Goal: Complete application form: Complete application form

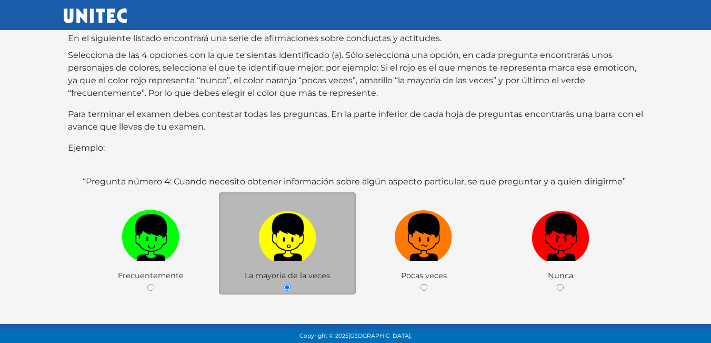
scroll to position [158, 0]
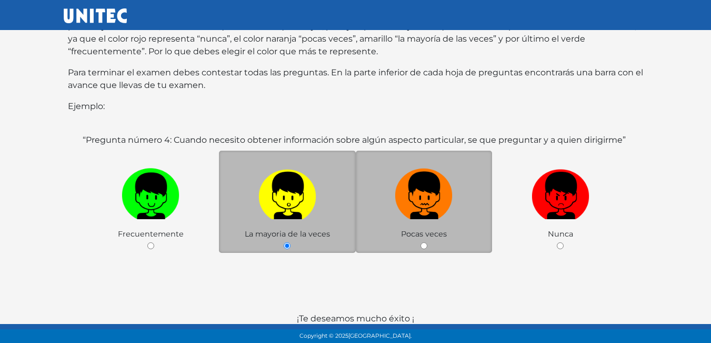
click at [418, 200] on img at bounding box center [424, 191] width 58 height 55
click at [420, 242] on input "radio" at bounding box center [423, 245] width 7 height 7
radio input "true"
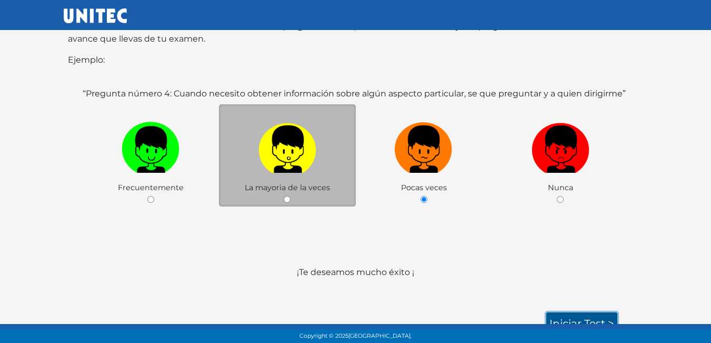
click at [562, 312] on link "Iniciar test >" at bounding box center [581, 323] width 71 height 22
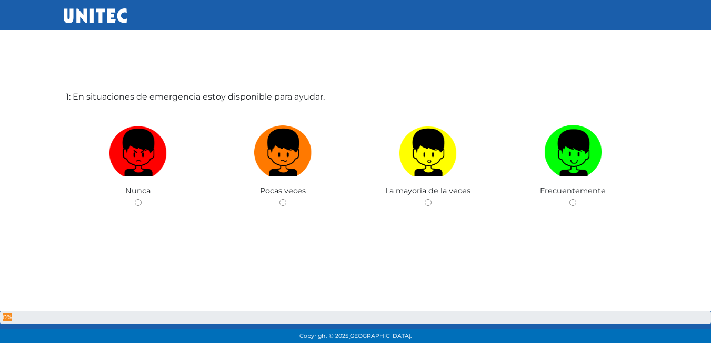
scroll to position [53, 0]
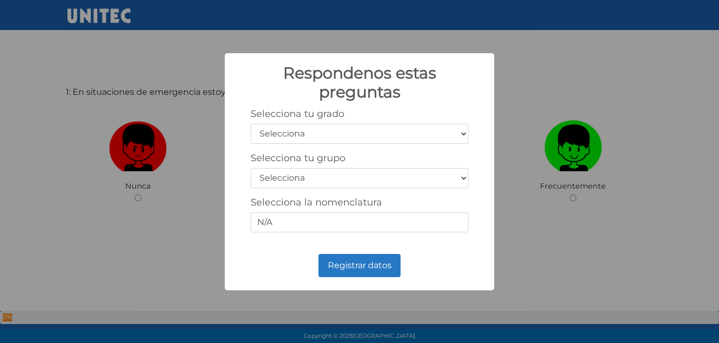
click at [457, 135] on select "Selecciona 1er grado 2do grado 3er grado 4to grado 5to grado 6to grado" at bounding box center [359, 134] width 218 height 20
select select "5"
click at [250, 124] on select "Selecciona 1er grado 2do grado 3er grado 4to grado 5to grado 6to grado" at bounding box center [359, 134] width 218 height 20
click at [316, 183] on select "Selecciona A B C D E F G H I J K L M N O P Q R S T U V W X Y Z" at bounding box center [359, 178] width 218 height 20
select select "b"
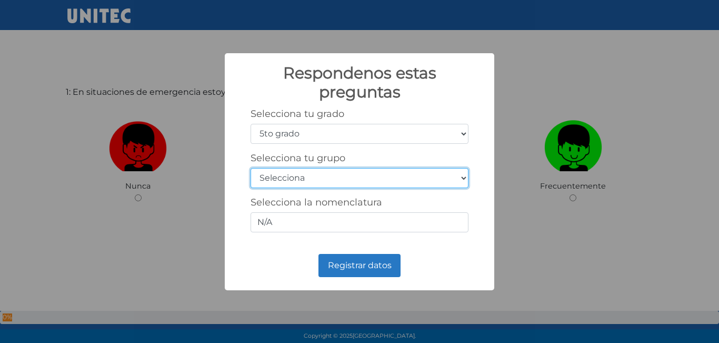
click at [250, 168] on select "Selecciona A B C D E F G H I J K L M N O P Q R S T U V W X Y Z" at bounding box center [359, 178] width 218 height 20
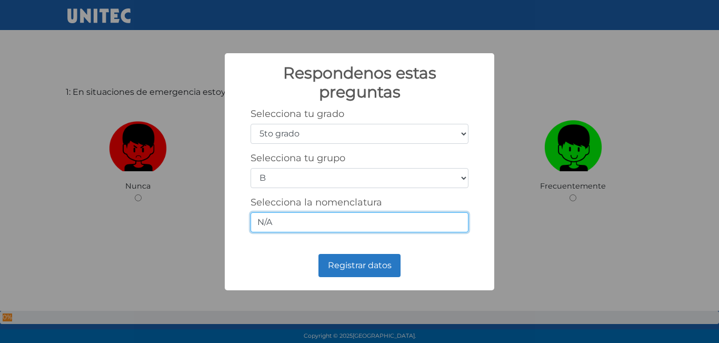
click at [313, 227] on input "N/A" at bounding box center [359, 222] width 218 height 20
type input "N"
type input "5-b"
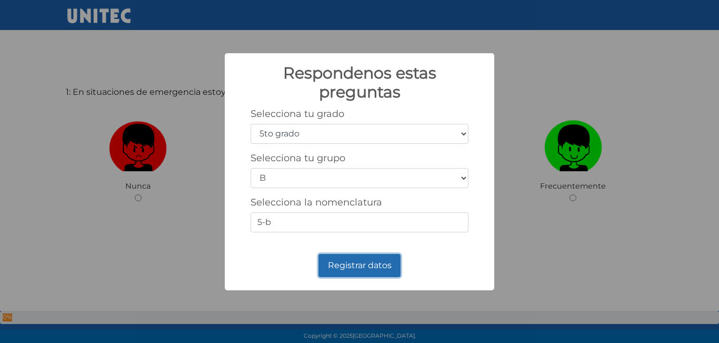
click at [365, 270] on button "Registrar datos" at bounding box center [359, 265] width 82 height 23
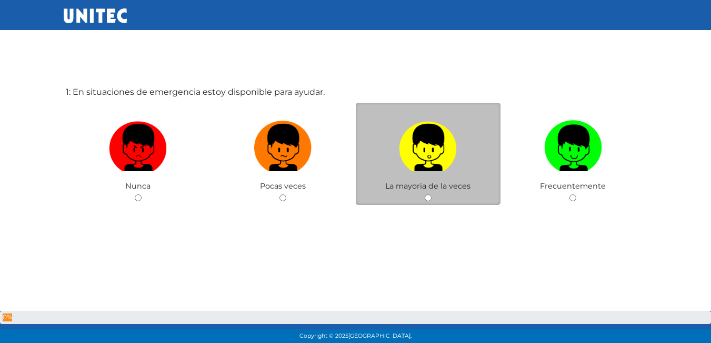
click at [460, 179] on label at bounding box center [428, 148] width 145 height 64
click at [431, 194] on input "radio" at bounding box center [428, 197] width 7 height 7
radio input "true"
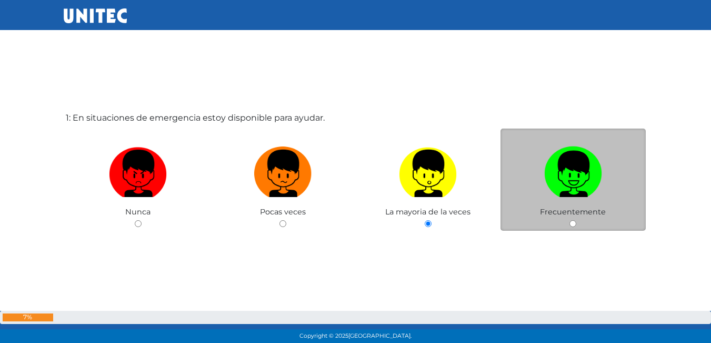
click at [577, 185] on img at bounding box center [573, 169] width 58 height 55
click at [576, 220] on input "radio" at bounding box center [572, 223] width 7 height 7
radio input "true"
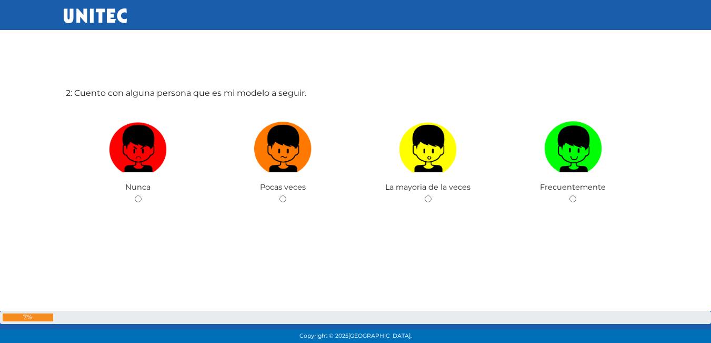
scroll to position [395, 0]
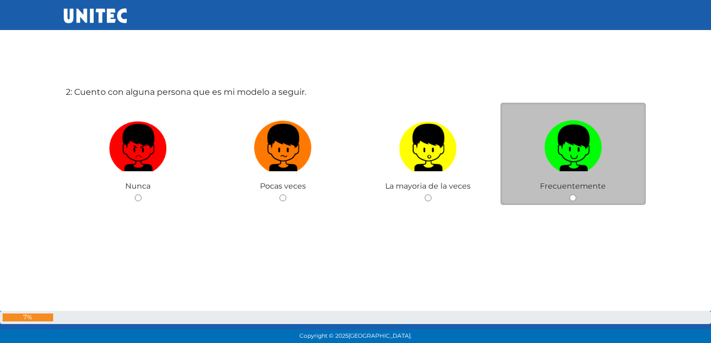
click at [558, 180] on div "Frecuentemente" at bounding box center [572, 154] width 145 height 103
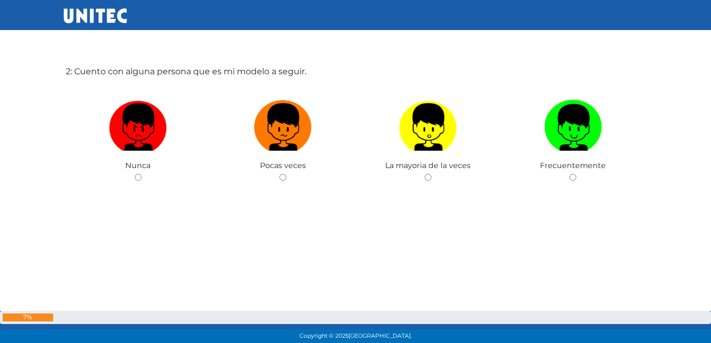
scroll to position [448, 0]
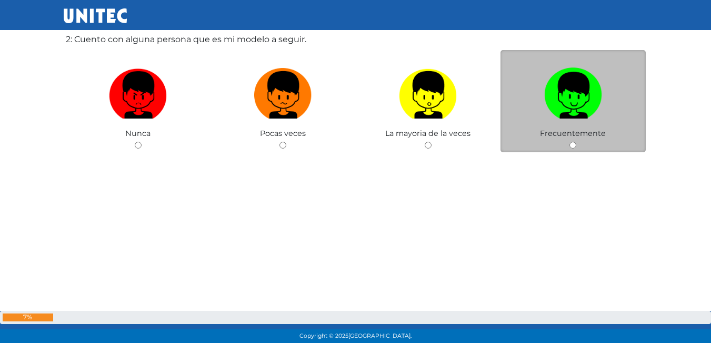
click at [581, 144] on div "Frecuentemente" at bounding box center [572, 101] width 145 height 103
click at [577, 142] on div "Frecuentemente" at bounding box center [572, 101] width 145 height 103
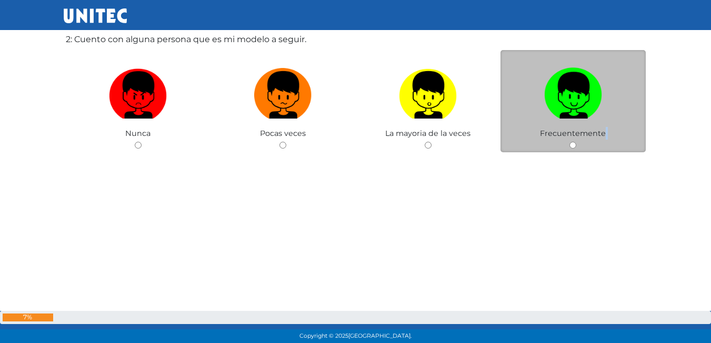
click at [577, 142] on div "Frecuentemente" at bounding box center [572, 101] width 145 height 103
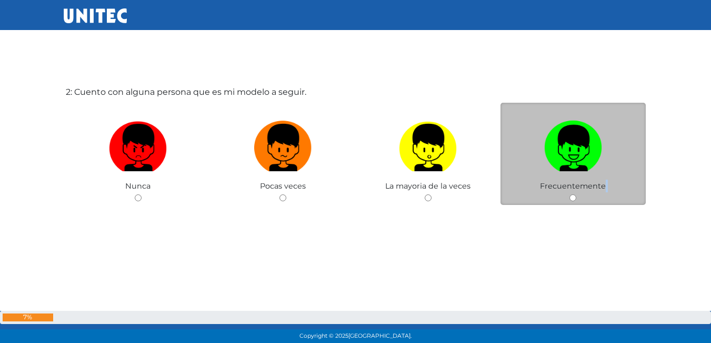
drag, startPoint x: 577, startPoint y: 142, endPoint x: 564, endPoint y: 149, distance: 14.6
click at [564, 149] on img at bounding box center [573, 143] width 58 height 55
click at [569, 194] on input "radio" at bounding box center [572, 197] width 7 height 7
radio input "true"
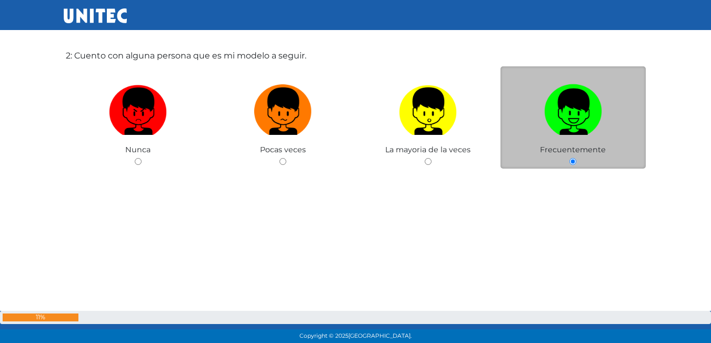
click at [548, 163] on div "Frecuentemente" at bounding box center [572, 117] width 145 height 103
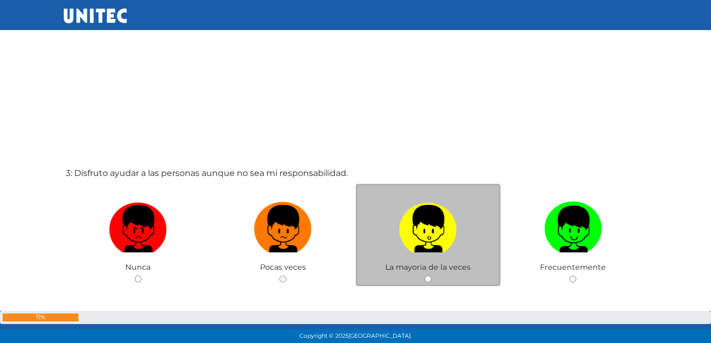
scroll to position [659, 0]
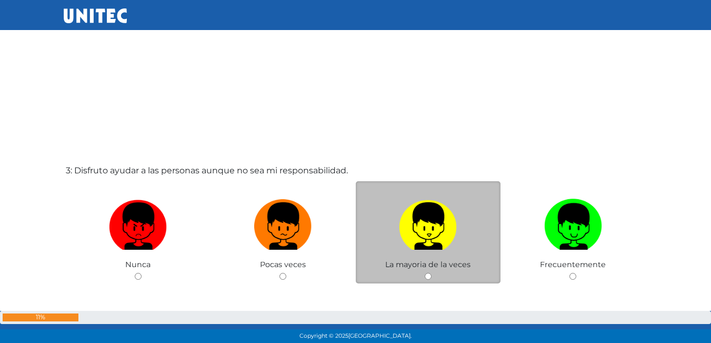
click at [419, 232] on img at bounding box center [428, 222] width 58 height 55
click at [425, 273] on input "radio" at bounding box center [428, 276] width 7 height 7
radio input "true"
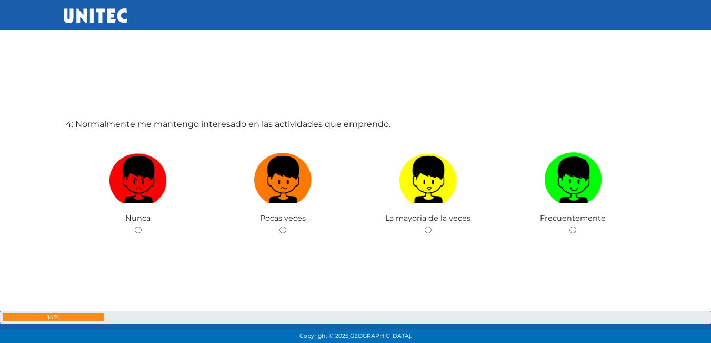
scroll to position [1067, 0]
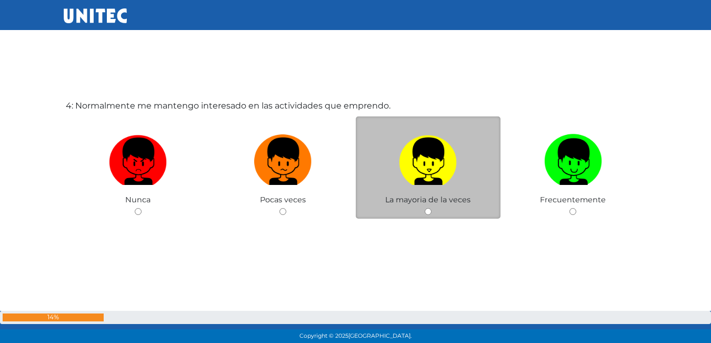
click at [428, 166] on img at bounding box center [428, 157] width 58 height 55
click at [428, 208] on input "radio" at bounding box center [428, 211] width 7 height 7
radio input "true"
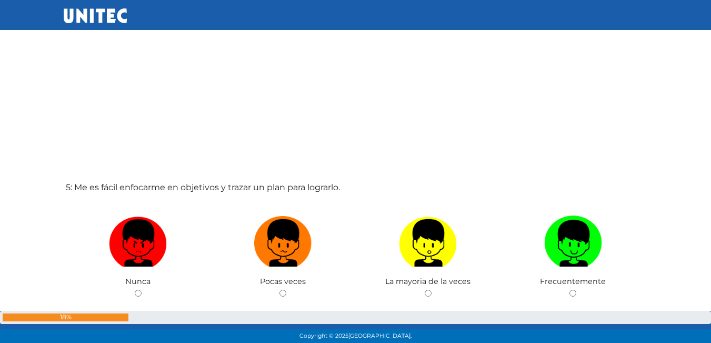
scroll to position [1380, 0]
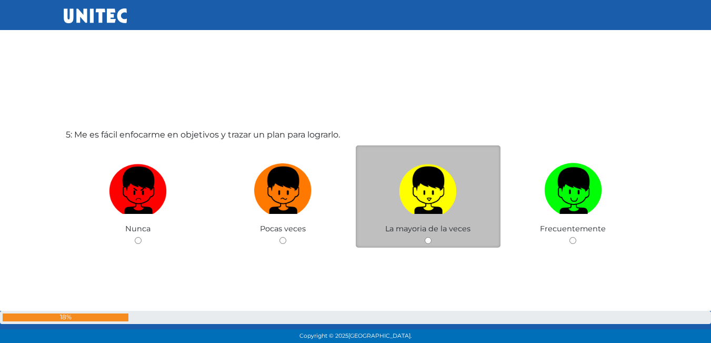
click at [425, 188] on img at bounding box center [428, 186] width 58 height 55
click at [425, 237] on input "radio" at bounding box center [428, 240] width 7 height 7
radio input "true"
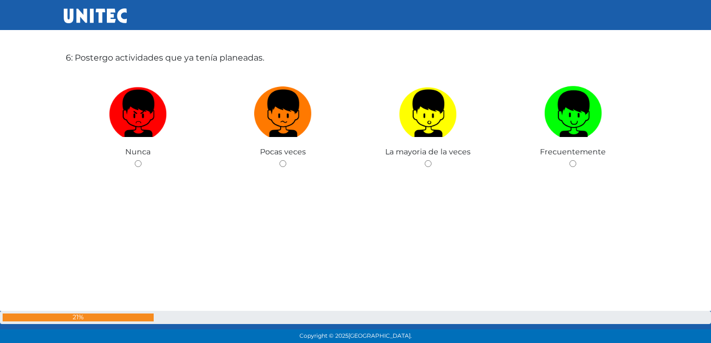
scroll to position [1747, 0]
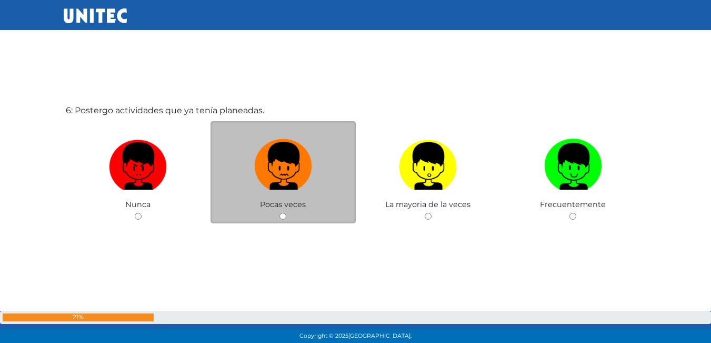
click at [267, 179] on img at bounding box center [283, 162] width 58 height 55
click at [279, 213] on input "radio" at bounding box center [282, 216] width 7 height 7
radio input "true"
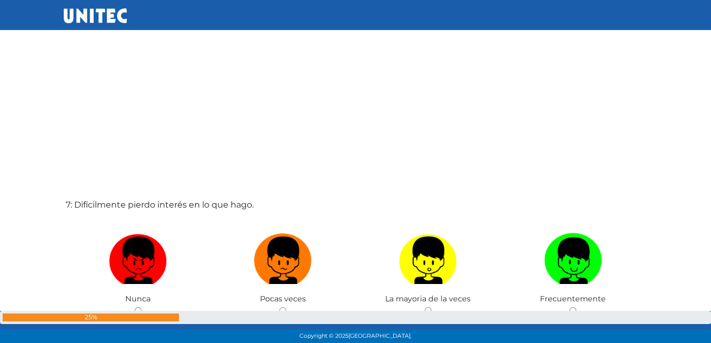
scroll to position [2048, 0]
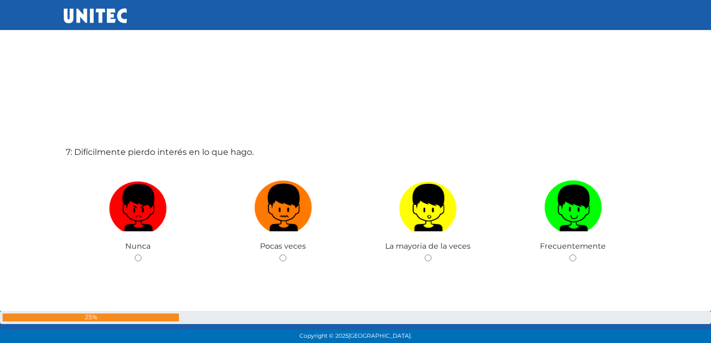
click at [267, 179] on img at bounding box center [283, 203] width 58 height 55
click at [279, 254] on input "radio" at bounding box center [282, 257] width 7 height 7
radio input "true"
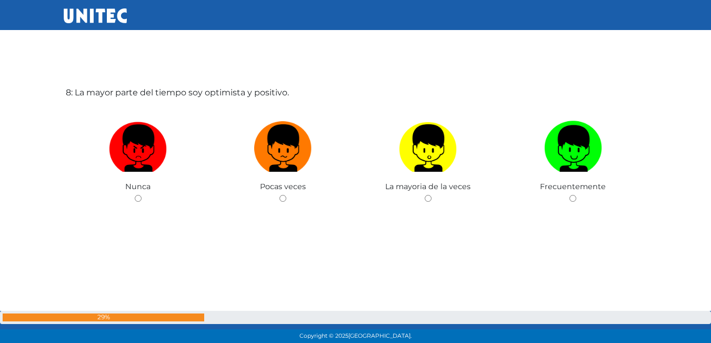
scroll to position [2451, 0]
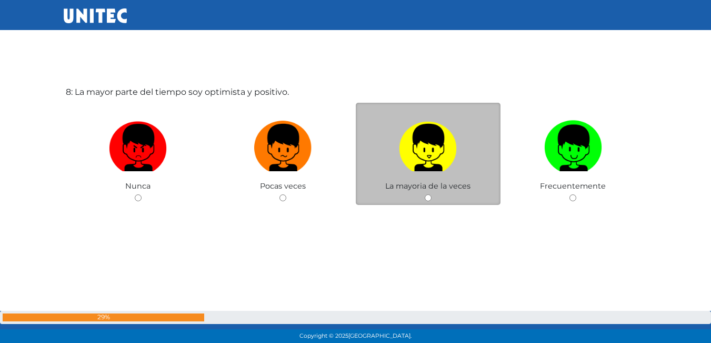
click at [416, 160] on img at bounding box center [428, 143] width 58 height 55
click at [425, 194] on input "radio" at bounding box center [428, 197] width 7 height 7
radio input "true"
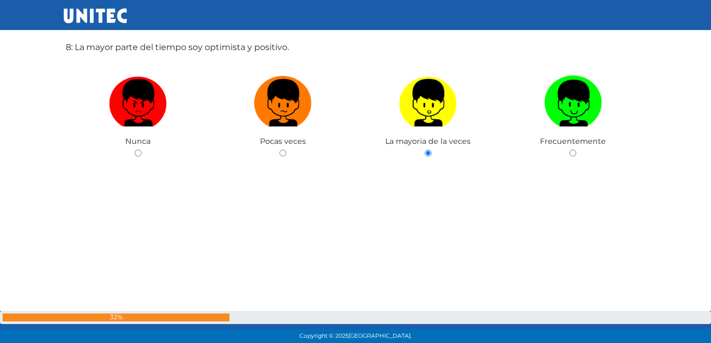
scroll to position [2505, 0]
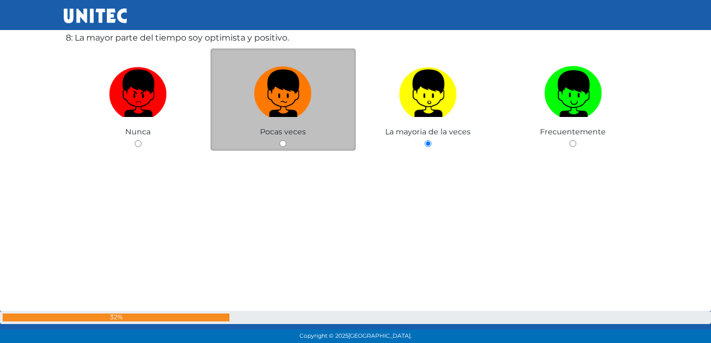
click at [293, 131] on span "Pocas veces" at bounding box center [283, 131] width 46 height 9
click at [293, 130] on span "Pocas veces" at bounding box center [283, 131] width 46 height 9
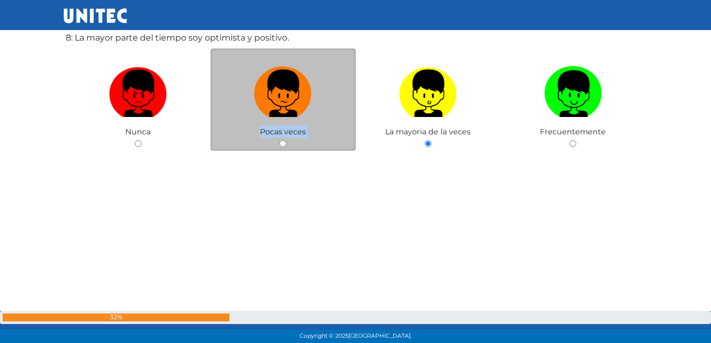
click at [318, 102] on label at bounding box center [282, 94] width 145 height 64
click at [286, 140] on input "radio" at bounding box center [282, 143] width 7 height 7
radio input "true"
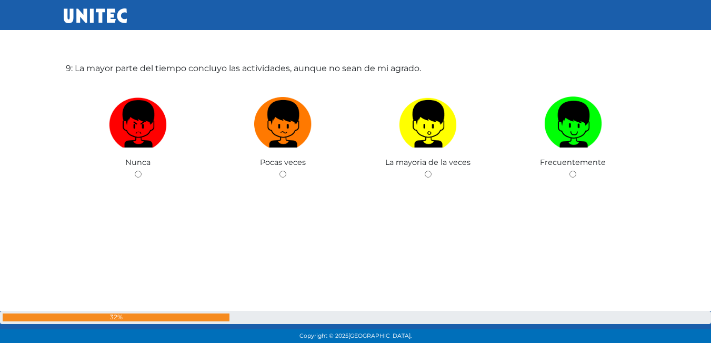
scroll to position [2824, 0]
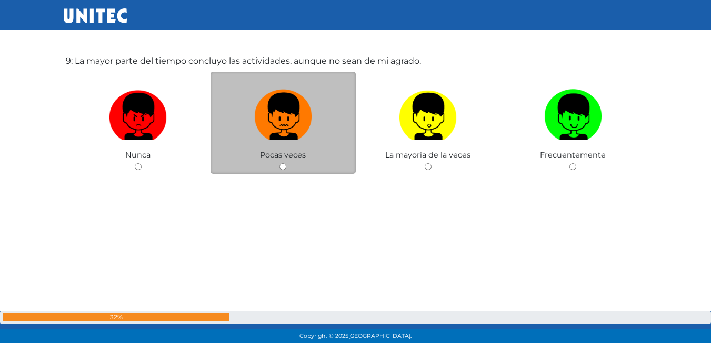
click at [300, 133] on img at bounding box center [283, 112] width 58 height 55
click at [286, 163] on input "radio" at bounding box center [282, 166] width 7 height 7
radio input "true"
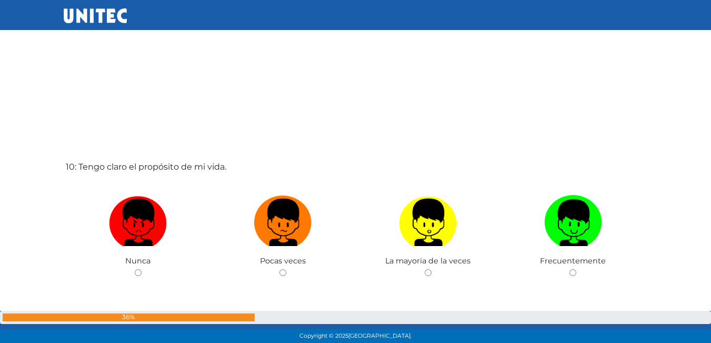
scroll to position [3122, 0]
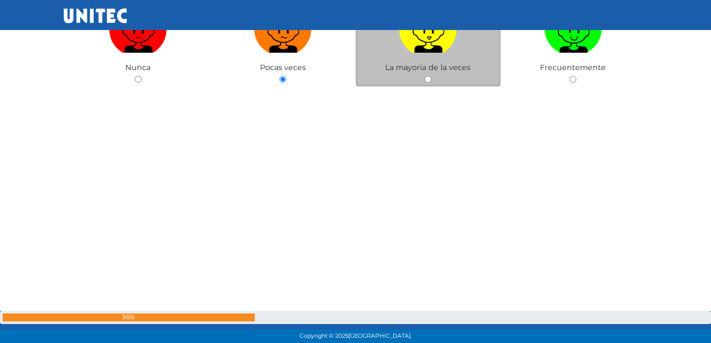
click at [412, 47] on img at bounding box center [428, 25] width 58 height 55
click at [425, 76] on input "radio" at bounding box center [428, 79] width 7 height 7
radio input "true"
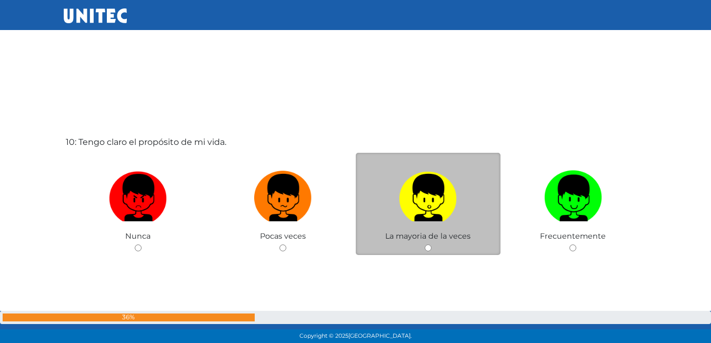
scroll to position [3161, 0]
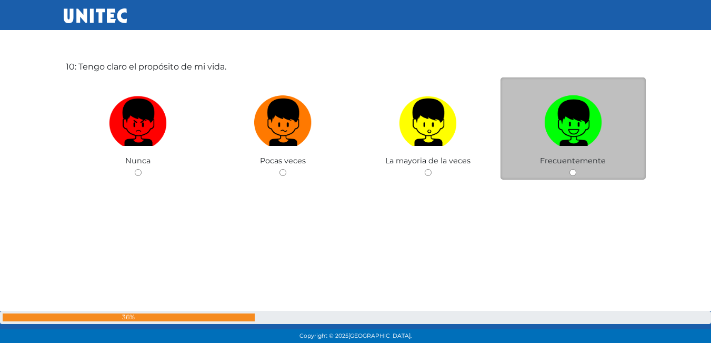
click at [559, 132] on img at bounding box center [573, 118] width 58 height 55
click at [569, 169] on input "radio" at bounding box center [572, 172] width 7 height 7
radio input "true"
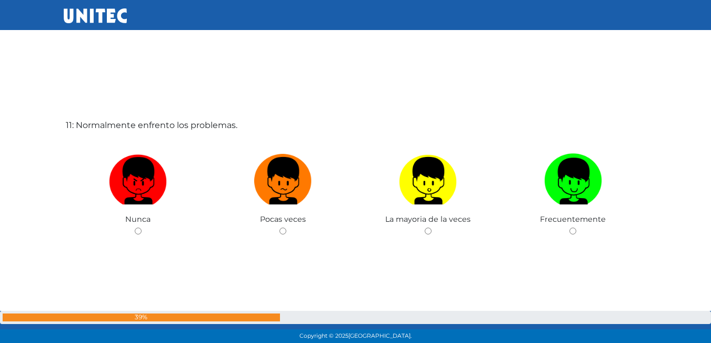
scroll to position [3470, 0]
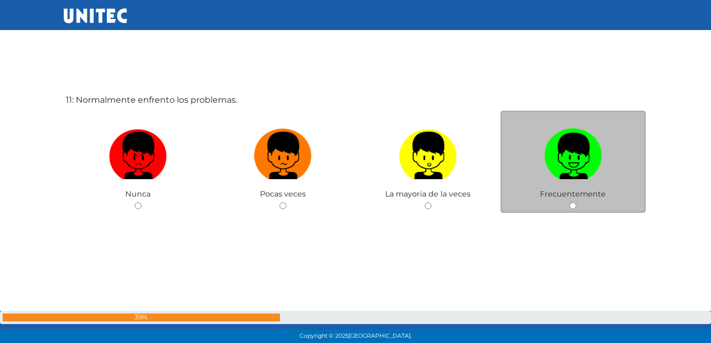
click at [565, 133] on img at bounding box center [573, 151] width 58 height 55
click at [569, 202] on input "radio" at bounding box center [572, 205] width 7 height 7
radio input "true"
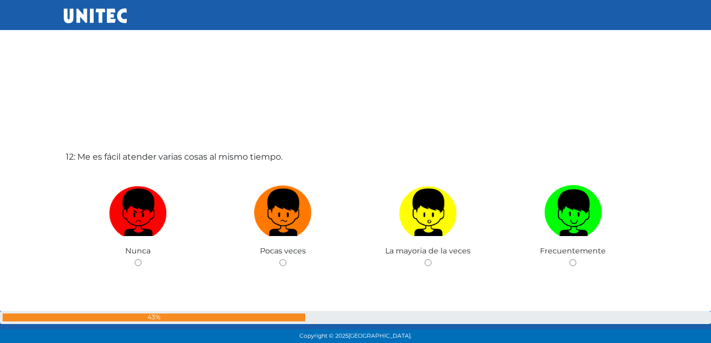
scroll to position [3774, 0]
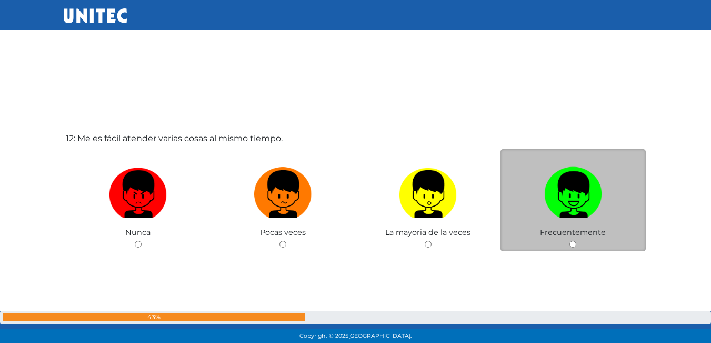
click at [576, 191] on img at bounding box center [573, 190] width 58 height 55
click at [576, 240] on input "radio" at bounding box center [572, 243] width 7 height 7
radio input "true"
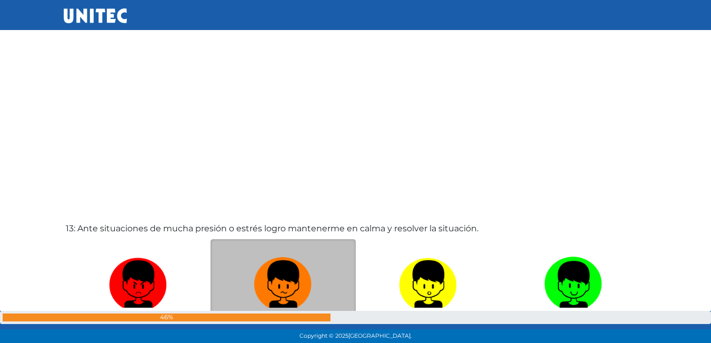
scroll to position [4080, 0]
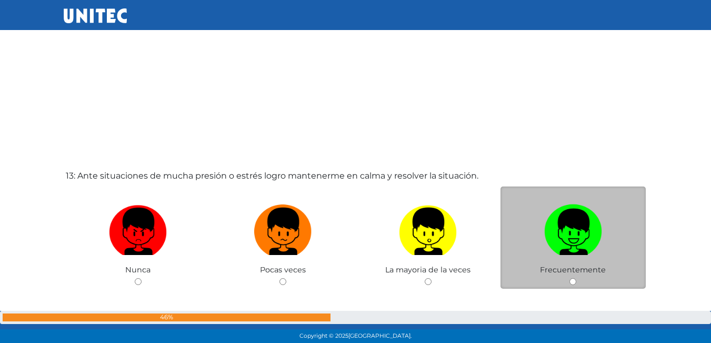
click at [553, 200] on img at bounding box center [573, 227] width 58 height 55
click at [569, 278] on input "radio" at bounding box center [572, 281] width 7 height 7
radio input "true"
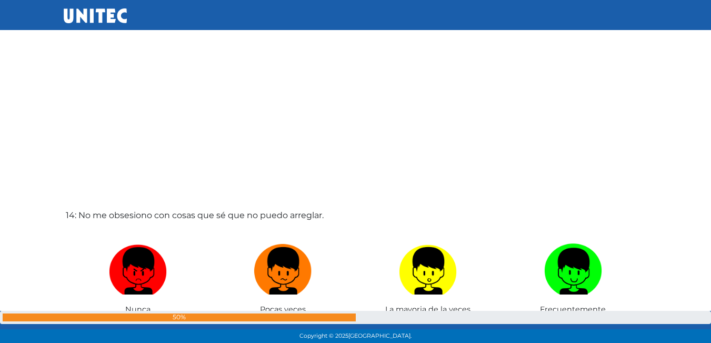
scroll to position [4506, 0]
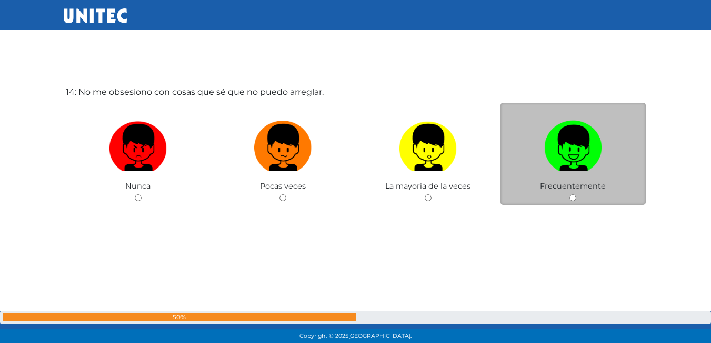
click at [548, 122] on img at bounding box center [573, 143] width 58 height 55
click at [569, 194] on input "radio" at bounding box center [572, 197] width 7 height 7
radio input "true"
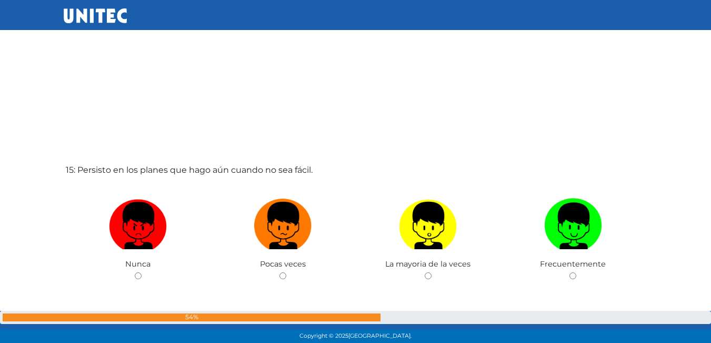
scroll to position [4823, 0]
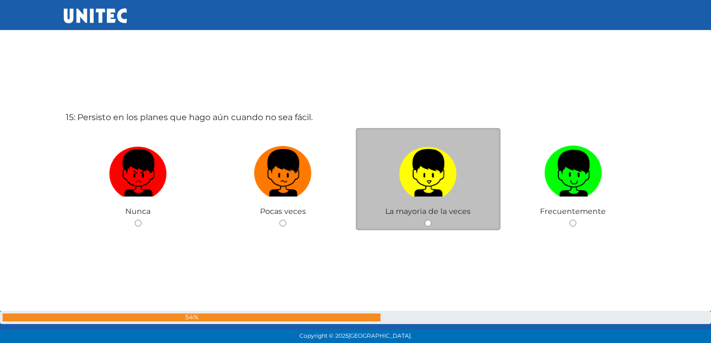
click at [407, 165] on img at bounding box center [428, 169] width 58 height 55
click at [425, 219] on input "radio" at bounding box center [428, 222] width 7 height 7
radio input "true"
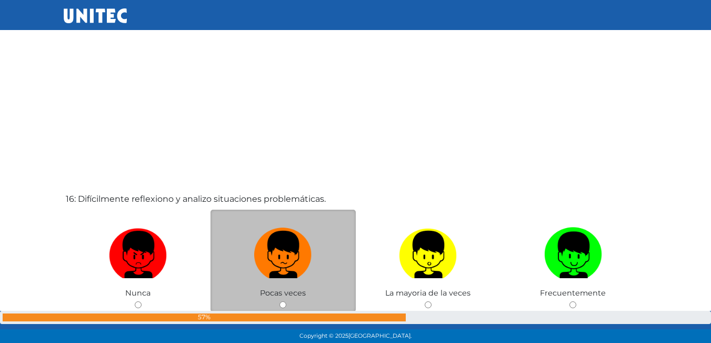
scroll to position [5116, 0]
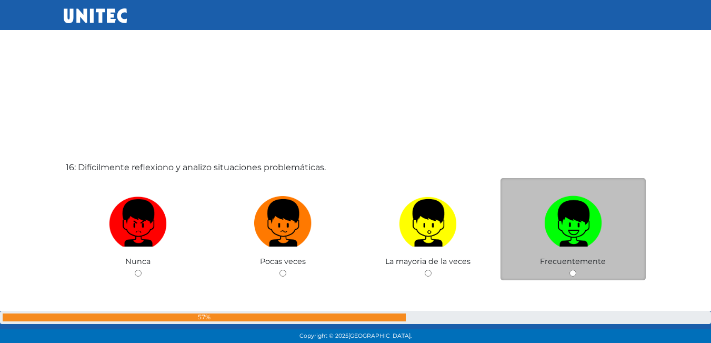
drag, startPoint x: 595, startPoint y: 237, endPoint x: 577, endPoint y: 237, distance: 18.4
click at [595, 237] on img at bounding box center [573, 219] width 58 height 55
click at [576, 269] on input "radio" at bounding box center [572, 272] width 7 height 7
radio input "true"
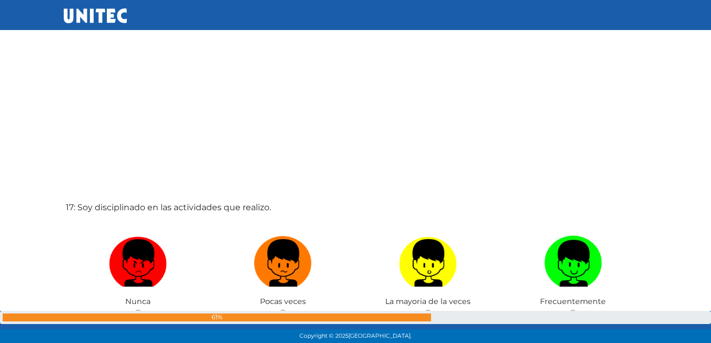
scroll to position [5471, 0]
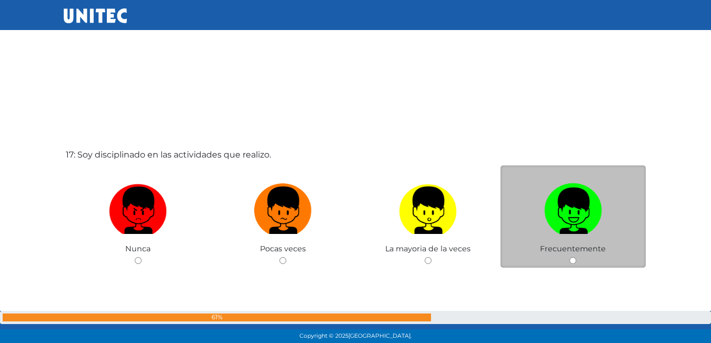
click at [590, 223] on img at bounding box center [573, 206] width 58 height 55
click at [576, 257] on input "radio" at bounding box center [572, 260] width 7 height 7
radio input "true"
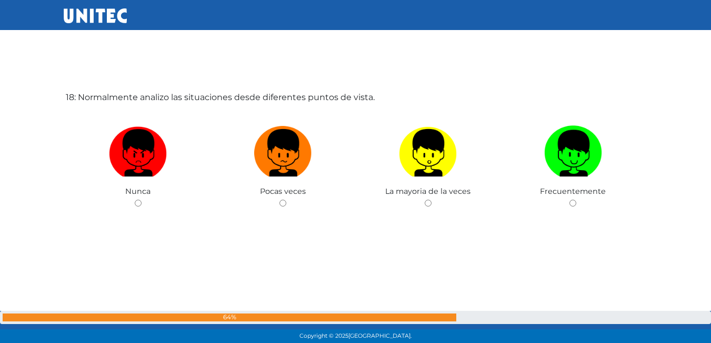
scroll to position [5876, 0]
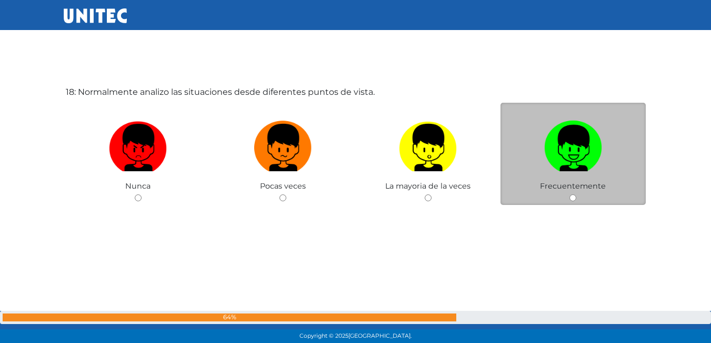
click at [582, 164] on img at bounding box center [573, 143] width 58 height 55
click at [576, 194] on input "radio" at bounding box center [572, 197] width 7 height 7
radio input "true"
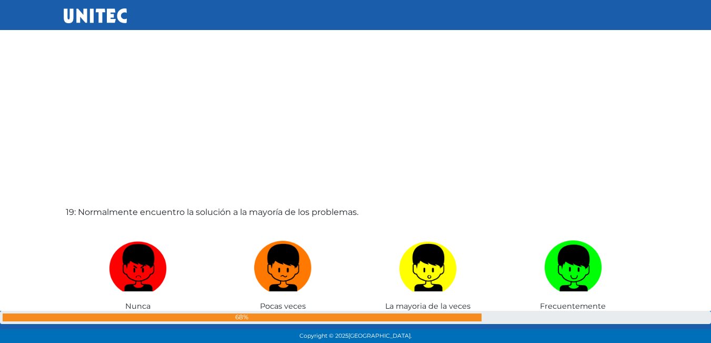
scroll to position [6117, 0]
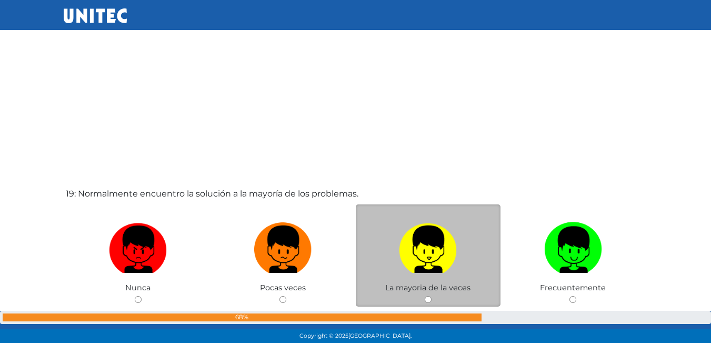
click at [438, 247] on img at bounding box center [428, 245] width 58 height 55
click at [431, 296] on input "radio" at bounding box center [428, 299] width 7 height 7
radio input "true"
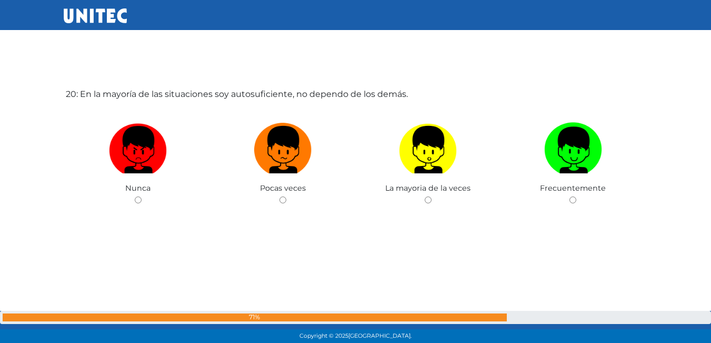
scroll to position [6561, 0]
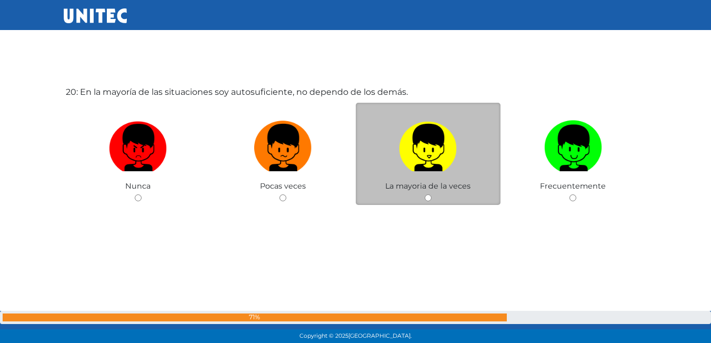
click at [417, 123] on img at bounding box center [428, 143] width 58 height 55
click at [425, 194] on input "radio" at bounding box center [428, 197] width 7 height 7
radio input "true"
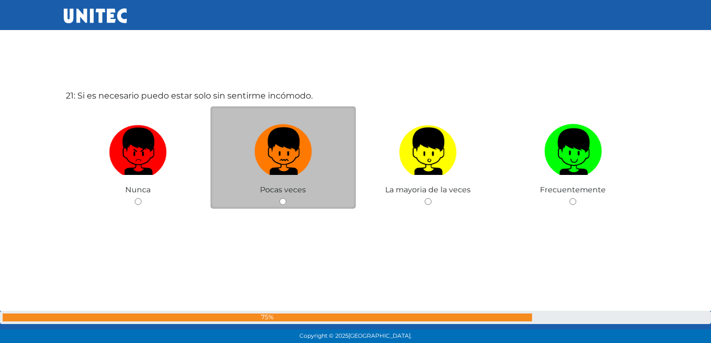
scroll to position [6900, 0]
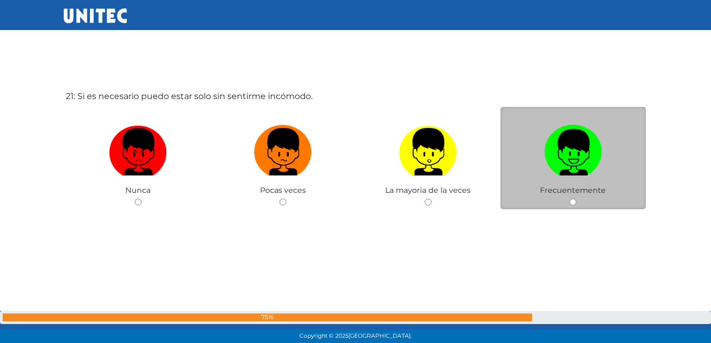
click at [570, 144] on img at bounding box center [573, 147] width 58 height 55
click at [570, 198] on input "radio" at bounding box center [572, 201] width 7 height 7
radio input "true"
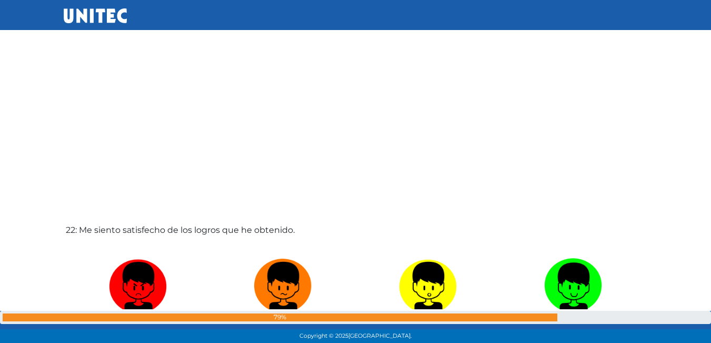
scroll to position [7161, 0]
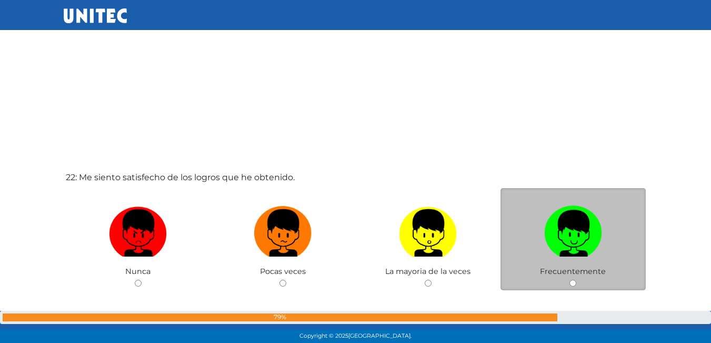
click at [526, 207] on label at bounding box center [572, 233] width 145 height 64
click at [569, 279] on input "radio" at bounding box center [572, 282] width 7 height 7
radio input "true"
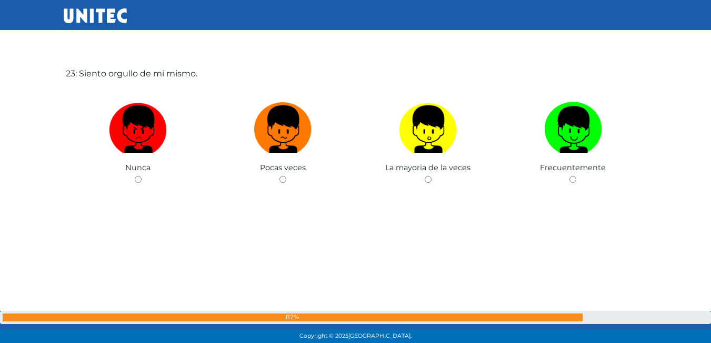
scroll to position [7589, 0]
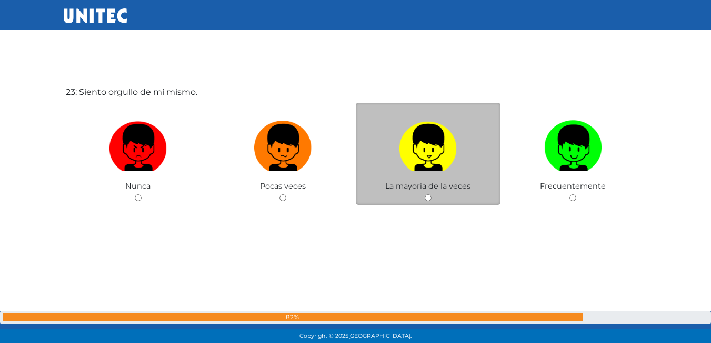
click at [438, 157] on img at bounding box center [428, 143] width 58 height 55
click at [431, 194] on input "radio" at bounding box center [428, 197] width 7 height 7
radio input "true"
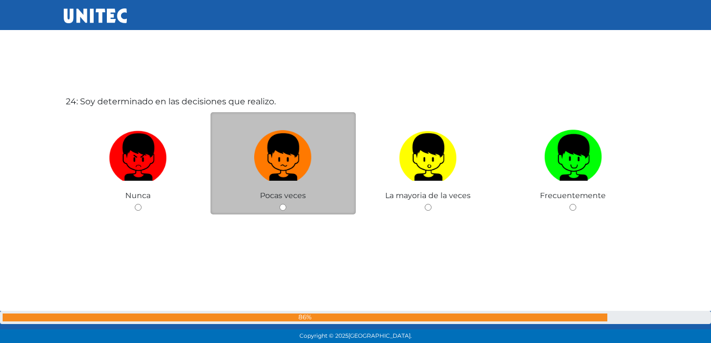
scroll to position [7941, 0]
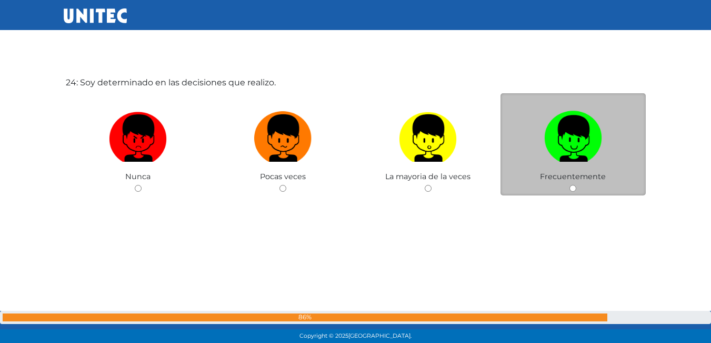
click at [541, 132] on label at bounding box center [572, 138] width 145 height 64
click at [569, 185] on input "radio" at bounding box center [572, 188] width 7 height 7
radio input "true"
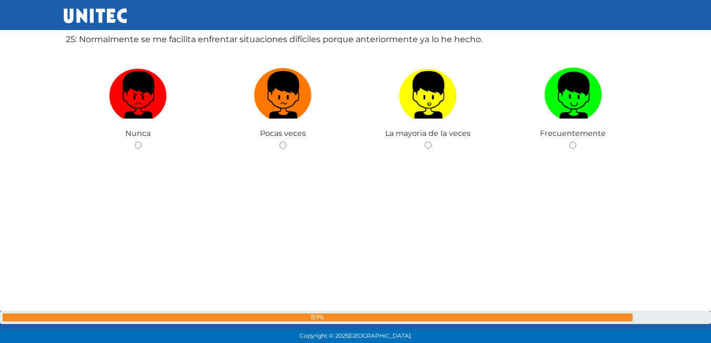
scroll to position [8274, 0]
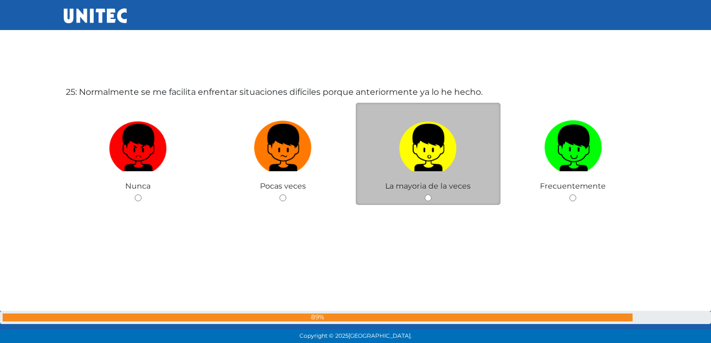
click at [374, 172] on label at bounding box center [428, 148] width 145 height 64
click at [425, 194] on input "radio" at bounding box center [428, 197] width 7 height 7
radio input "true"
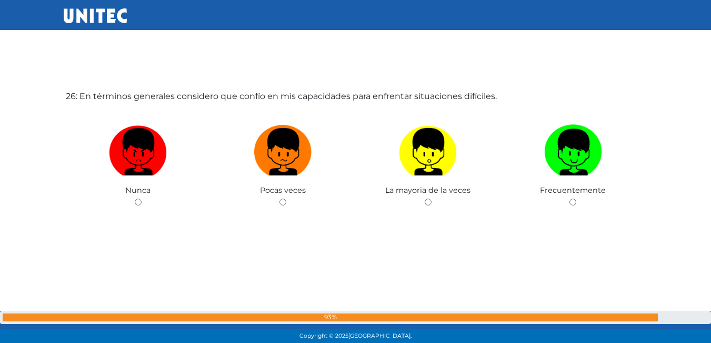
scroll to position [8617, 0]
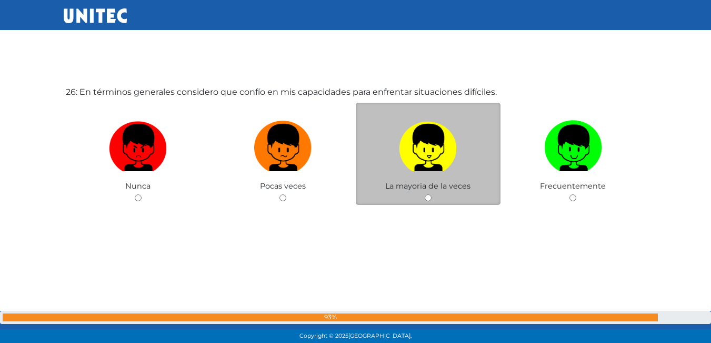
click at [401, 167] on img at bounding box center [428, 143] width 58 height 55
click at [425, 194] on input "radio" at bounding box center [428, 197] width 7 height 7
radio input "true"
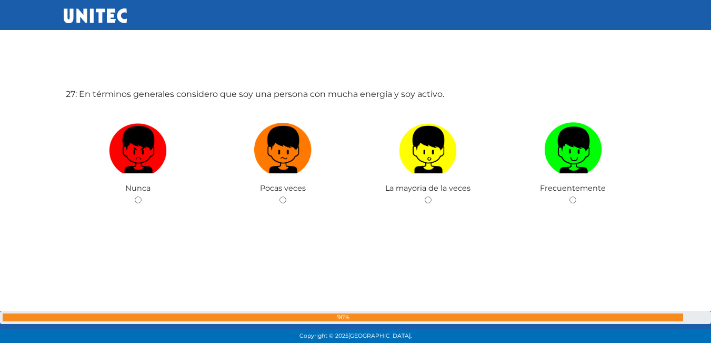
scroll to position [8959, 0]
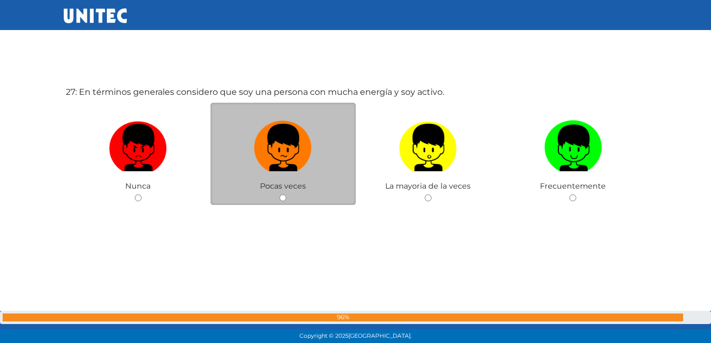
click at [320, 184] on div "Pocas veces" at bounding box center [282, 154] width 145 height 103
click at [312, 159] on label at bounding box center [282, 148] width 145 height 64
click at [286, 194] on input "radio" at bounding box center [282, 197] width 7 height 7
radio input "true"
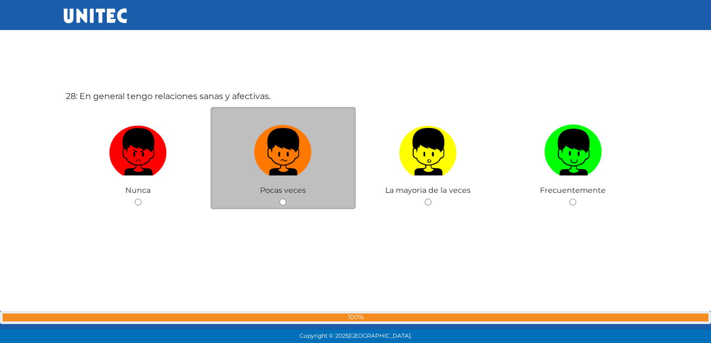
scroll to position [9302, 0]
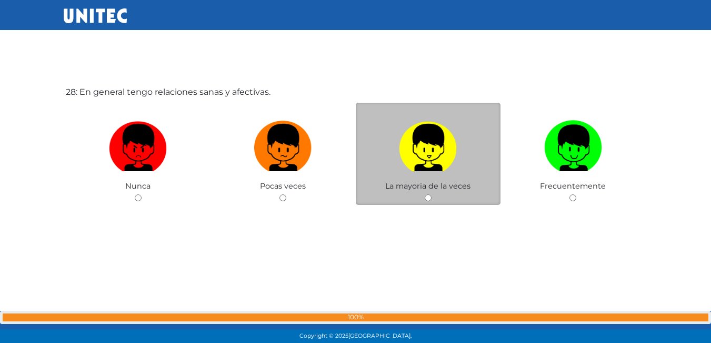
click at [428, 164] on img at bounding box center [428, 143] width 58 height 55
click at [428, 194] on input "radio" at bounding box center [428, 197] width 7 height 7
radio input "true"
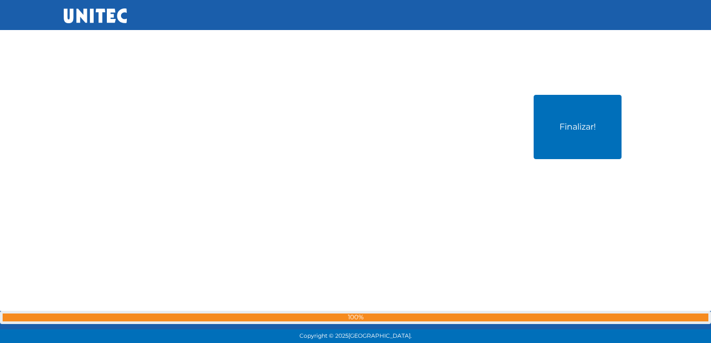
scroll to position [9644, 0]
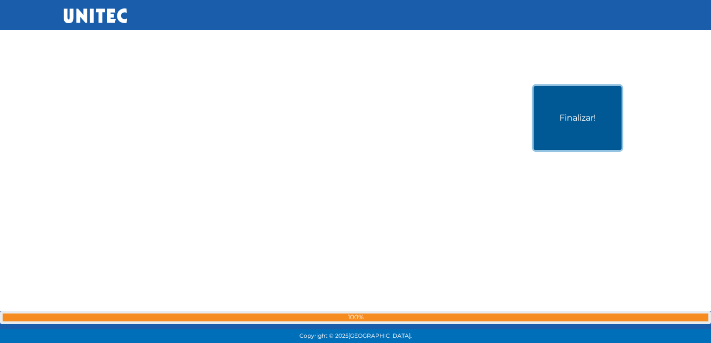
click at [576, 119] on button "Finalizar!" at bounding box center [578, 118] width 88 height 64
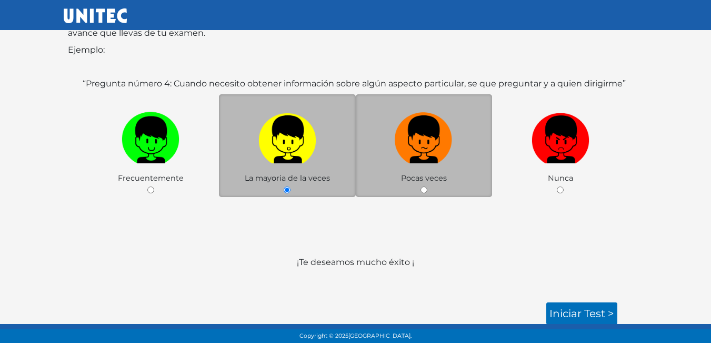
scroll to position [157, 0]
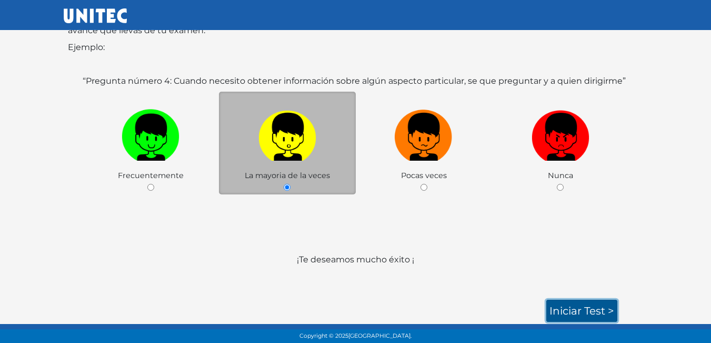
click at [576, 307] on link "Iniciar test >" at bounding box center [581, 310] width 71 height 22
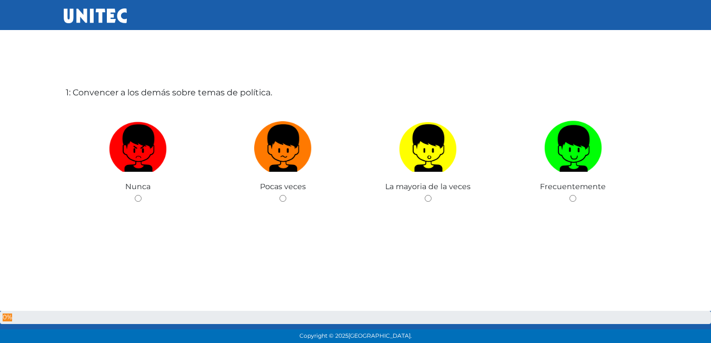
scroll to position [53, 0]
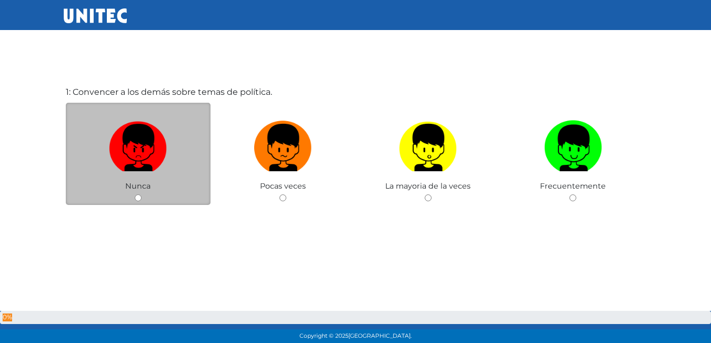
click at [164, 185] on div "Nunca" at bounding box center [138, 154] width 145 height 103
click at [183, 155] on label at bounding box center [138, 148] width 145 height 64
click at [142, 194] on input "radio" at bounding box center [138, 197] width 7 height 7
radio input "true"
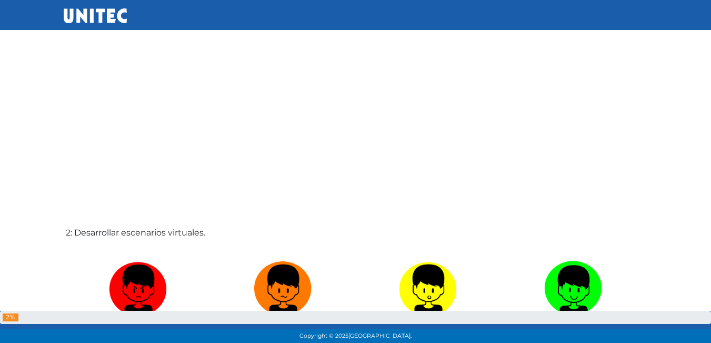
scroll to position [307, 0]
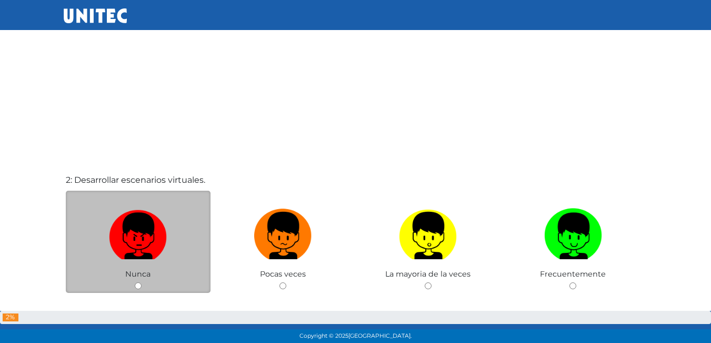
click at [130, 234] on img at bounding box center [138, 231] width 58 height 55
click at [135, 282] on input "radio" at bounding box center [138, 285] width 7 height 7
radio input "true"
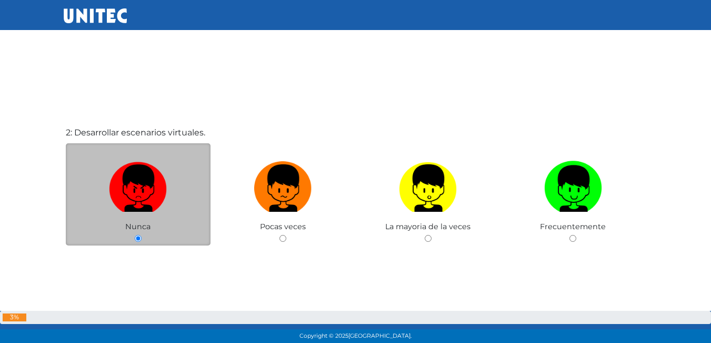
scroll to position [359, 0]
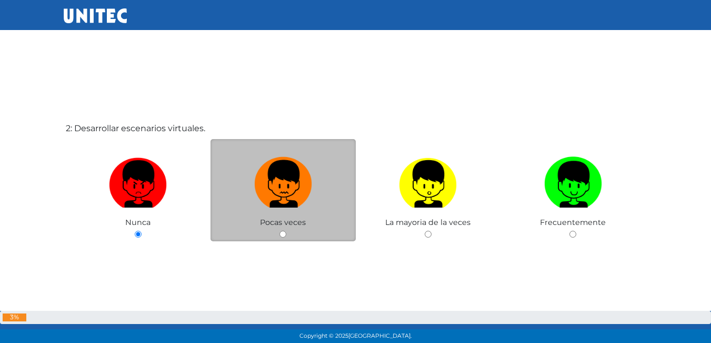
click at [262, 165] on img at bounding box center [283, 180] width 58 height 55
click at [279, 230] on input "radio" at bounding box center [282, 233] width 7 height 7
radio input "true"
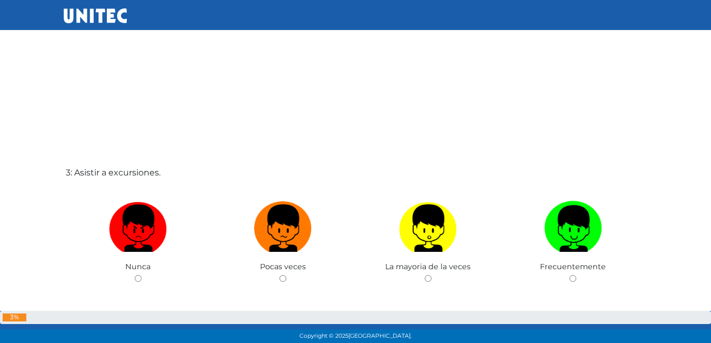
scroll to position [676, 0]
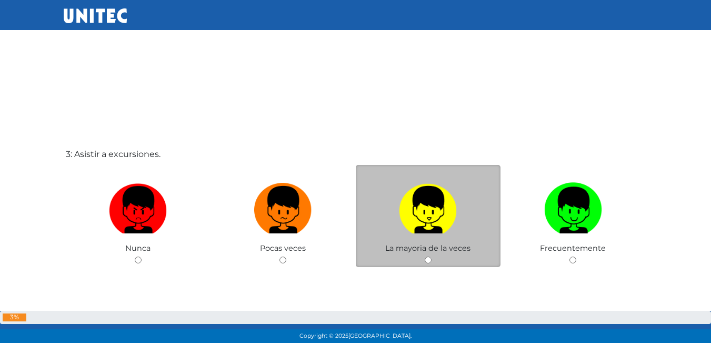
click at [444, 204] on img at bounding box center [428, 205] width 58 height 55
click at [431, 256] on input "radio" at bounding box center [428, 259] width 7 height 7
radio input "true"
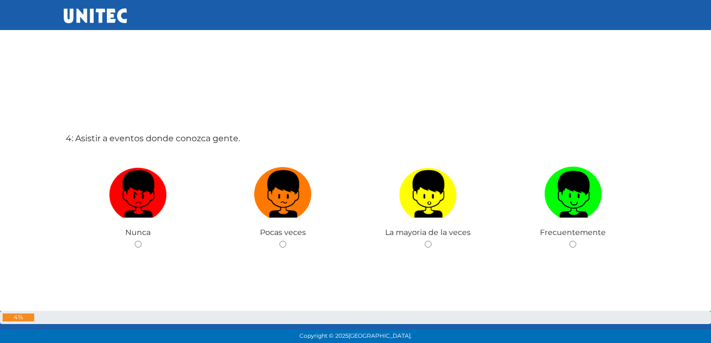
scroll to position [1044, 0]
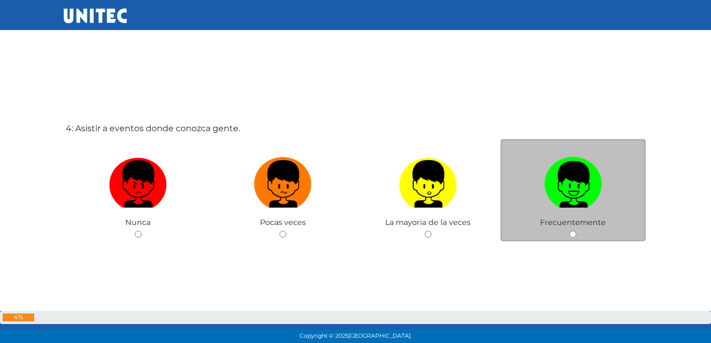
click at [573, 185] on img at bounding box center [573, 180] width 58 height 55
click at [573, 230] on input "radio" at bounding box center [572, 233] width 7 height 7
radio input "true"
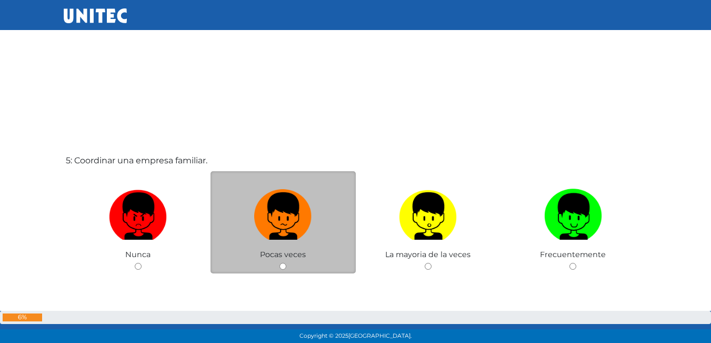
scroll to position [1361, 0]
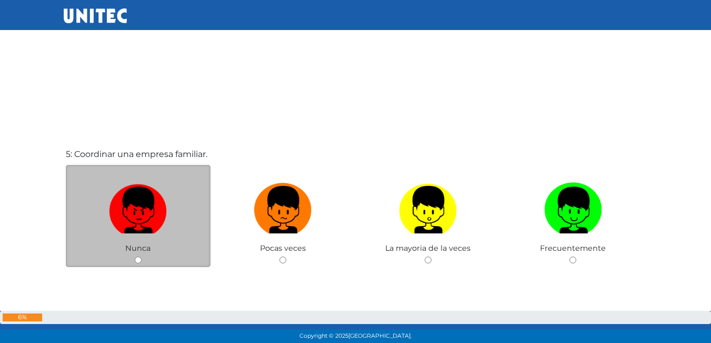
click at [137, 224] on img at bounding box center [138, 205] width 58 height 55
click at [137, 256] on input "radio" at bounding box center [138, 259] width 7 height 7
radio input "true"
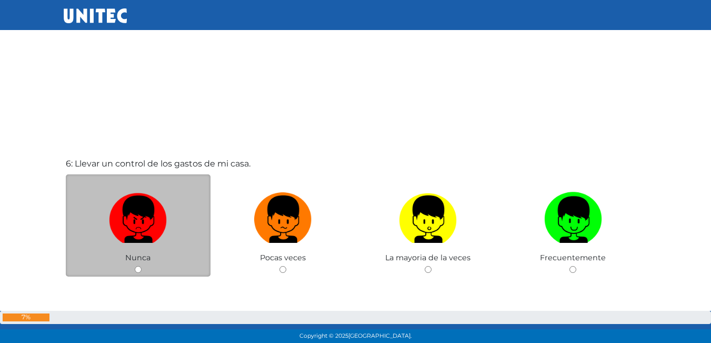
scroll to position [1712, 0]
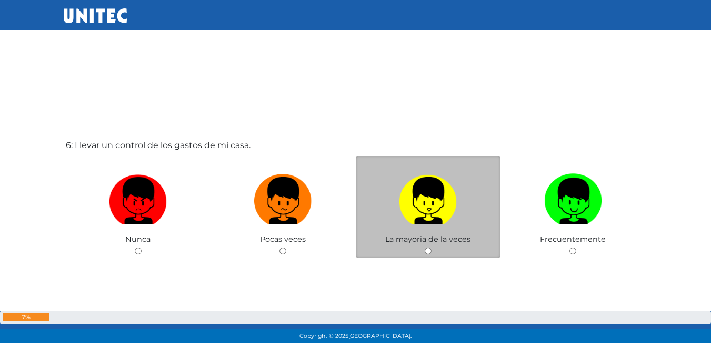
click at [424, 204] on img at bounding box center [428, 196] width 58 height 55
click at [425, 247] on input "radio" at bounding box center [428, 250] width 7 height 7
radio input "true"
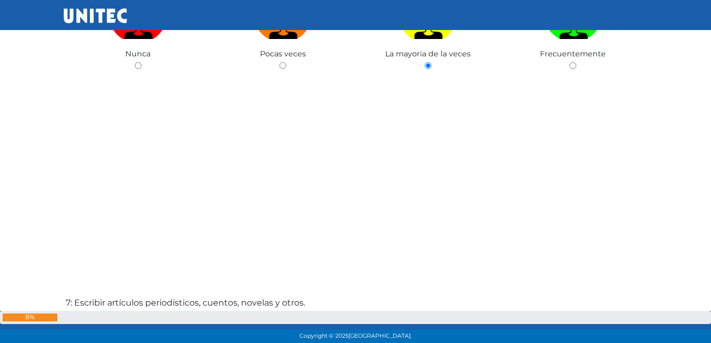
scroll to position [1845, 0]
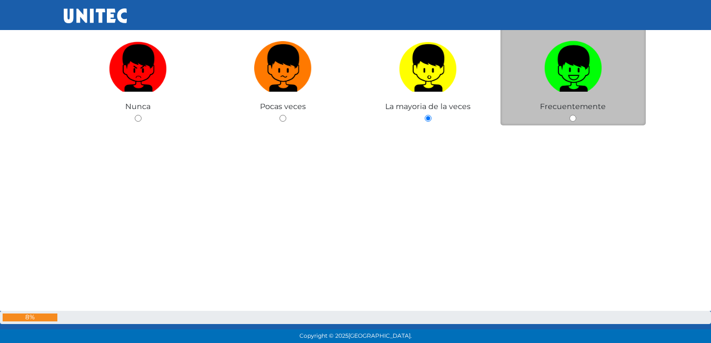
click at [564, 74] on img at bounding box center [573, 64] width 58 height 55
click at [569, 115] on input "radio" at bounding box center [572, 118] width 7 height 7
radio input "true"
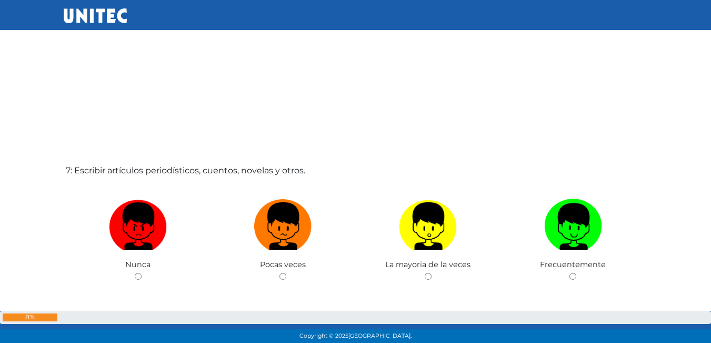
scroll to position [2061, 0]
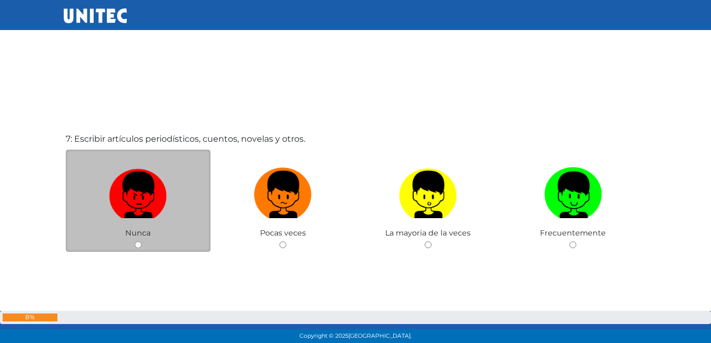
click at [149, 216] on img at bounding box center [138, 190] width 58 height 55
click at [142, 241] on input "radio" at bounding box center [138, 244] width 7 height 7
radio input "true"
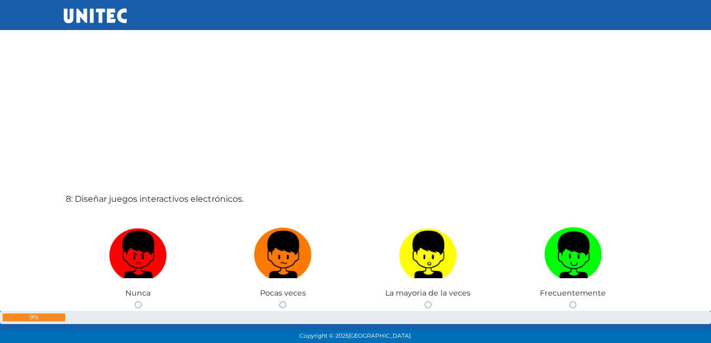
scroll to position [2362, 0]
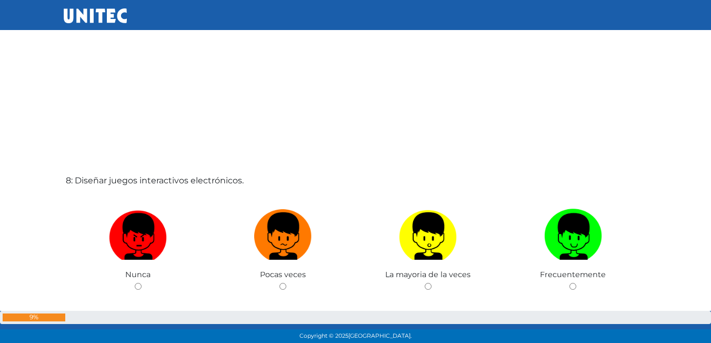
click at [149, 216] on img at bounding box center [138, 232] width 58 height 55
click at [142, 283] on input "radio" at bounding box center [138, 286] width 7 height 7
radio input "true"
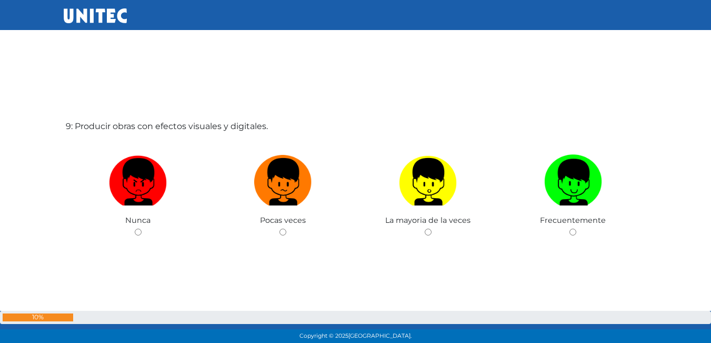
scroll to position [2740, 0]
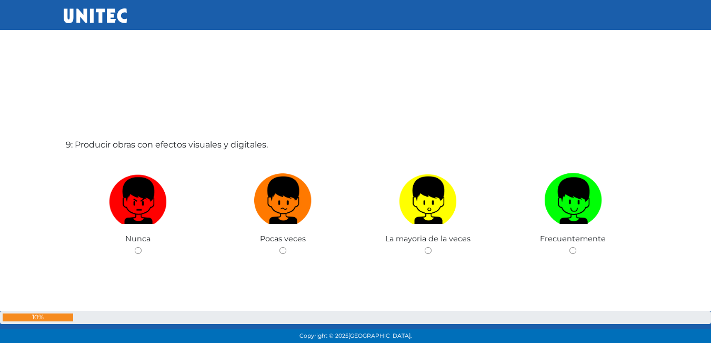
click at [149, 216] on img at bounding box center [138, 196] width 58 height 55
click at [142, 247] on input "radio" at bounding box center [138, 250] width 7 height 7
radio input "true"
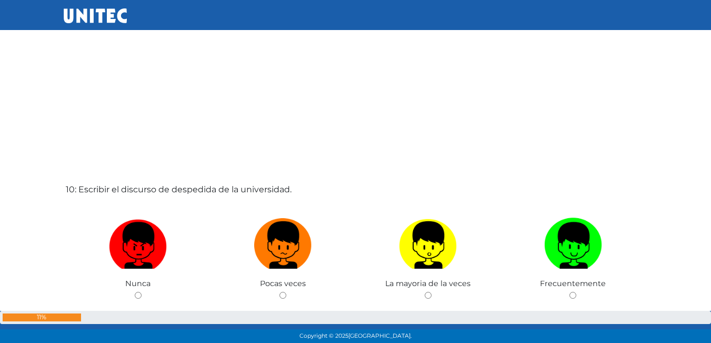
scroll to position [3091, 0]
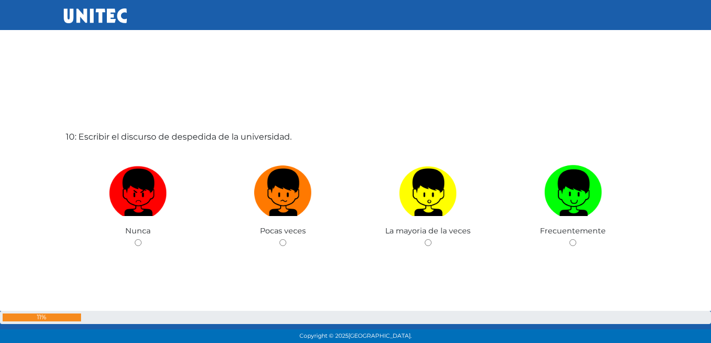
click at [149, 216] on label at bounding box center [138, 192] width 145 height 64
click at [142, 239] on input "radio" at bounding box center [138, 242] width 7 height 7
radio input "true"
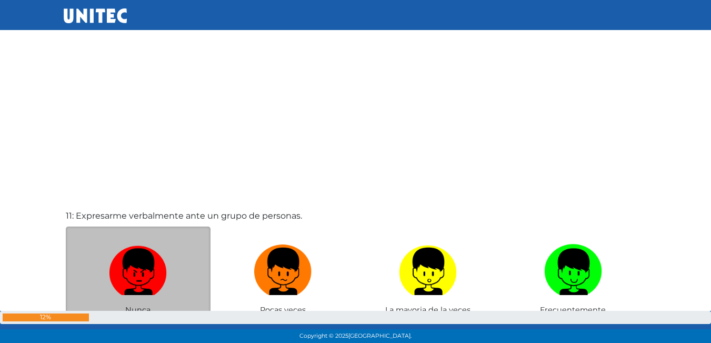
scroll to position [3407, 0]
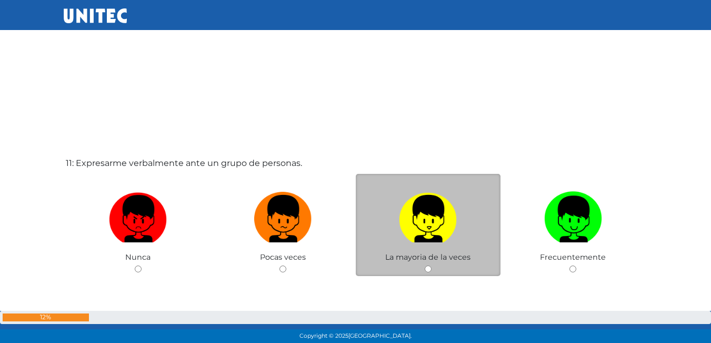
click at [430, 222] on img at bounding box center [428, 214] width 58 height 55
click at [430, 265] on input "radio" at bounding box center [428, 268] width 7 height 7
radio input "true"
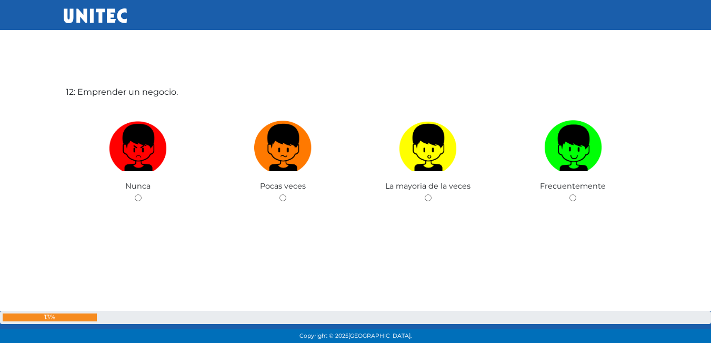
scroll to position [3858, 0]
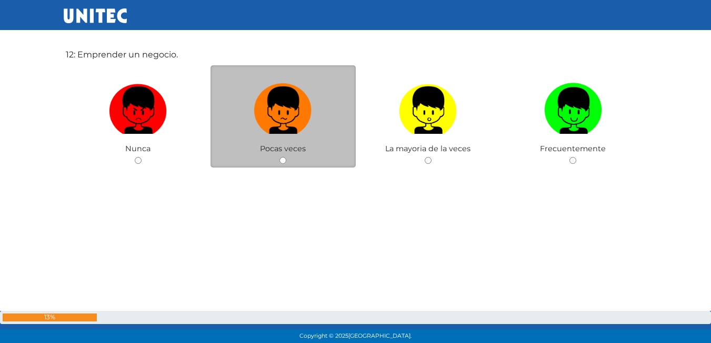
click at [282, 134] on label at bounding box center [282, 110] width 145 height 64
click at [282, 157] on input "radio" at bounding box center [282, 160] width 7 height 7
radio input "true"
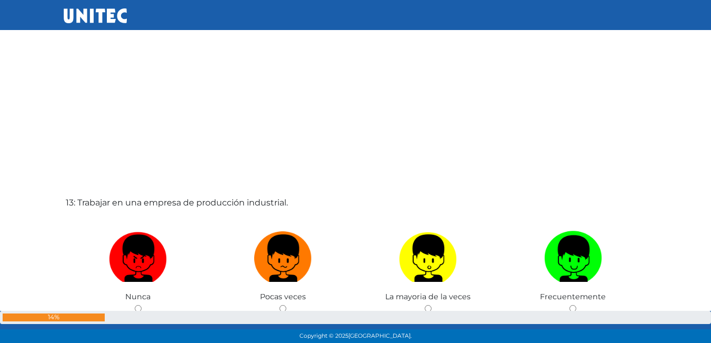
scroll to position [4071, 0]
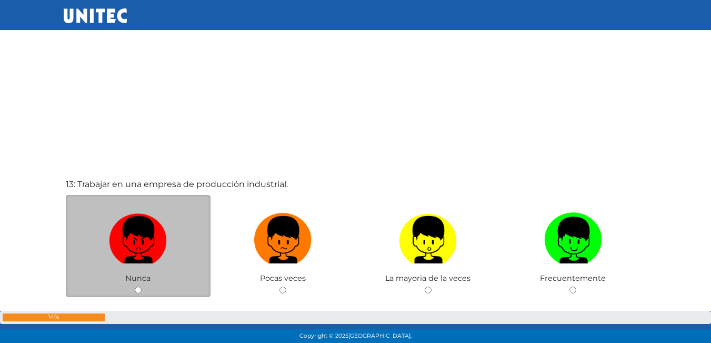
click at [126, 269] on label at bounding box center [138, 240] width 145 height 64
click at [135, 286] on input "radio" at bounding box center [138, 289] width 7 height 7
radio input "true"
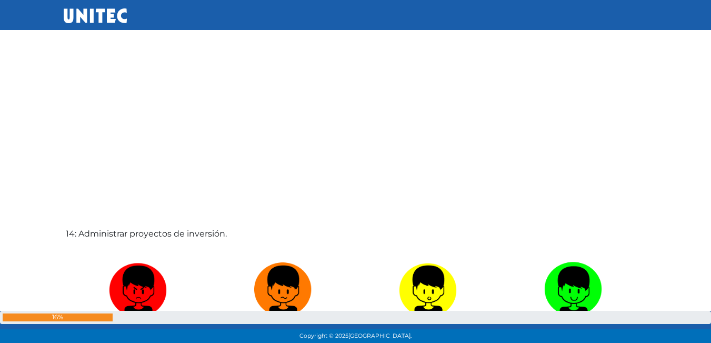
scroll to position [4425, 0]
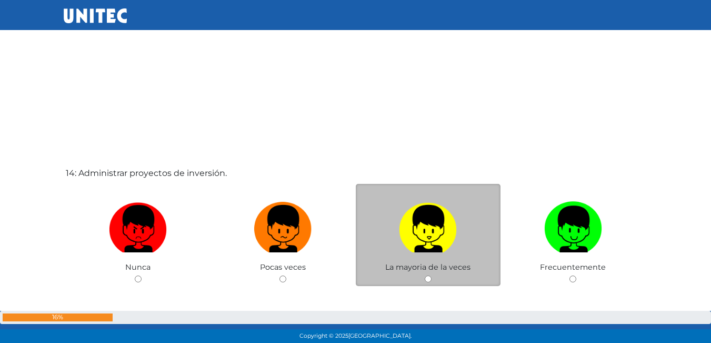
click at [428, 227] on img at bounding box center [428, 224] width 58 height 55
click at [428, 275] on input "radio" at bounding box center [428, 278] width 7 height 7
radio input "true"
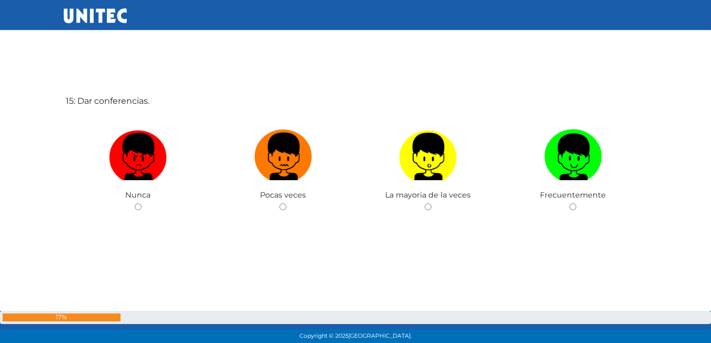
scroll to position [4848, 0]
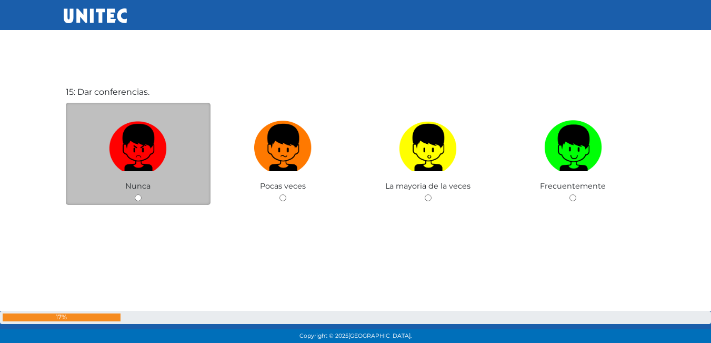
click at [155, 172] on label at bounding box center [138, 148] width 145 height 64
click at [142, 194] on input "radio" at bounding box center [138, 197] width 7 height 7
radio input "true"
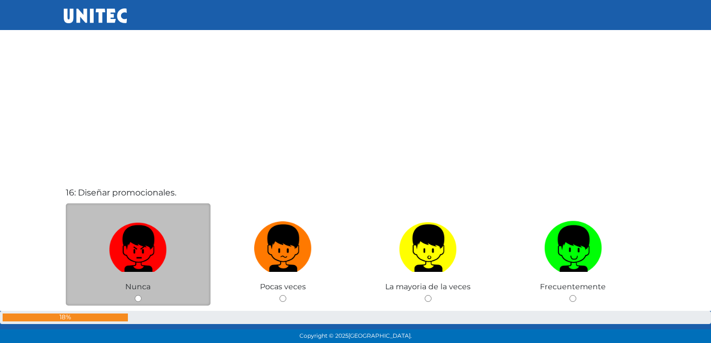
scroll to position [5114, 0]
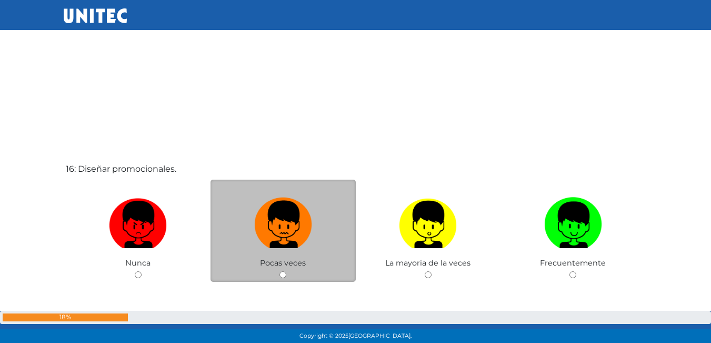
click at [288, 222] on img at bounding box center [283, 220] width 58 height 55
click at [286, 271] on input "radio" at bounding box center [282, 274] width 7 height 7
radio input "true"
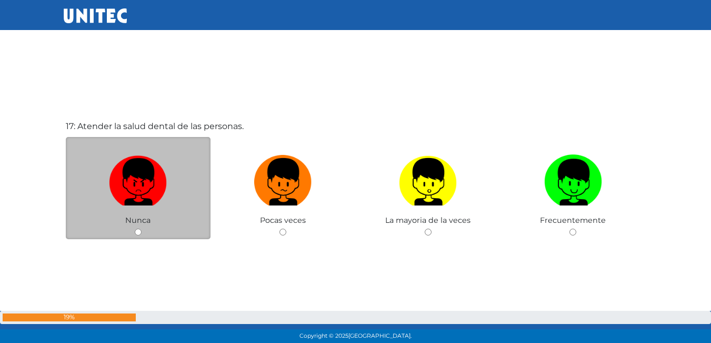
scroll to position [5481, 0]
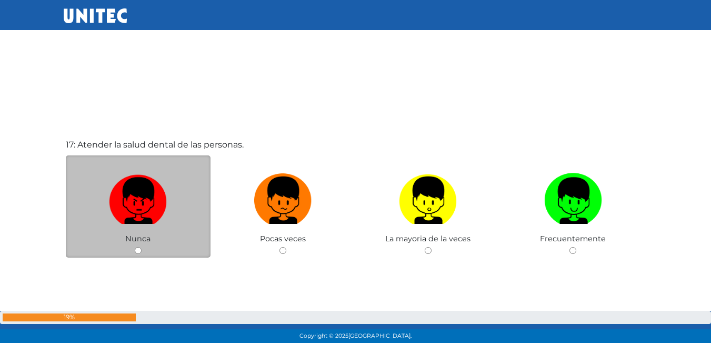
click at [127, 209] on img at bounding box center [138, 196] width 58 height 55
click at [135, 247] on input "radio" at bounding box center [138, 250] width 7 height 7
radio input "true"
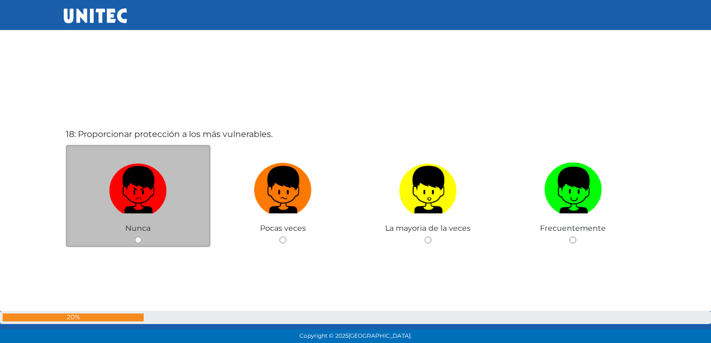
scroll to position [5876, 0]
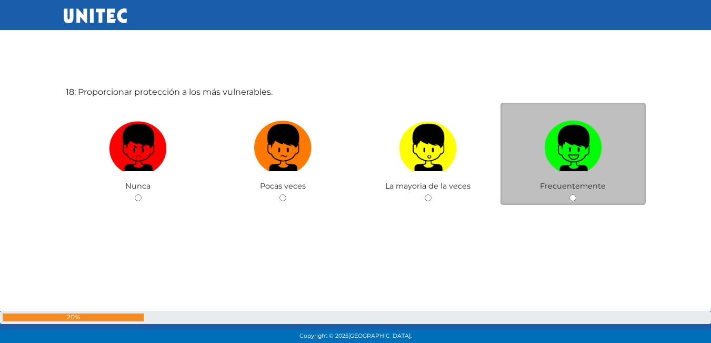
click at [576, 167] on img at bounding box center [573, 143] width 58 height 55
click at [576, 194] on input "radio" at bounding box center [572, 197] width 7 height 7
radio input "true"
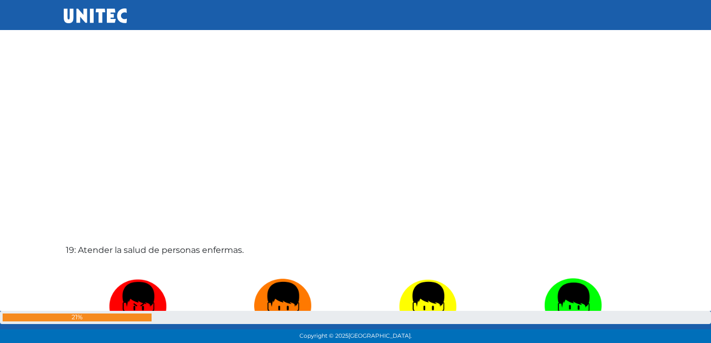
scroll to position [6085, 0]
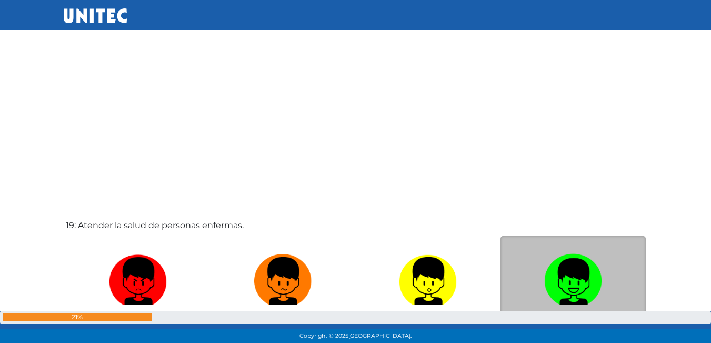
click at [567, 253] on img at bounding box center [573, 276] width 58 height 55
click at [569, 327] on input "radio" at bounding box center [572, 330] width 7 height 7
radio input "true"
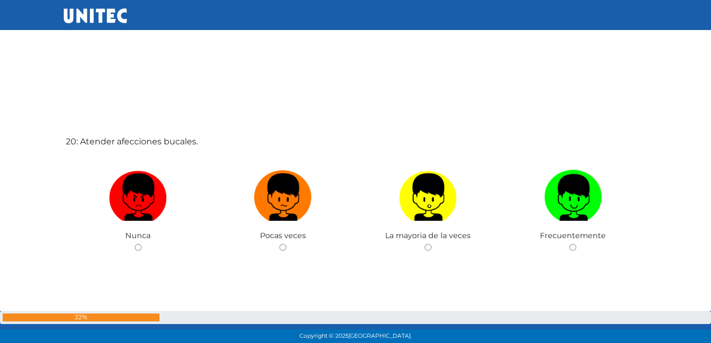
scroll to position [6546, 0]
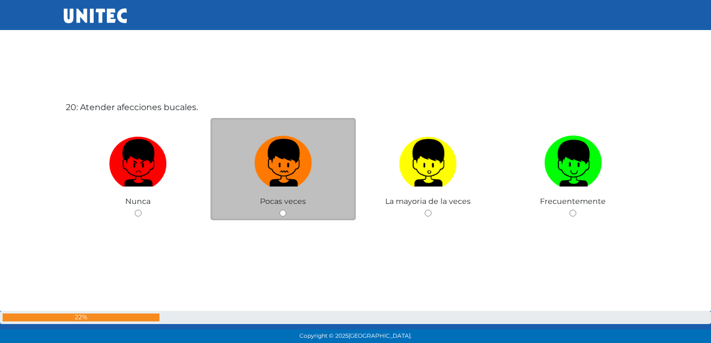
click at [275, 176] on img at bounding box center [283, 159] width 58 height 55
click at [279, 209] on input "radio" at bounding box center [282, 212] width 7 height 7
radio input "true"
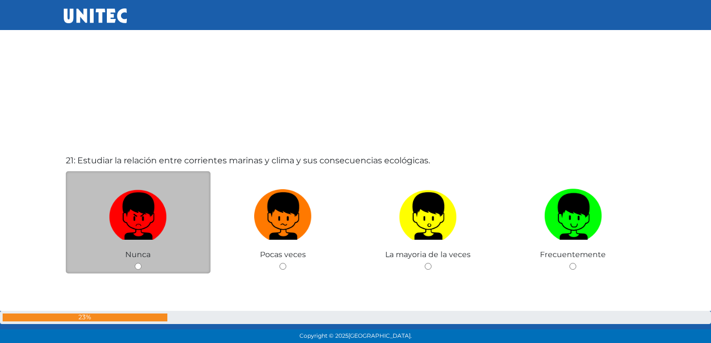
scroll to position [6854, 0]
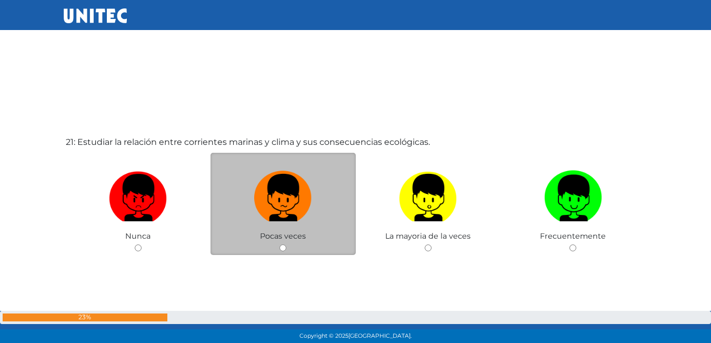
click at [252, 203] on label at bounding box center [282, 198] width 145 height 64
click at [279, 244] on input "radio" at bounding box center [282, 247] width 7 height 7
radio input "true"
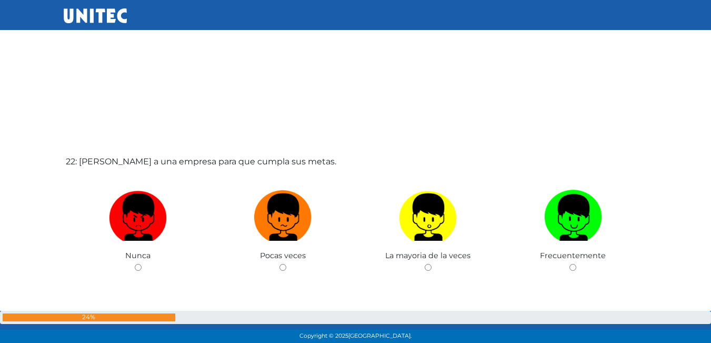
scroll to position [7195, 0]
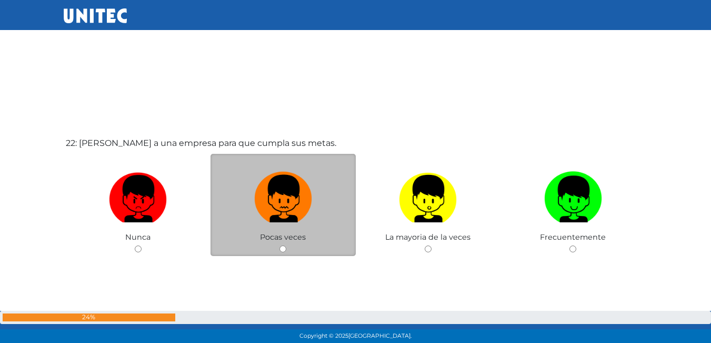
click at [268, 203] on img at bounding box center [283, 194] width 58 height 55
click at [279, 245] on input "radio" at bounding box center [282, 248] width 7 height 7
radio input "true"
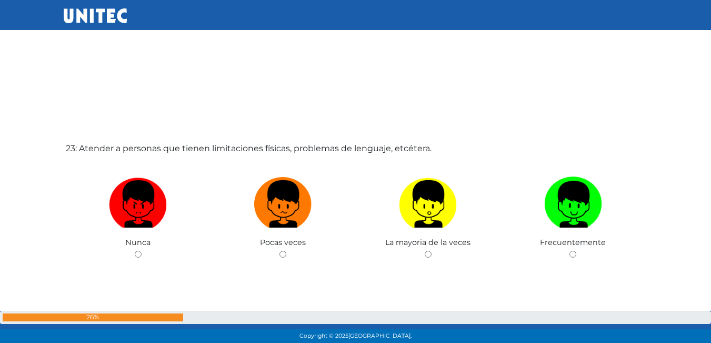
scroll to position [7534, 0]
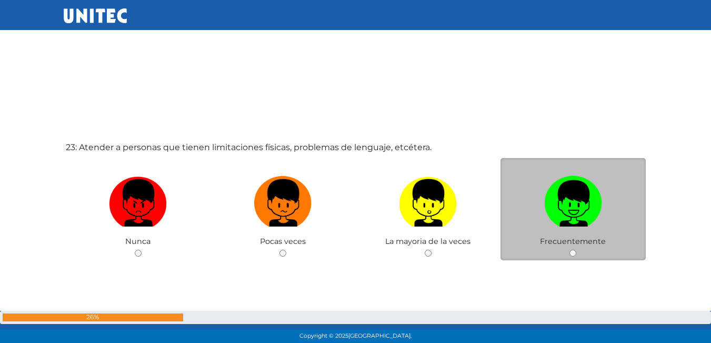
click at [584, 223] on img at bounding box center [573, 199] width 58 height 55
click at [576, 249] on input "radio" at bounding box center [572, 252] width 7 height 7
radio input "true"
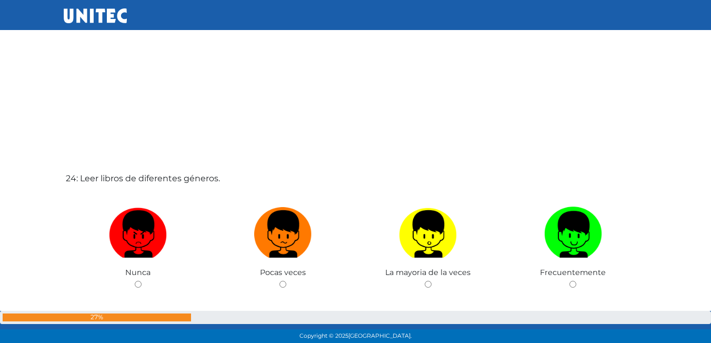
scroll to position [7849, 0]
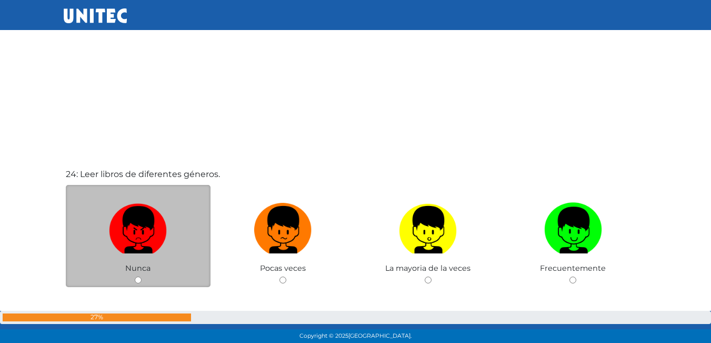
click at [154, 249] on img at bounding box center [138, 225] width 58 height 55
click at [142, 276] on input "radio" at bounding box center [138, 279] width 7 height 7
radio input "true"
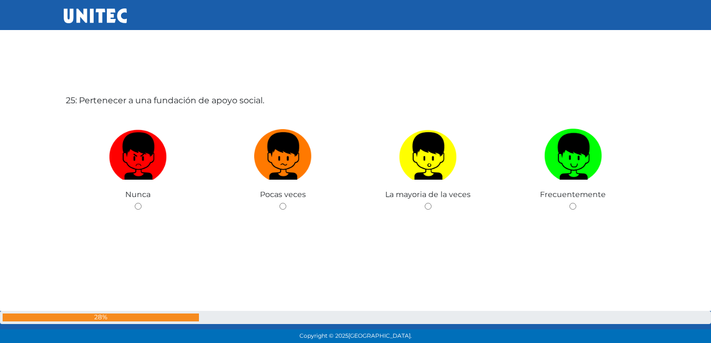
scroll to position [8274, 0]
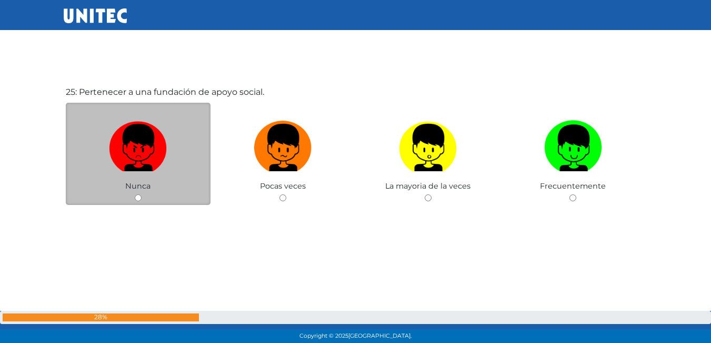
click at [180, 176] on label at bounding box center [138, 148] width 145 height 64
click at [142, 194] on input "radio" at bounding box center [138, 197] width 7 height 7
radio input "true"
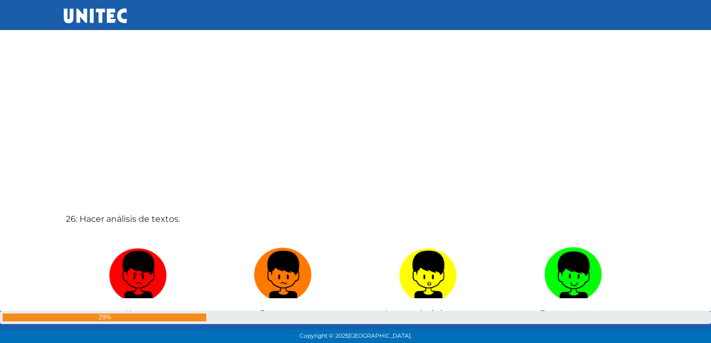
scroll to position [8515, 0]
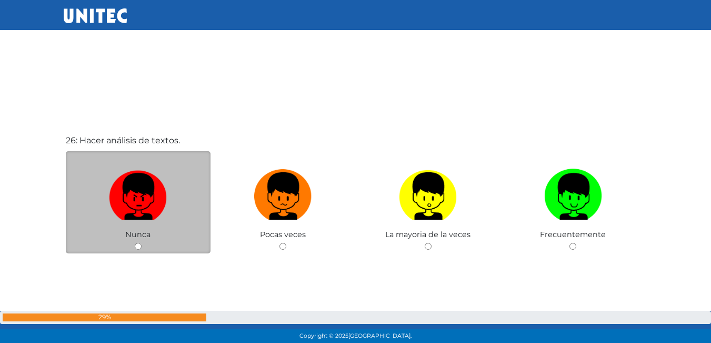
click at [130, 194] on img at bounding box center [138, 192] width 58 height 55
click at [135, 243] on input "radio" at bounding box center [138, 246] width 7 height 7
radio input "true"
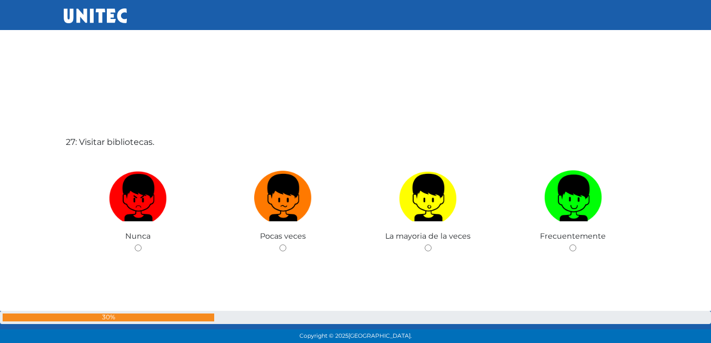
scroll to position [8959, 0]
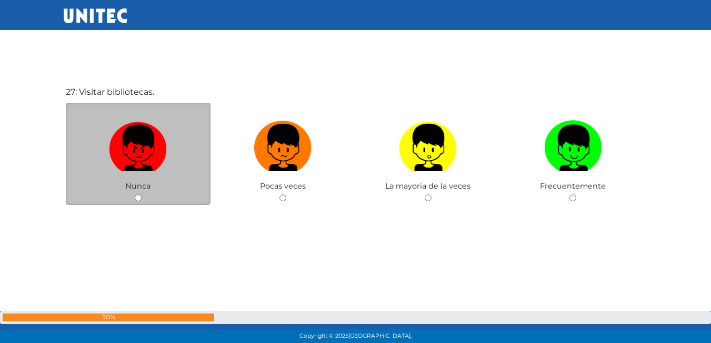
click at [165, 167] on img at bounding box center [138, 143] width 58 height 55
click at [142, 194] on input "radio" at bounding box center [138, 197] width 7 height 7
radio input "true"
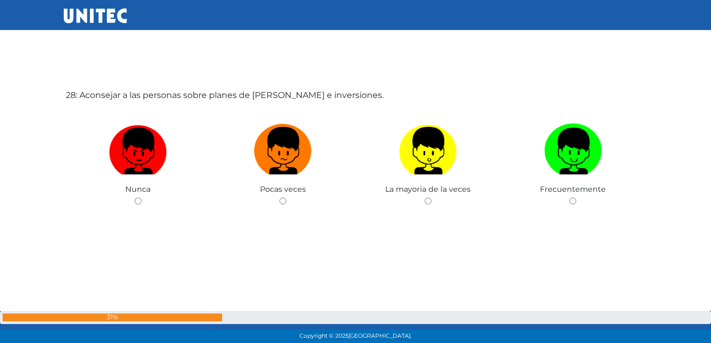
scroll to position [9302, 0]
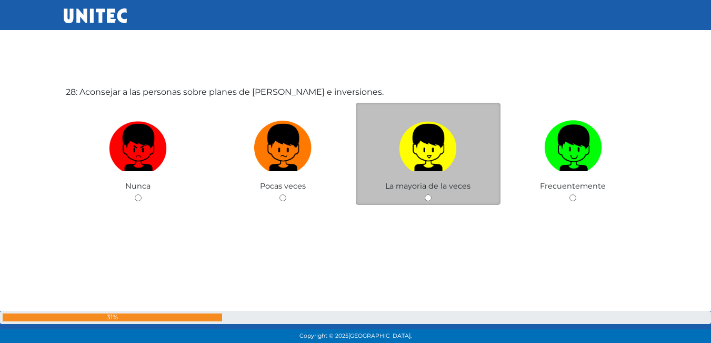
click at [448, 140] on img at bounding box center [428, 143] width 58 height 55
click at [431, 194] on input "radio" at bounding box center [428, 197] width 7 height 7
radio input "true"
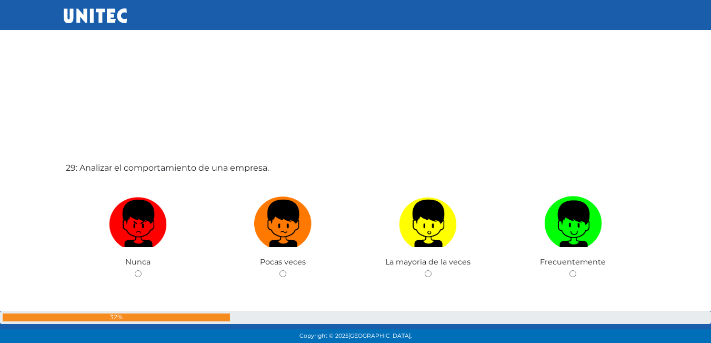
scroll to position [9592, 0]
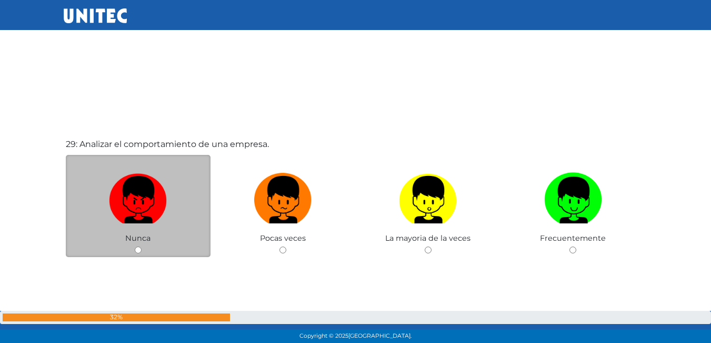
click at [165, 236] on div "Nunca" at bounding box center [138, 206] width 145 height 103
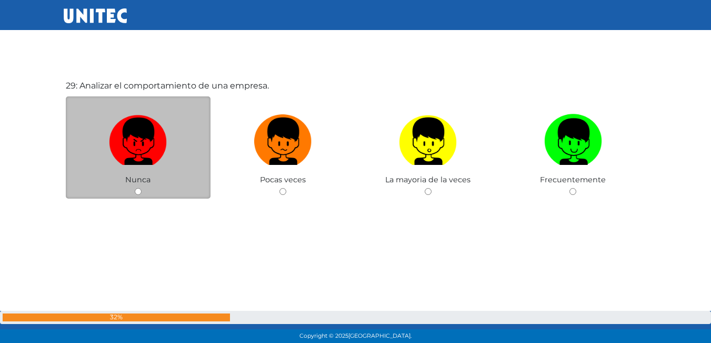
scroll to position [9645, 0]
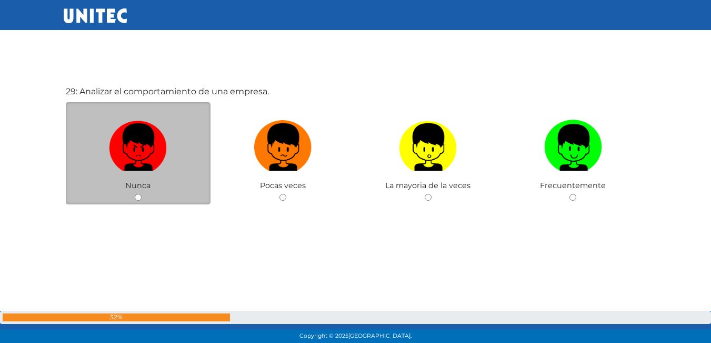
click at [161, 191] on div "Nunca" at bounding box center [138, 153] width 145 height 103
click at [115, 152] on img at bounding box center [138, 143] width 58 height 55
click at [135, 194] on input "radio" at bounding box center [138, 197] width 7 height 7
radio input "true"
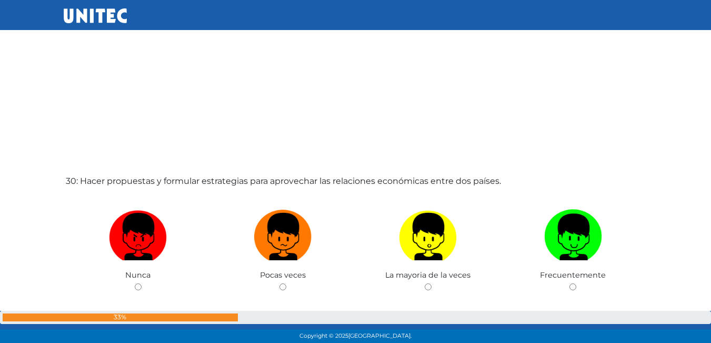
scroll to position [9910, 0]
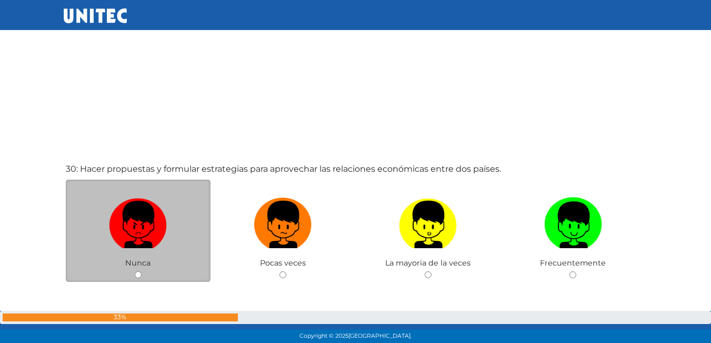
click at [196, 212] on label at bounding box center [138, 225] width 145 height 64
click at [142, 271] on input "radio" at bounding box center [138, 274] width 7 height 7
radio input "true"
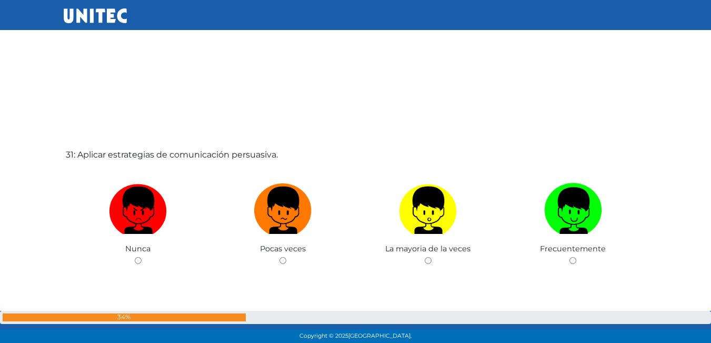
scroll to position [10269, 0]
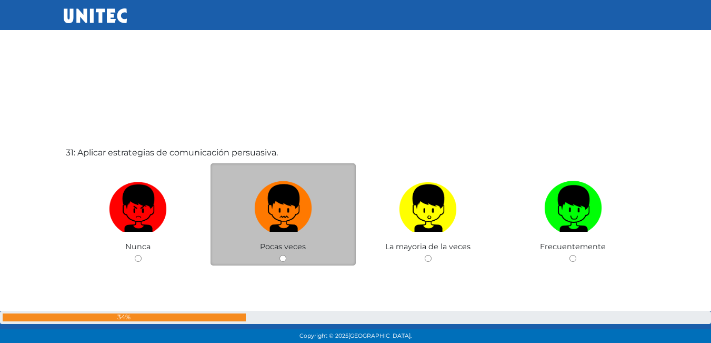
click at [297, 216] on img at bounding box center [283, 204] width 58 height 55
click at [286, 255] on input "radio" at bounding box center [282, 258] width 7 height 7
radio input "true"
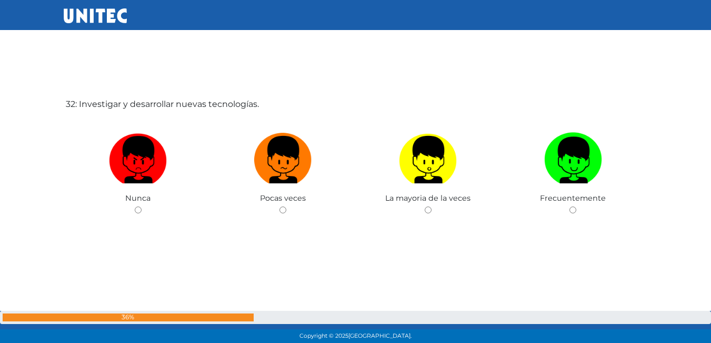
scroll to position [10672, 0]
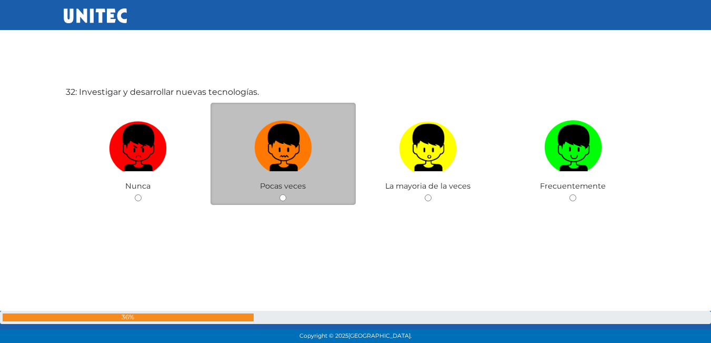
click at [279, 159] on img at bounding box center [283, 143] width 58 height 55
click at [279, 194] on input "radio" at bounding box center [282, 197] width 7 height 7
radio input "true"
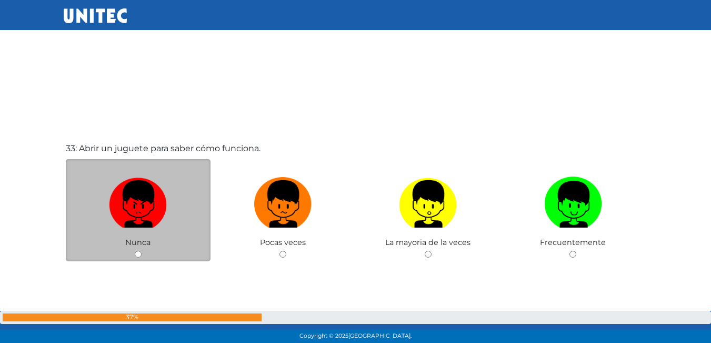
scroll to position [10976, 0]
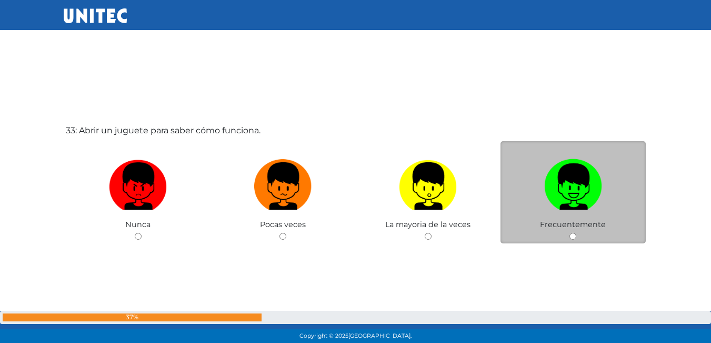
click at [580, 200] on img at bounding box center [573, 182] width 58 height 55
click at [576, 233] on input "radio" at bounding box center [572, 236] width 7 height 7
radio input "true"
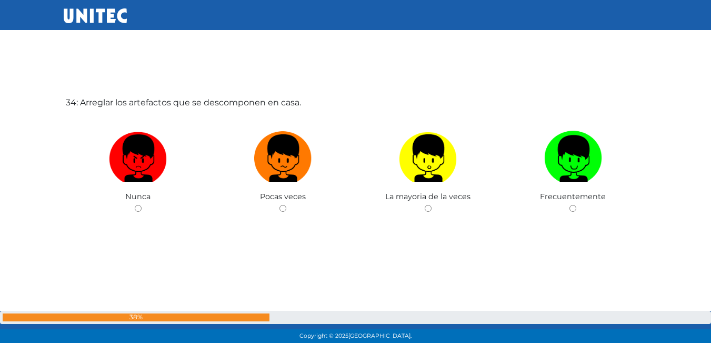
scroll to position [11357, 0]
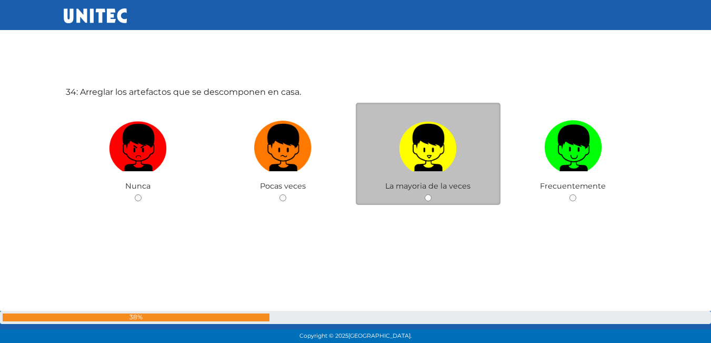
click at [430, 165] on img at bounding box center [428, 143] width 58 height 55
click at [430, 194] on input "radio" at bounding box center [428, 197] width 7 height 7
radio input "true"
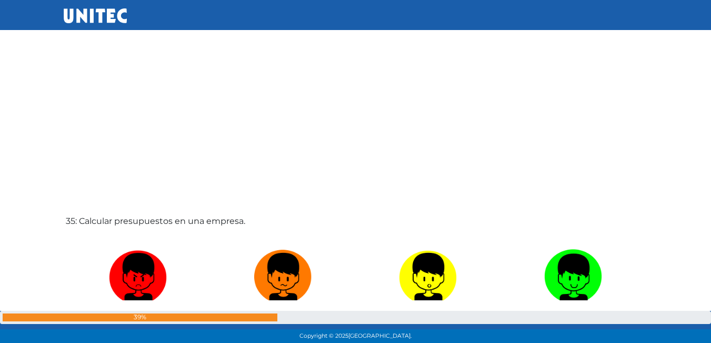
scroll to position [11621, 0]
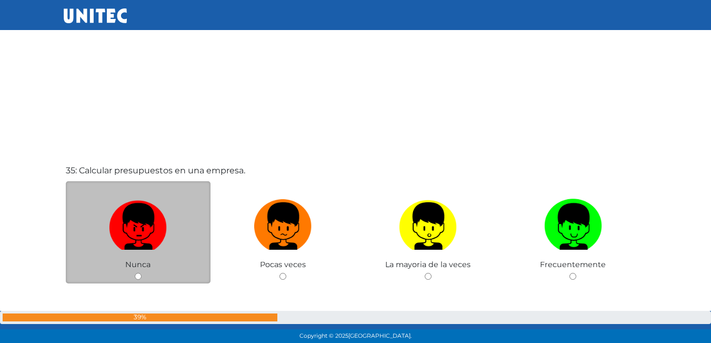
click at [116, 235] on img at bounding box center [138, 222] width 58 height 55
click at [135, 273] on input "radio" at bounding box center [138, 276] width 7 height 7
radio input "true"
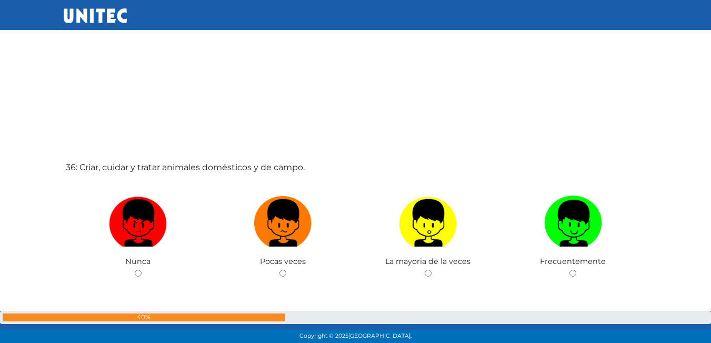
scroll to position [11967, 0]
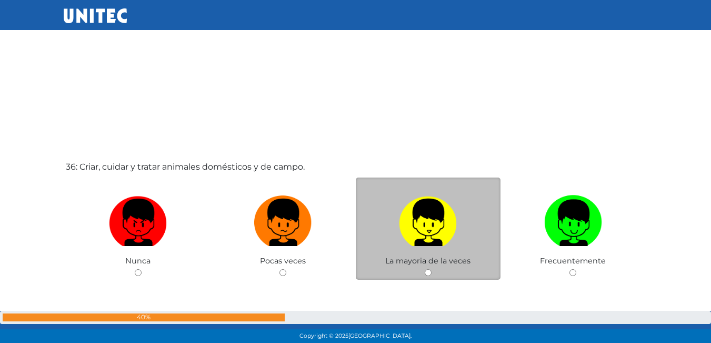
click at [443, 235] on img at bounding box center [428, 218] width 58 height 55
click at [431, 269] on input "radio" at bounding box center [428, 272] width 7 height 7
radio input "true"
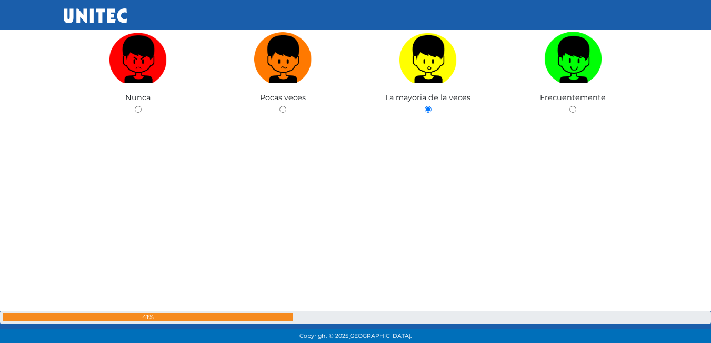
scroll to position [12122, 0]
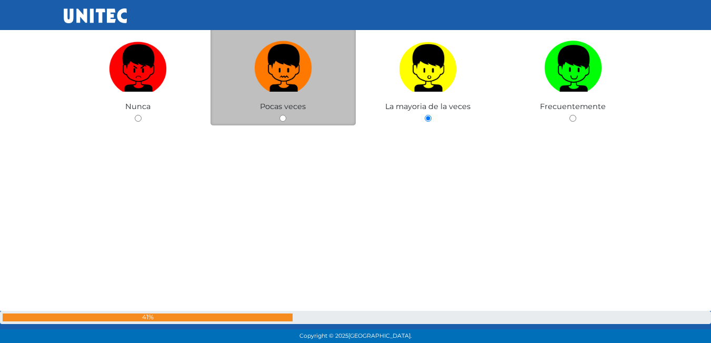
click at [276, 59] on img at bounding box center [283, 64] width 58 height 55
click at [279, 115] on input "radio" at bounding box center [282, 118] width 7 height 7
radio input "true"
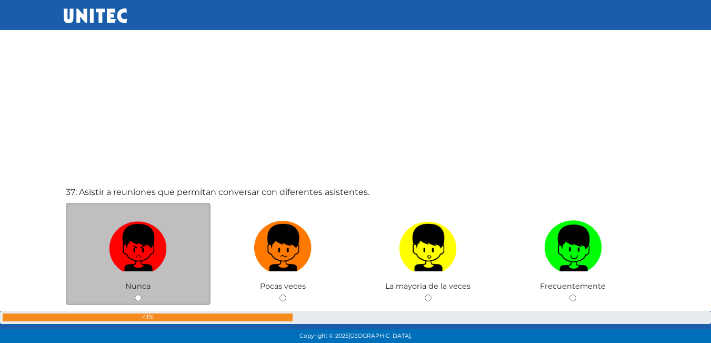
scroll to position [12337, 0]
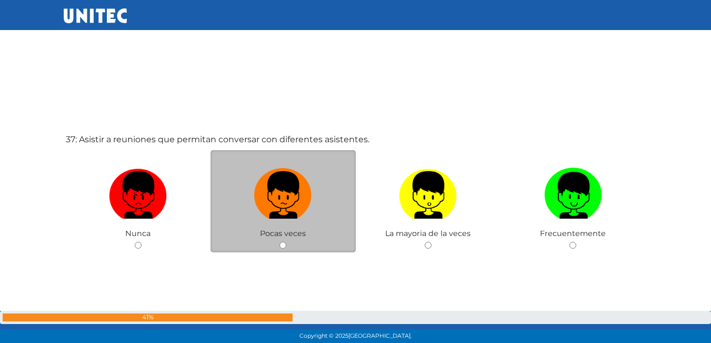
click at [299, 219] on label at bounding box center [282, 195] width 145 height 64
click at [286, 242] on input "radio" at bounding box center [282, 245] width 7 height 7
radio input "true"
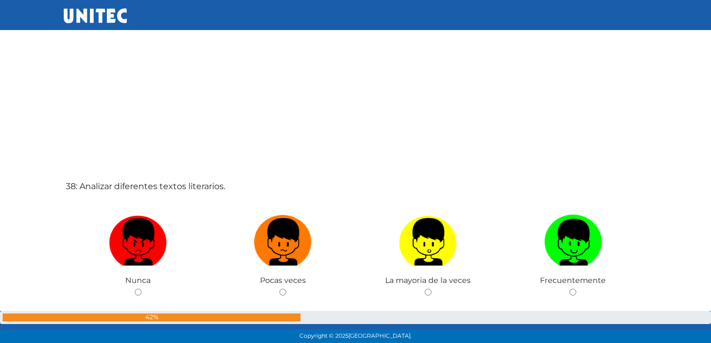
scroll to position [12651, 0]
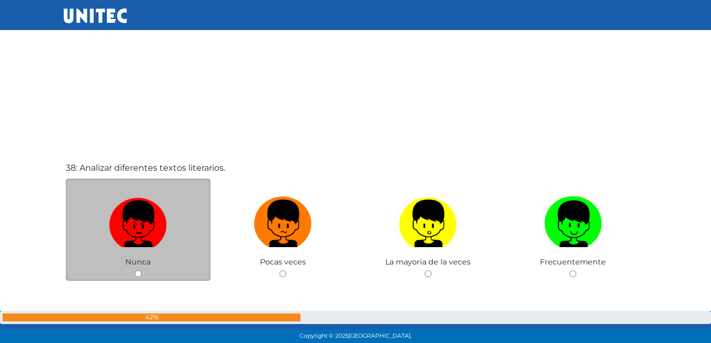
click at [162, 245] on img at bounding box center [138, 219] width 58 height 55
click at [142, 270] on input "radio" at bounding box center [138, 273] width 7 height 7
radio input "true"
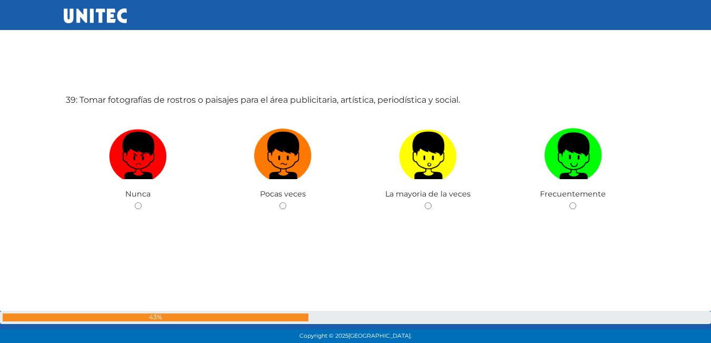
scroll to position [13070, 0]
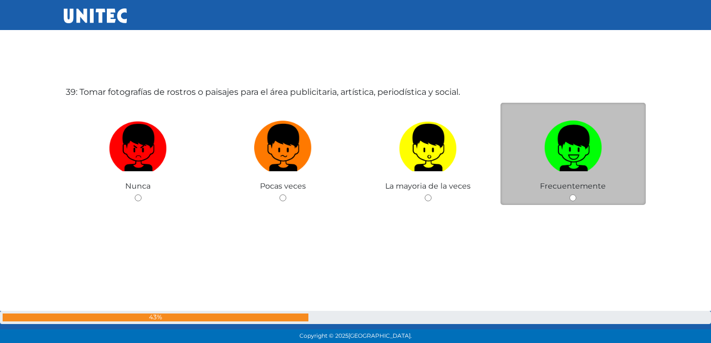
click at [544, 152] on img at bounding box center [573, 143] width 58 height 55
click at [569, 194] on input "radio" at bounding box center [572, 197] width 7 height 7
radio input "true"
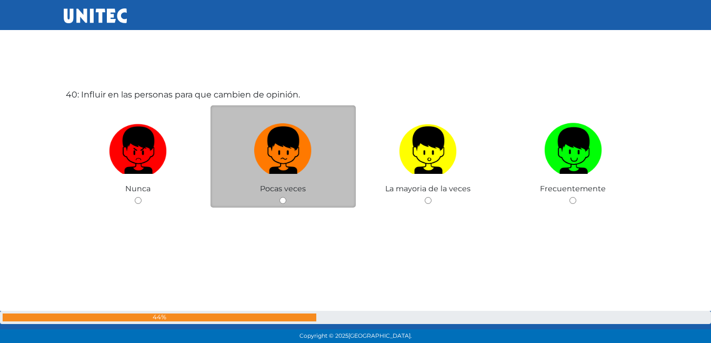
scroll to position [13412, 0]
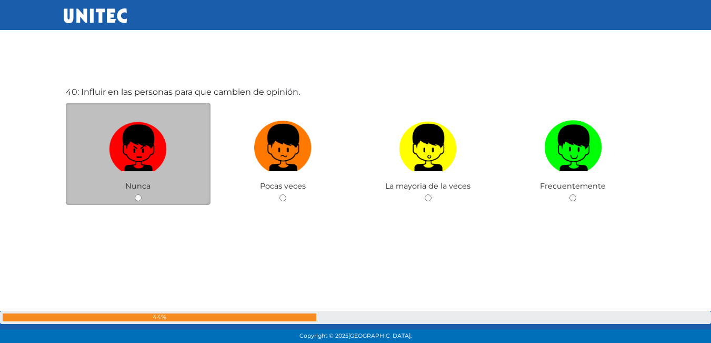
click at [167, 167] on img at bounding box center [138, 143] width 58 height 55
click at [142, 194] on input "radio" at bounding box center [138, 197] width 7 height 7
radio input "true"
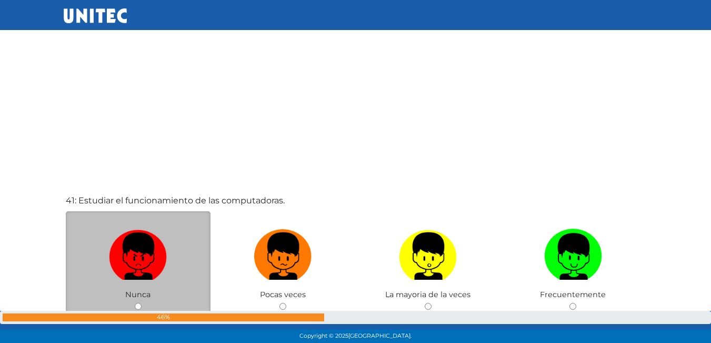
scroll to position [13717, 0]
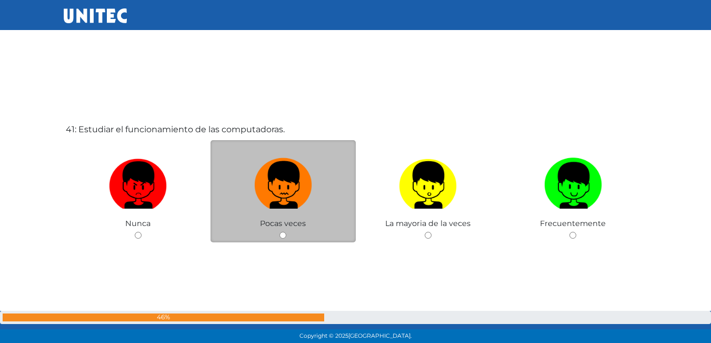
click at [267, 172] on img at bounding box center [283, 181] width 58 height 55
click at [279, 232] on input "radio" at bounding box center [282, 235] width 7 height 7
radio input "true"
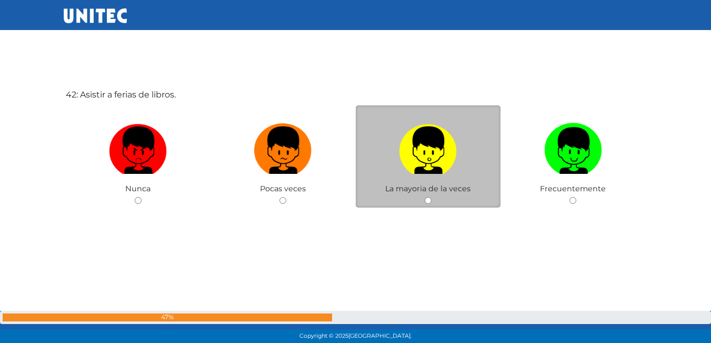
scroll to position [14097, 0]
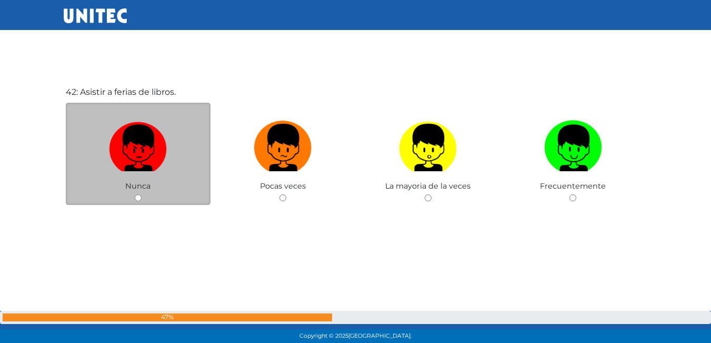
click at [145, 159] on img at bounding box center [138, 143] width 58 height 55
click at [142, 194] on input "radio" at bounding box center [138, 197] width 7 height 7
radio input "true"
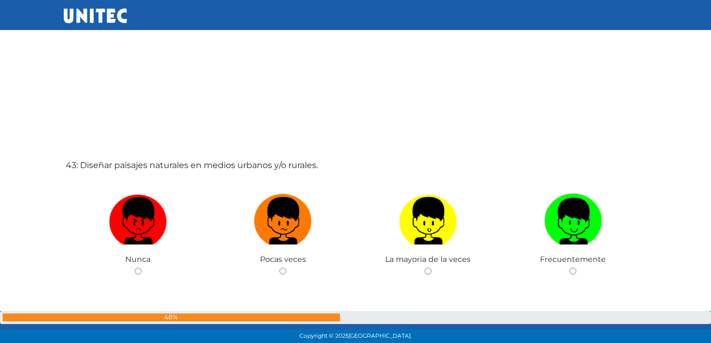
scroll to position [14384, 0]
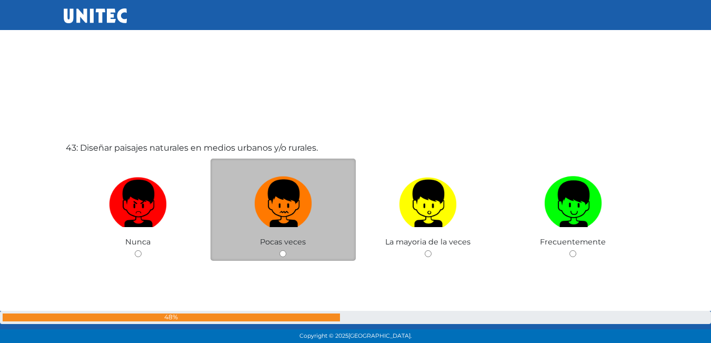
click at [267, 192] on img at bounding box center [283, 199] width 58 height 55
click at [279, 250] on input "radio" at bounding box center [282, 253] width 7 height 7
radio input "true"
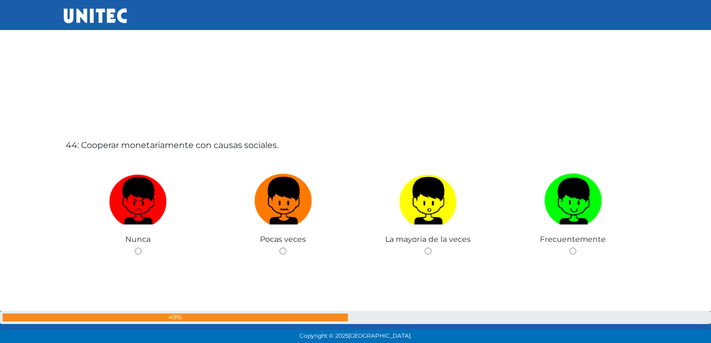
scroll to position [14783, 0]
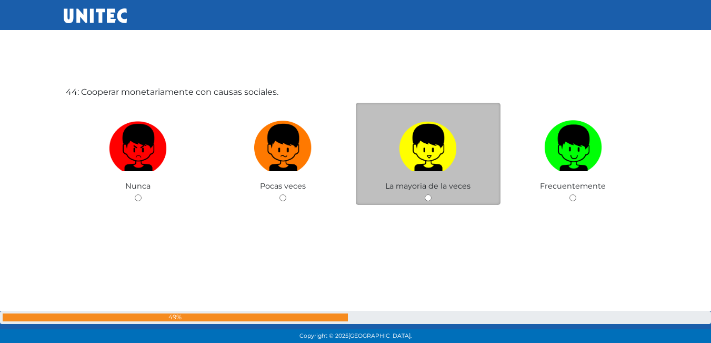
click at [421, 168] on img at bounding box center [428, 143] width 58 height 55
click at [425, 194] on input "radio" at bounding box center [428, 197] width 7 height 7
radio input "true"
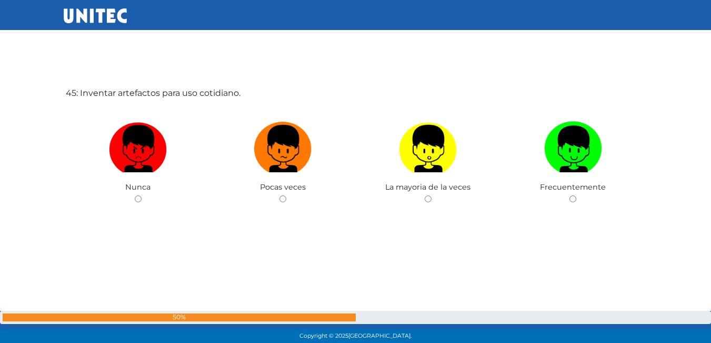
scroll to position [15147, 0]
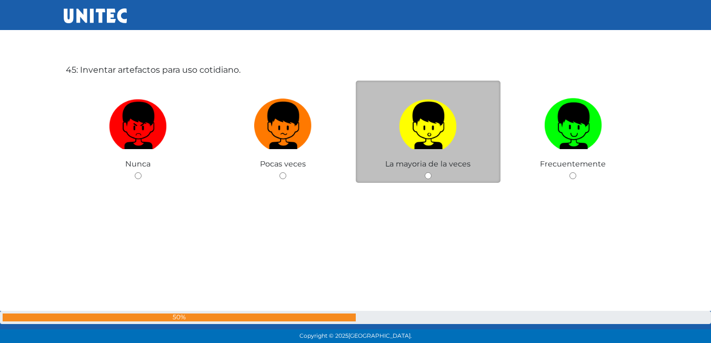
click at [384, 152] on label at bounding box center [428, 126] width 145 height 64
click at [425, 172] on input "radio" at bounding box center [428, 175] width 7 height 7
radio input "true"
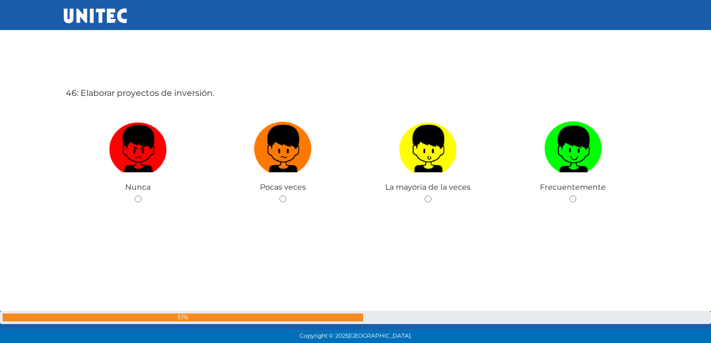
scroll to position [15468, 0]
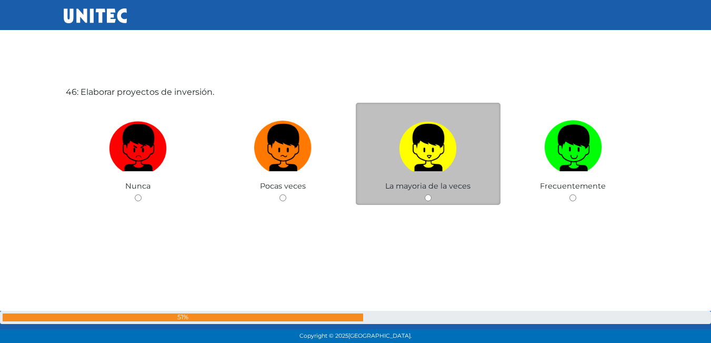
click at [441, 144] on img at bounding box center [428, 143] width 58 height 55
click at [431, 194] on input "radio" at bounding box center [428, 197] width 7 height 7
radio input "true"
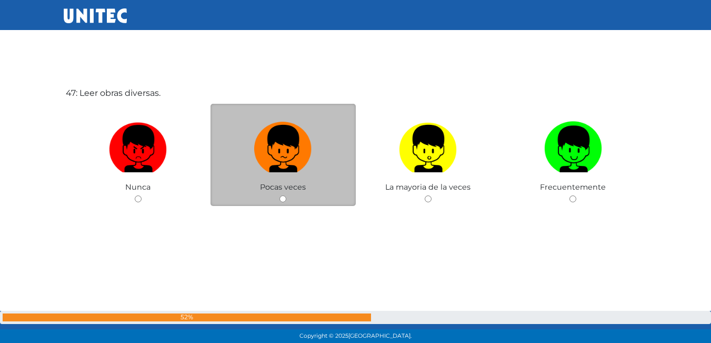
scroll to position [15810, 0]
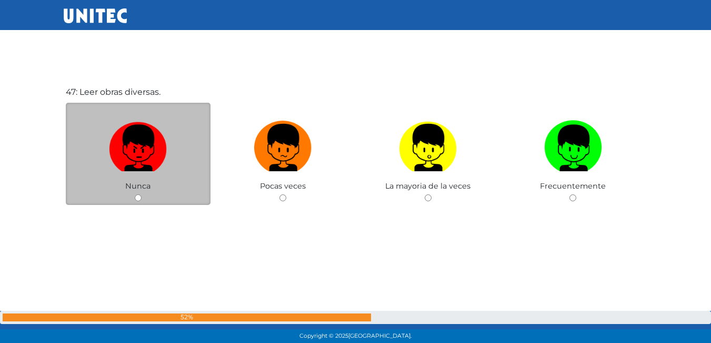
click at [141, 144] on img at bounding box center [138, 143] width 58 height 55
click at [141, 194] on input "radio" at bounding box center [138, 197] width 7 height 7
radio input "true"
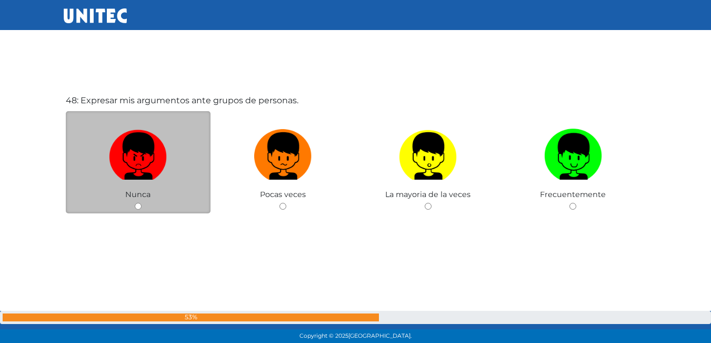
scroll to position [16153, 0]
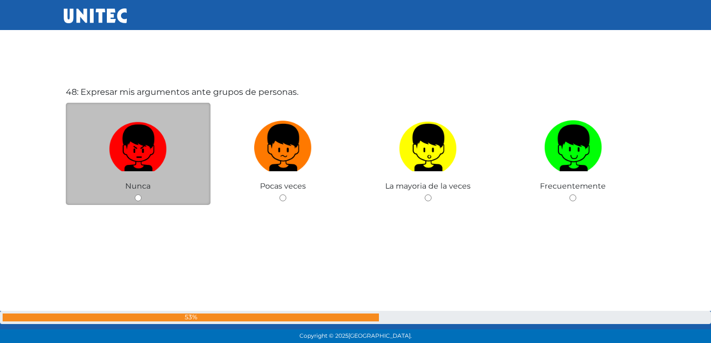
click at [153, 148] on img at bounding box center [138, 143] width 58 height 55
click at [142, 194] on input "radio" at bounding box center [138, 197] width 7 height 7
radio input "true"
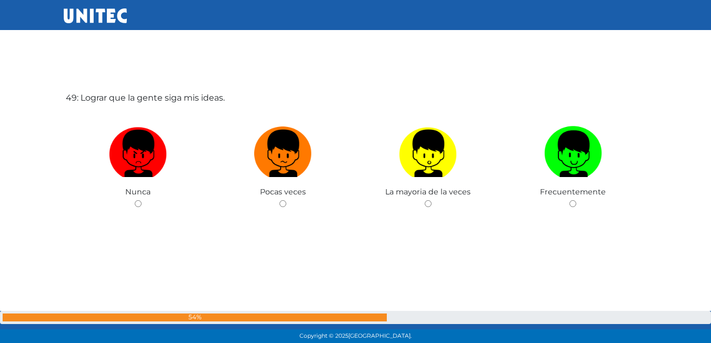
scroll to position [16495, 0]
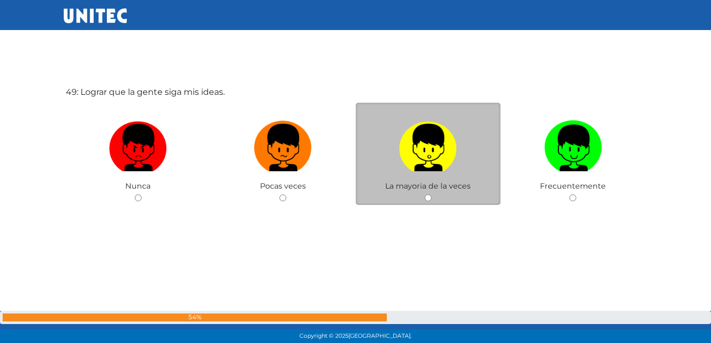
click at [461, 154] on label at bounding box center [428, 148] width 145 height 64
click at [431, 194] on input "radio" at bounding box center [428, 197] width 7 height 7
radio input "true"
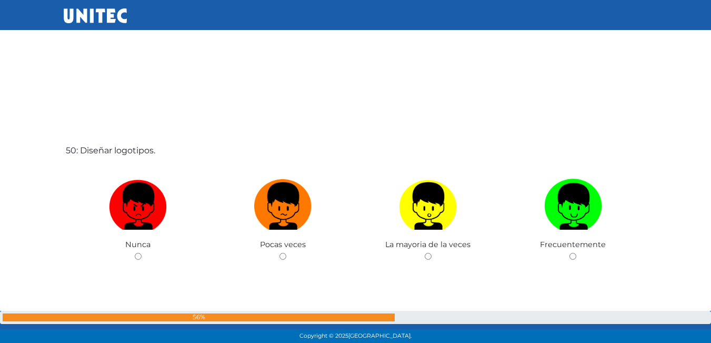
scroll to position [16812, 0]
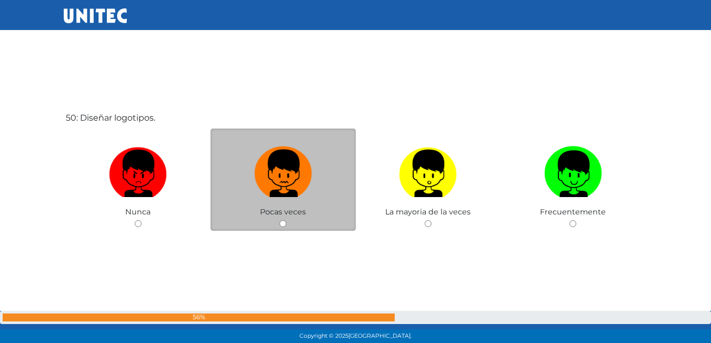
click at [278, 186] on img at bounding box center [283, 169] width 58 height 55
click at [279, 220] on input "radio" at bounding box center [282, 223] width 7 height 7
radio input "true"
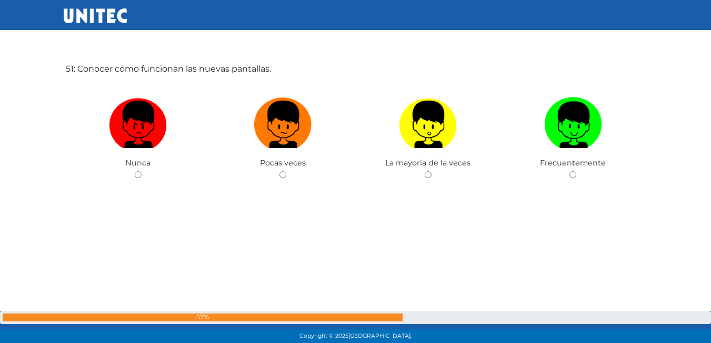
scroll to position [17151, 0]
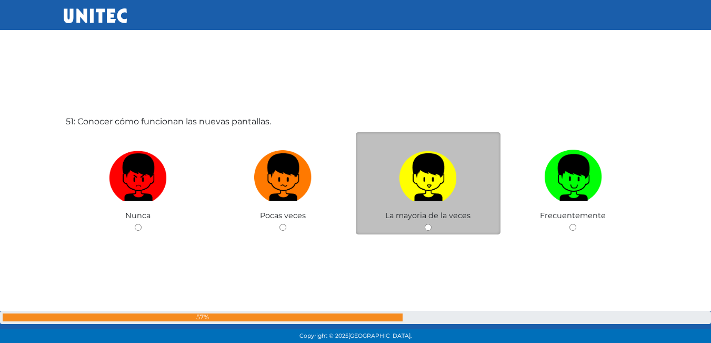
click at [407, 183] on img at bounding box center [428, 173] width 58 height 55
click at [425, 224] on input "radio" at bounding box center [428, 227] width 7 height 7
radio input "true"
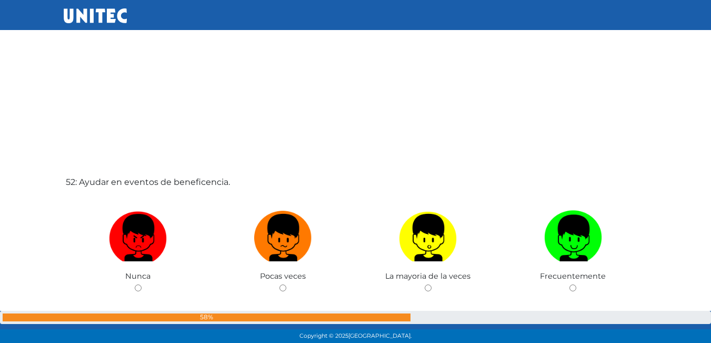
scroll to position [17451, 0]
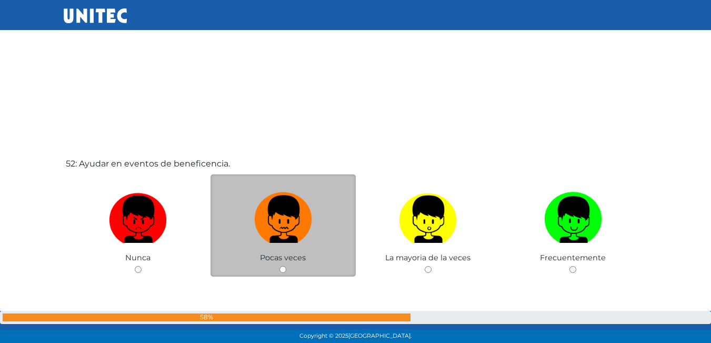
click at [274, 224] on img at bounding box center [283, 215] width 58 height 55
click at [279, 266] on input "radio" at bounding box center [282, 269] width 7 height 7
radio input "true"
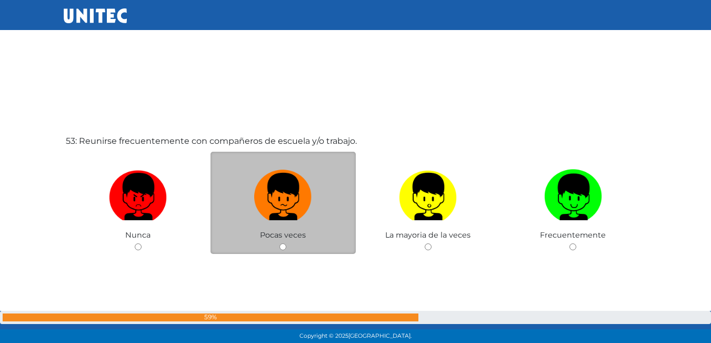
scroll to position [17866, 0]
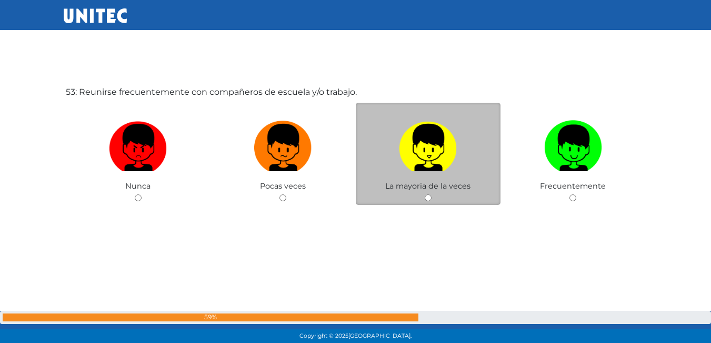
click at [421, 159] on img at bounding box center [428, 143] width 58 height 55
click at [425, 194] on input "radio" at bounding box center [428, 197] width 7 height 7
radio input "true"
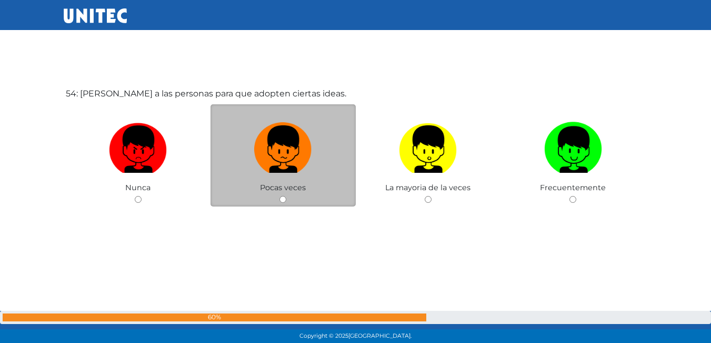
scroll to position [18208, 0]
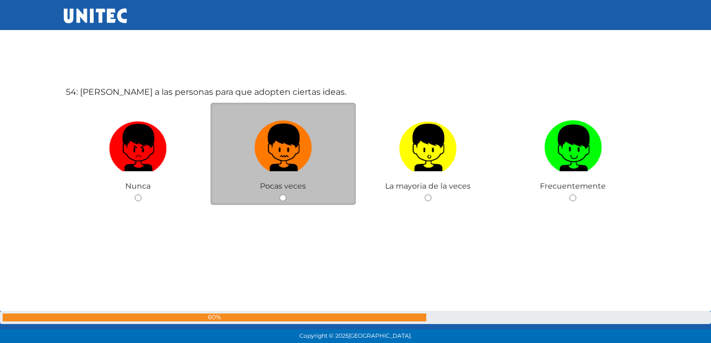
click at [276, 138] on img at bounding box center [283, 143] width 58 height 55
click at [279, 194] on input "radio" at bounding box center [282, 197] width 7 height 7
radio input "true"
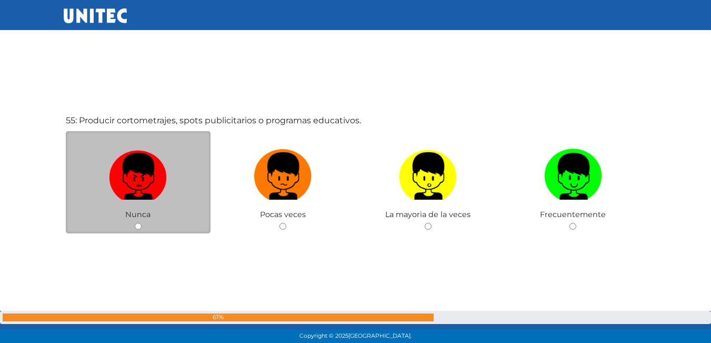
click at [164, 169] on img at bounding box center [138, 172] width 58 height 55
click at [142, 223] on input "radio" at bounding box center [138, 226] width 7 height 7
radio input "true"
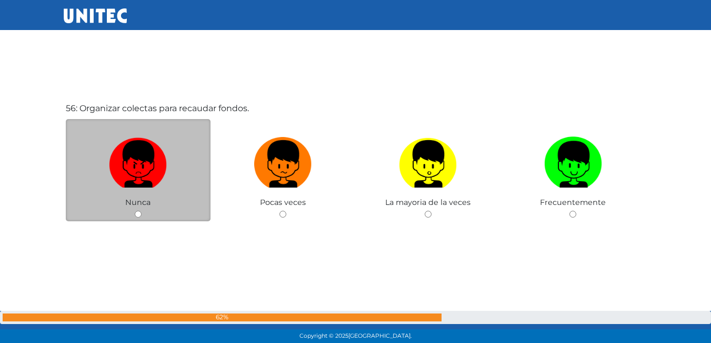
scroll to position [18889, 0]
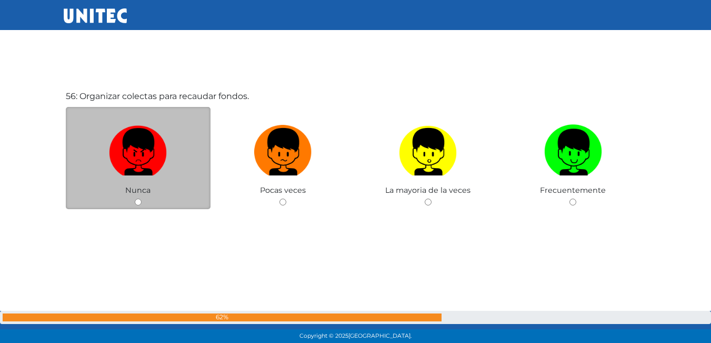
click at [167, 177] on label at bounding box center [138, 152] width 145 height 64
click at [142, 198] on input "radio" at bounding box center [138, 201] width 7 height 7
radio input "true"
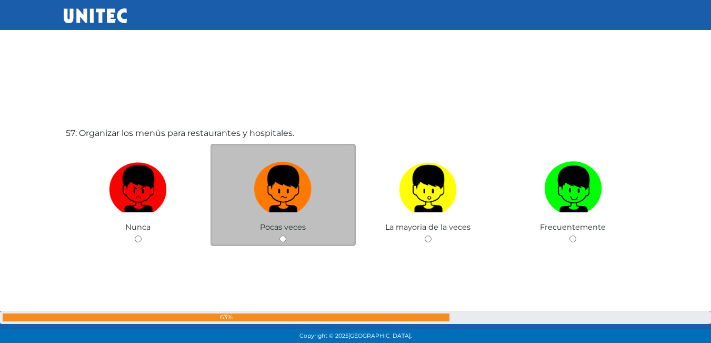
scroll to position [19206, 0]
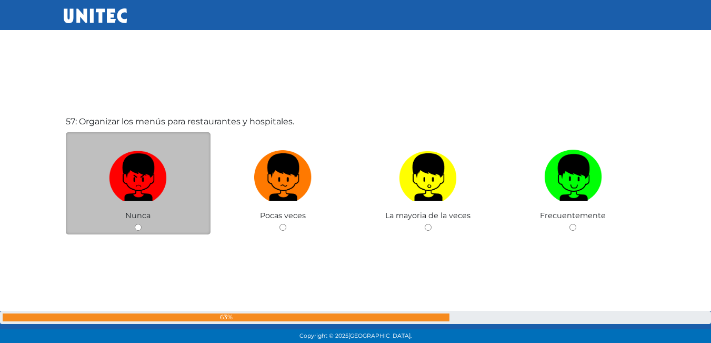
click at [170, 189] on label at bounding box center [138, 177] width 145 height 64
click at [142, 224] on input "radio" at bounding box center [138, 227] width 7 height 7
radio input "true"
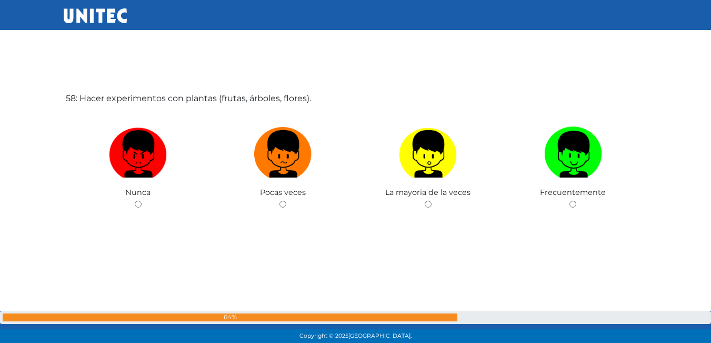
scroll to position [19578, 0]
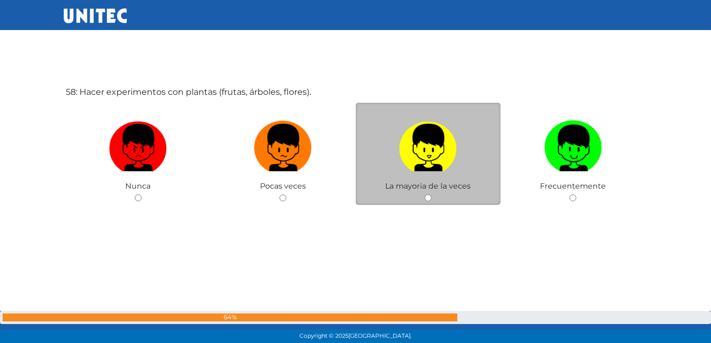
click at [427, 157] on img at bounding box center [428, 143] width 58 height 55
click at [427, 194] on input "radio" at bounding box center [428, 197] width 7 height 7
radio input "true"
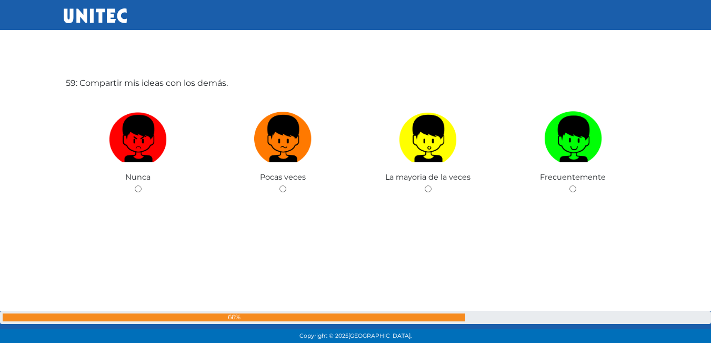
scroll to position [19948, 0]
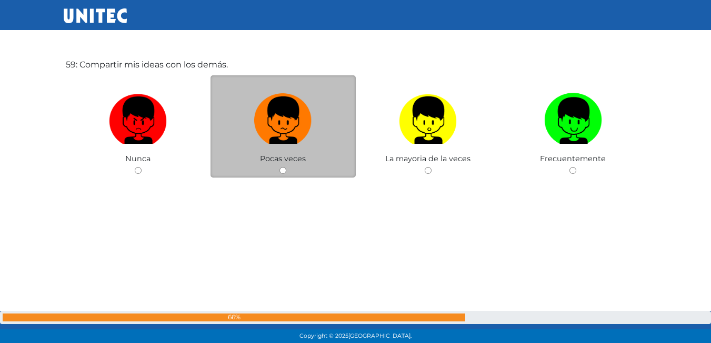
click at [236, 162] on div "Pocas veces" at bounding box center [282, 126] width 145 height 103
click at [274, 142] on img at bounding box center [283, 116] width 58 height 55
click at [279, 167] on input "radio" at bounding box center [282, 170] width 7 height 7
radio input "true"
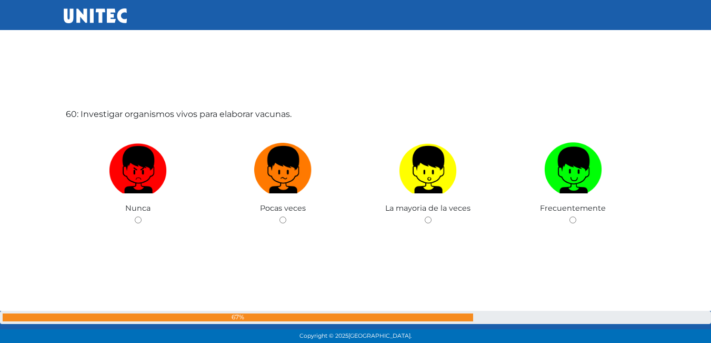
scroll to position [20260, 0]
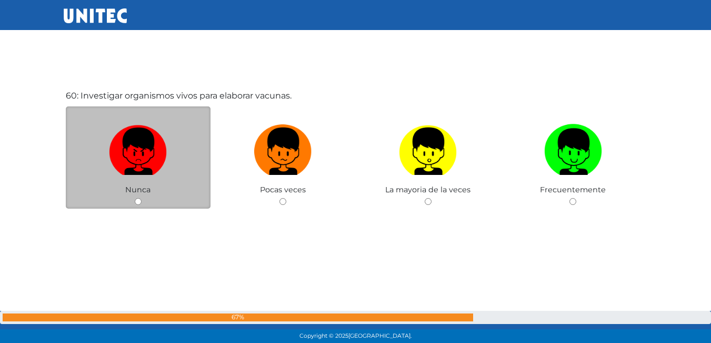
click at [156, 177] on label at bounding box center [138, 151] width 145 height 64
click at [142, 198] on input "radio" at bounding box center [138, 201] width 7 height 7
radio input "true"
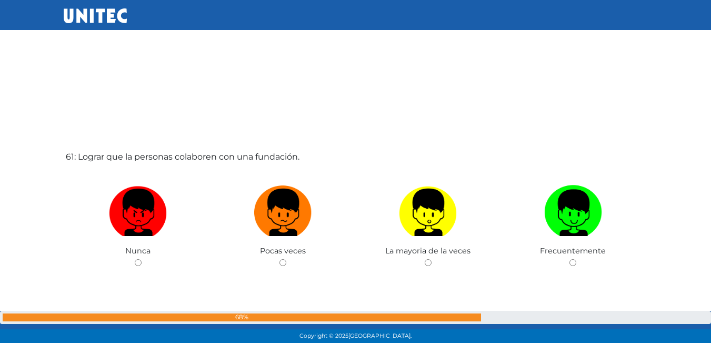
scroll to position [20578, 0]
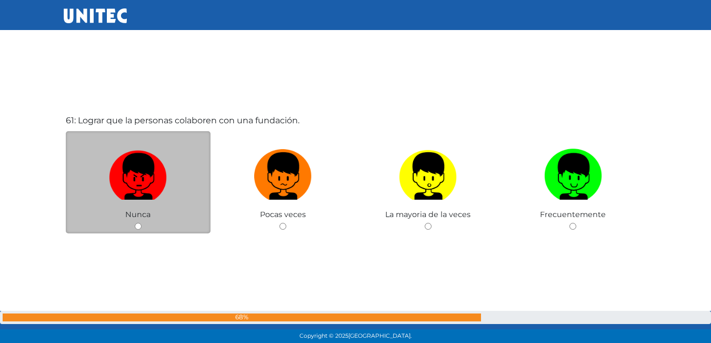
click at [157, 178] on img at bounding box center [138, 172] width 58 height 55
click at [142, 223] on input "radio" at bounding box center [138, 226] width 7 height 7
radio input "true"
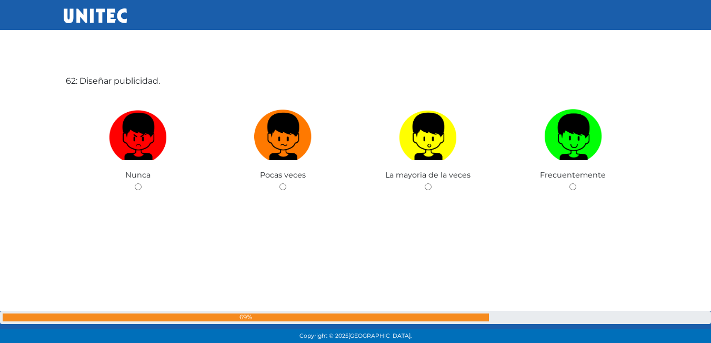
scroll to position [20942, 0]
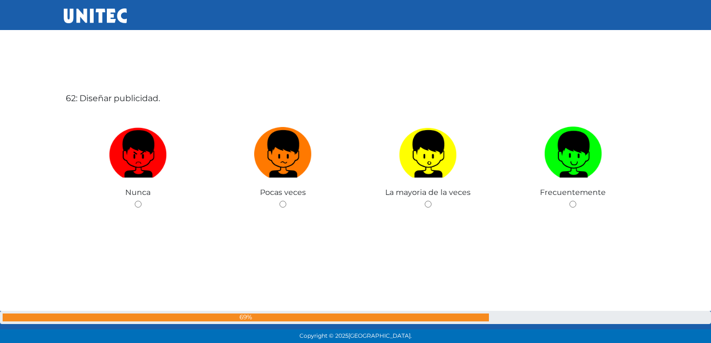
click at [157, 178] on label at bounding box center [138, 154] width 145 height 64
click at [142, 200] on input "radio" at bounding box center [138, 203] width 7 height 7
radio input "true"
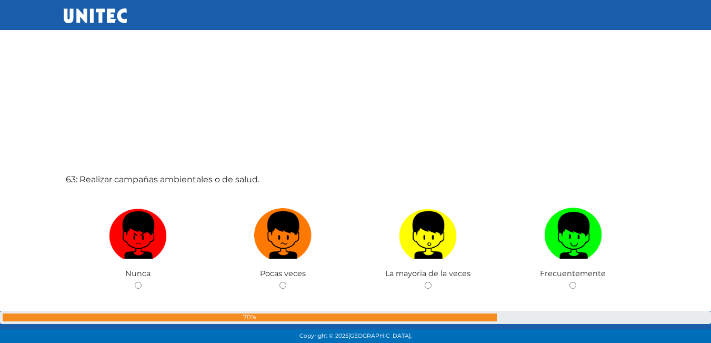
scroll to position [21232, 0]
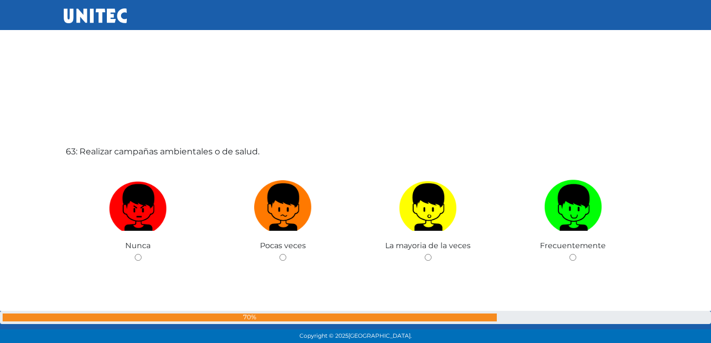
click at [157, 178] on img at bounding box center [138, 203] width 58 height 55
click at [142, 254] on input "radio" at bounding box center [138, 257] width 7 height 7
radio input "true"
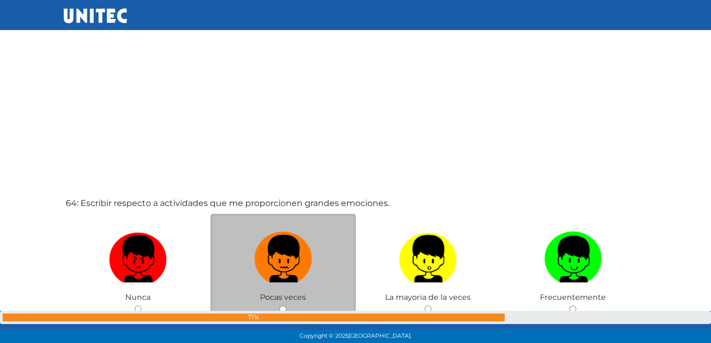
scroll to position [21575, 0]
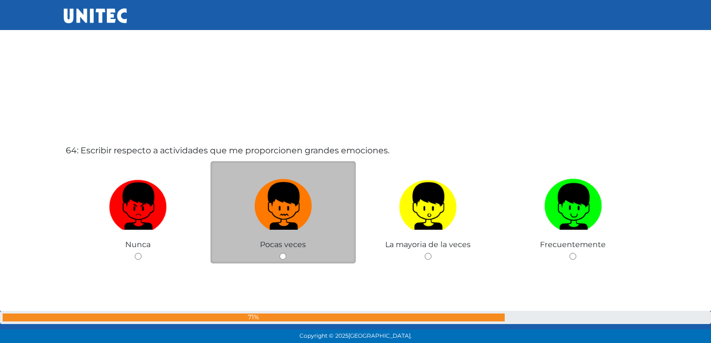
click at [296, 227] on img at bounding box center [283, 202] width 58 height 55
click at [286, 253] on input "radio" at bounding box center [282, 256] width 7 height 7
radio input "true"
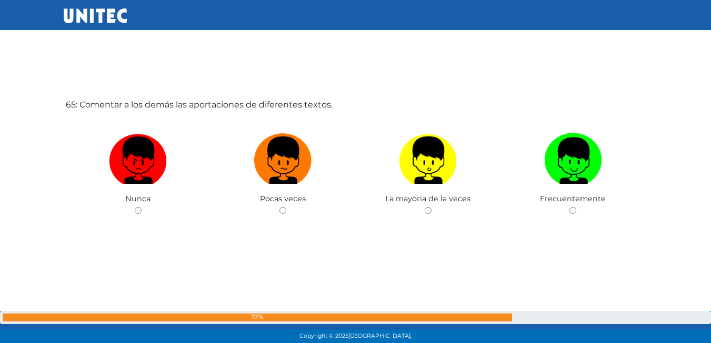
scroll to position [21976, 0]
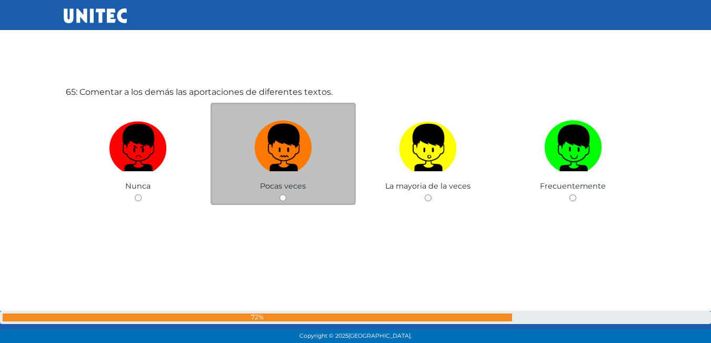
click at [287, 168] on img at bounding box center [283, 143] width 58 height 55
click at [286, 194] on input "radio" at bounding box center [282, 197] width 7 height 7
radio input "true"
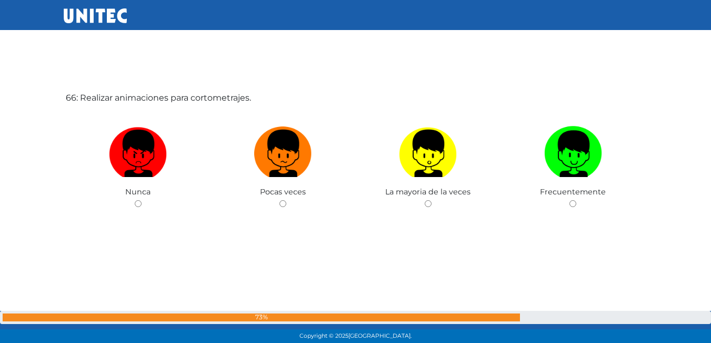
scroll to position [22319, 0]
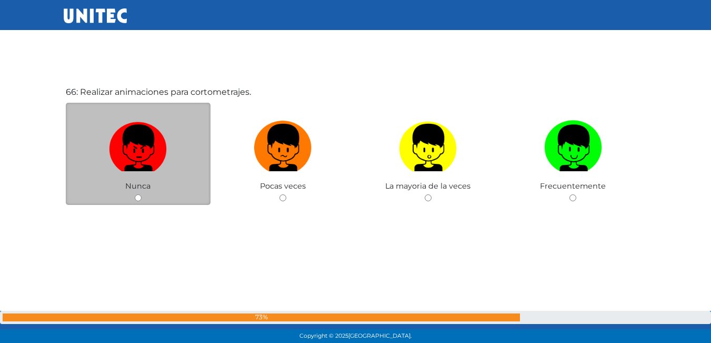
click at [167, 162] on img at bounding box center [138, 143] width 58 height 55
click at [142, 194] on input "radio" at bounding box center [138, 197] width 7 height 7
radio input "true"
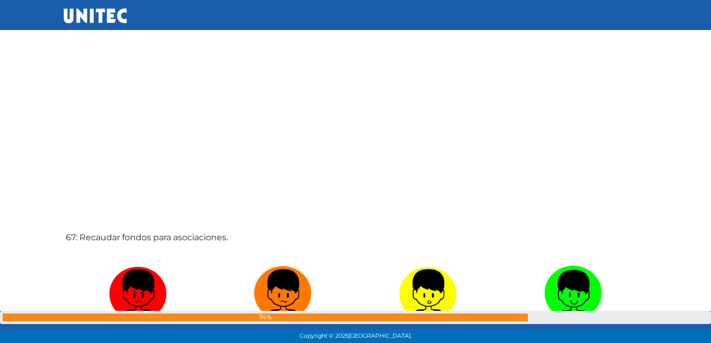
scroll to position [22569, 0]
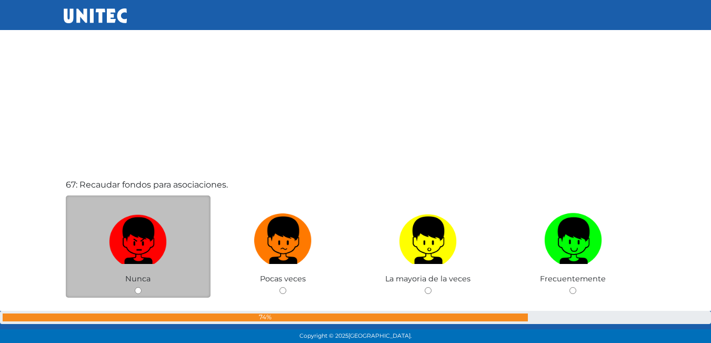
click at [165, 239] on img at bounding box center [138, 236] width 58 height 55
click at [142, 287] on input "radio" at bounding box center [138, 290] width 7 height 7
radio input "true"
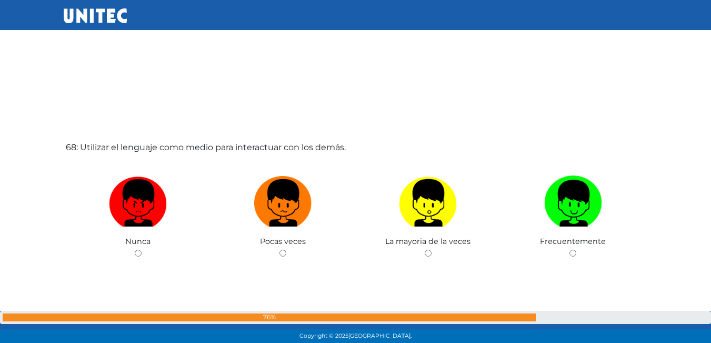
scroll to position [23004, 0]
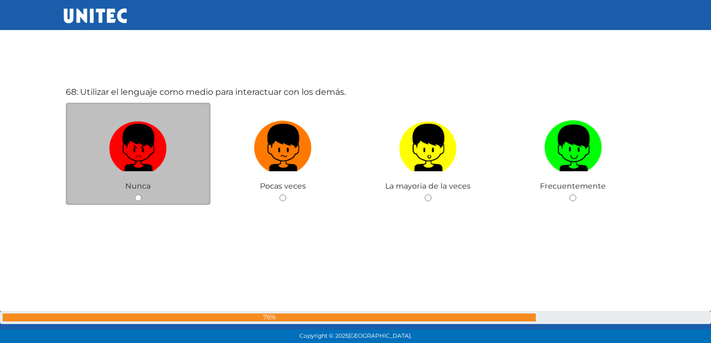
click at [140, 172] on label at bounding box center [138, 148] width 145 height 64
click at [140, 194] on input "radio" at bounding box center [138, 197] width 7 height 7
radio input "true"
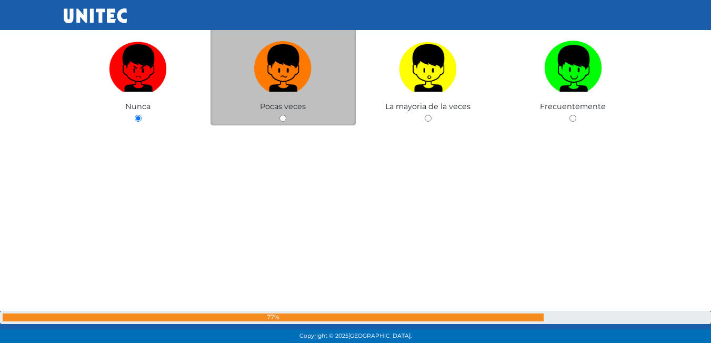
click at [245, 93] on label at bounding box center [282, 68] width 145 height 64
click at [279, 115] on input "radio" at bounding box center [282, 118] width 7 height 7
radio input "true"
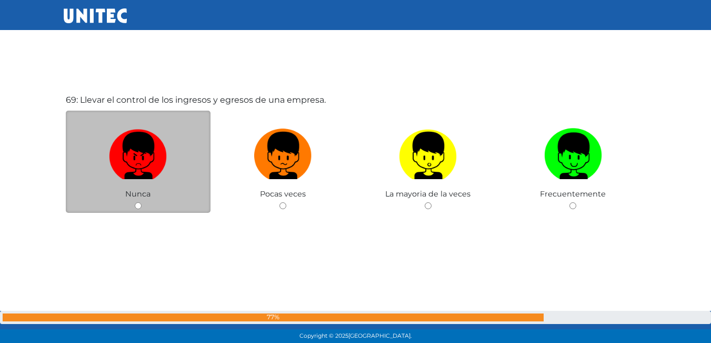
scroll to position [23346, 0]
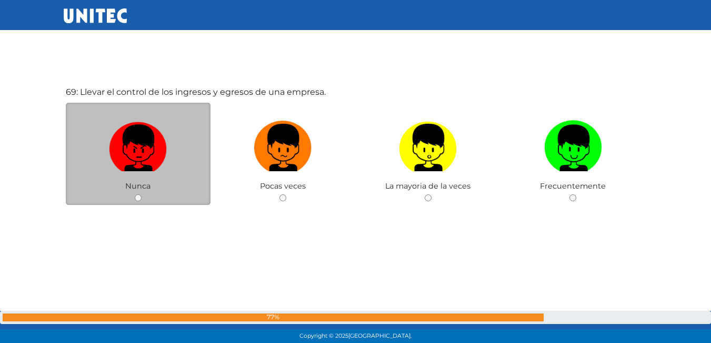
click at [152, 157] on img at bounding box center [138, 143] width 58 height 55
click at [142, 194] on input "radio" at bounding box center [138, 197] width 7 height 7
radio input "true"
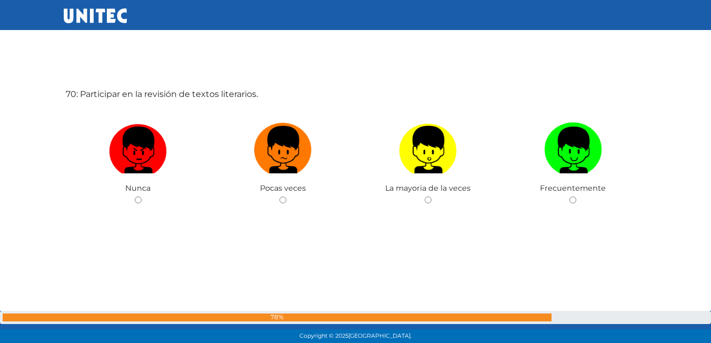
scroll to position [23689, 0]
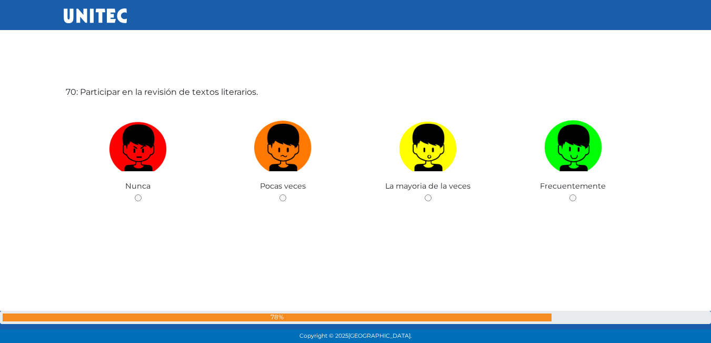
click at [152, 157] on img at bounding box center [138, 143] width 58 height 55
click at [142, 194] on input "radio" at bounding box center [138, 197] width 7 height 7
radio input "true"
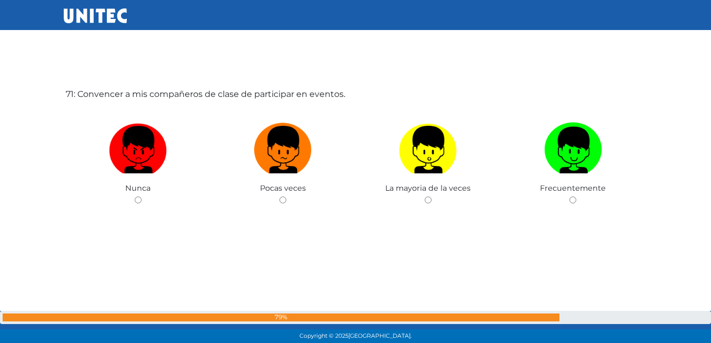
scroll to position [24032, 0]
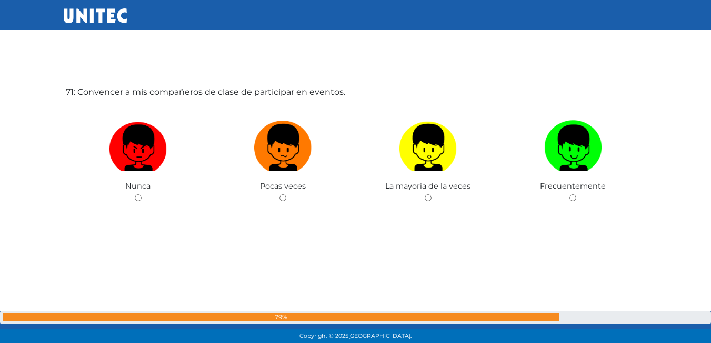
click at [152, 157] on img at bounding box center [138, 143] width 58 height 55
click at [142, 194] on input "radio" at bounding box center [138, 197] width 7 height 7
radio input "true"
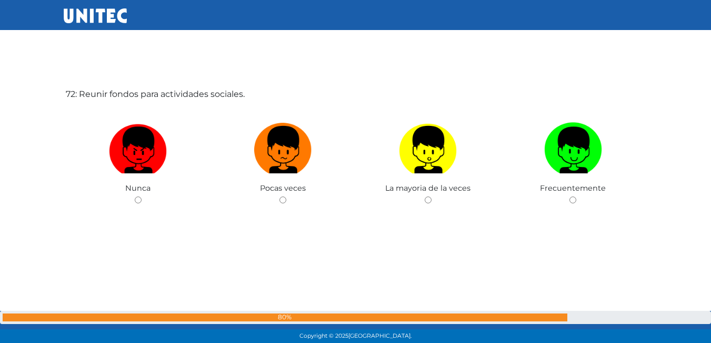
scroll to position [24374, 0]
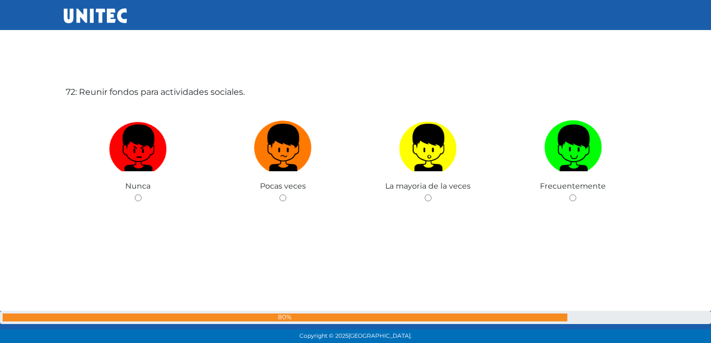
click at [152, 157] on img at bounding box center [138, 143] width 58 height 55
click at [142, 194] on input "radio" at bounding box center [138, 197] width 7 height 7
radio input "true"
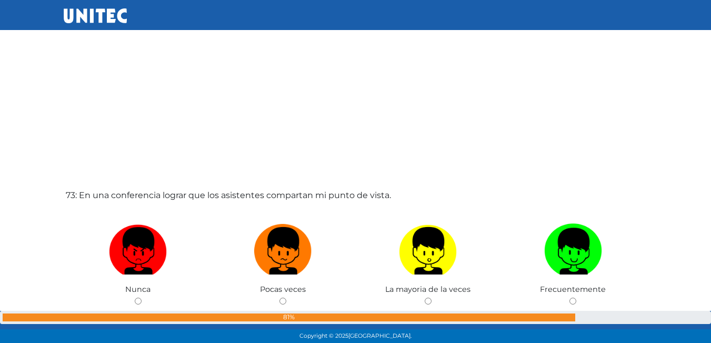
scroll to position [24666, 0]
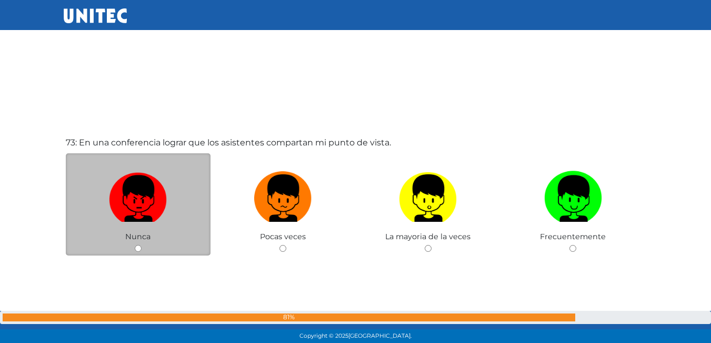
click at [163, 183] on img at bounding box center [138, 194] width 58 height 55
click at [142, 245] on input "radio" at bounding box center [138, 248] width 7 height 7
radio input "true"
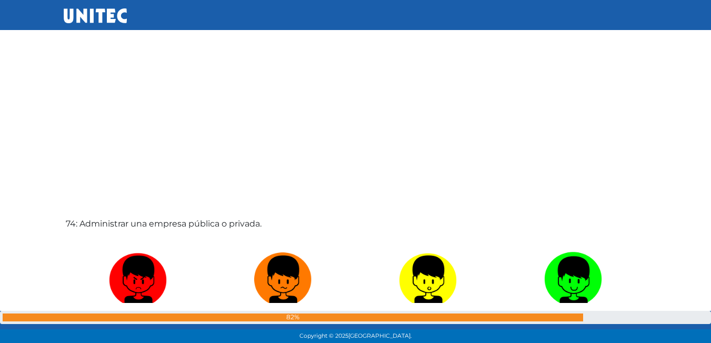
scroll to position [24980, 0]
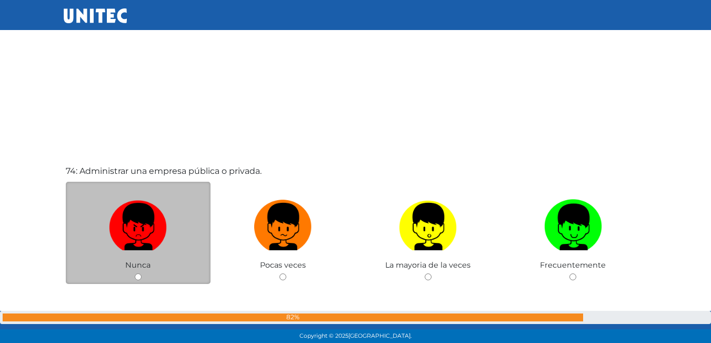
click at [170, 197] on label at bounding box center [138, 227] width 145 height 64
click at [142, 273] on input "radio" at bounding box center [138, 276] width 7 height 7
radio input "true"
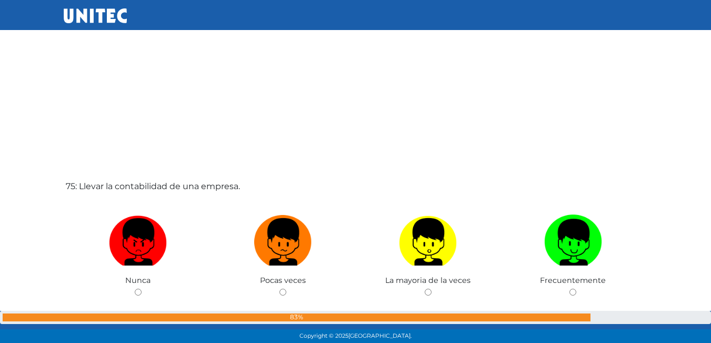
scroll to position [25335, 0]
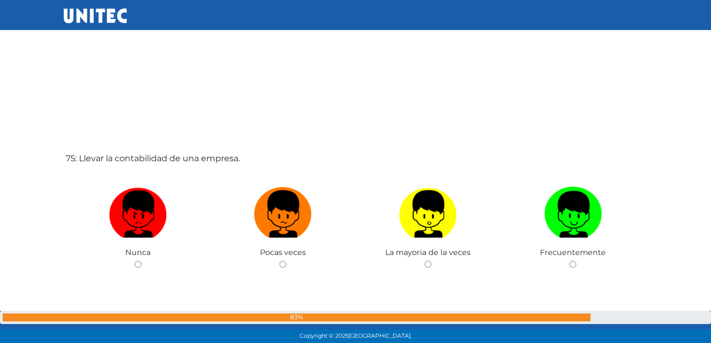
click at [170, 197] on label at bounding box center [138, 214] width 145 height 64
click at [142, 260] on input "radio" at bounding box center [138, 263] width 7 height 7
radio input "true"
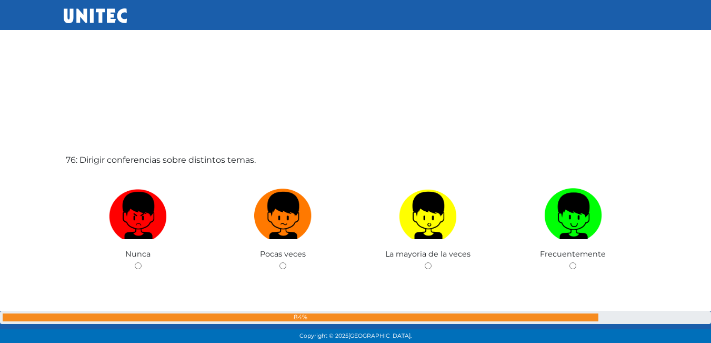
scroll to position [25744, 0]
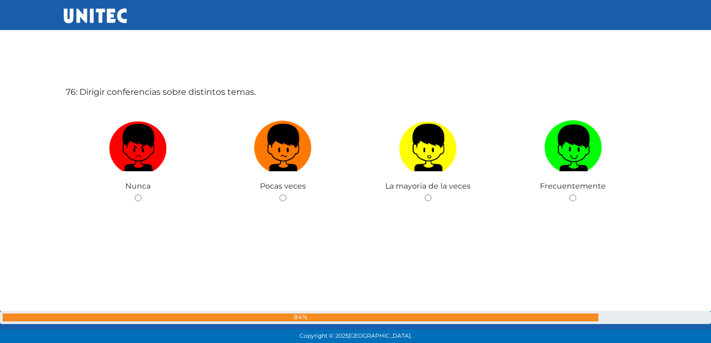
click at [170, 197] on div "Nunca" at bounding box center [138, 154] width 145 height 103
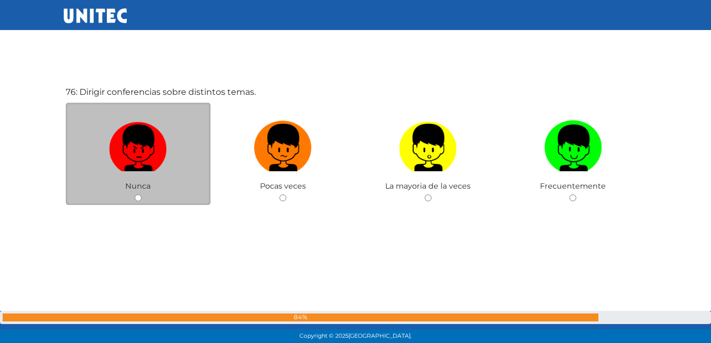
click at [136, 158] on img at bounding box center [138, 143] width 58 height 55
click at [136, 194] on input "radio" at bounding box center [138, 197] width 7 height 7
radio input "true"
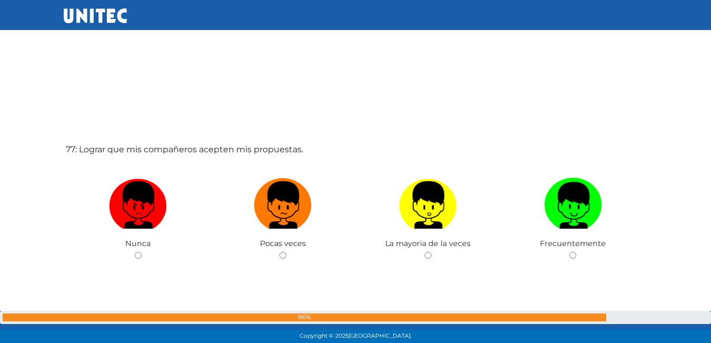
scroll to position [26048, 0]
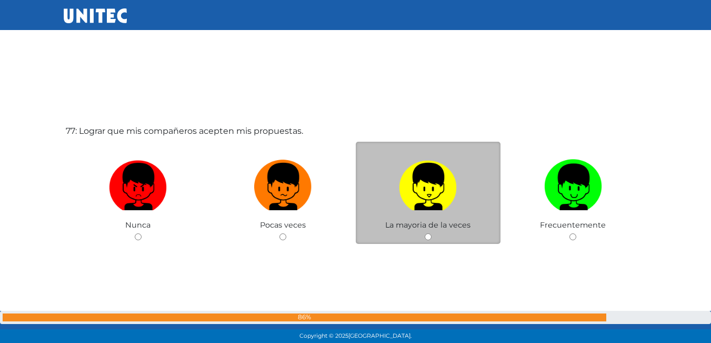
click at [411, 182] on img at bounding box center [428, 182] width 58 height 55
click at [425, 233] on input "radio" at bounding box center [428, 236] width 7 height 7
radio input "true"
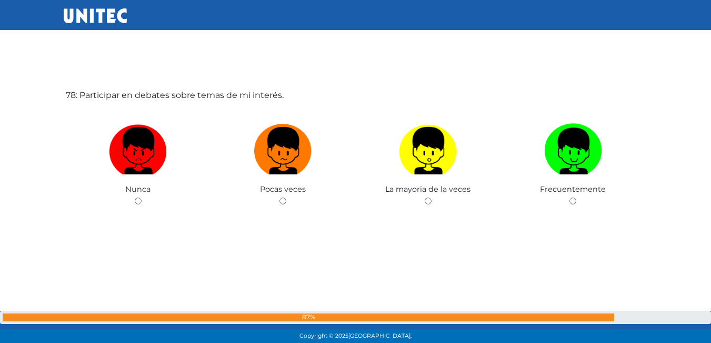
scroll to position [26429, 0]
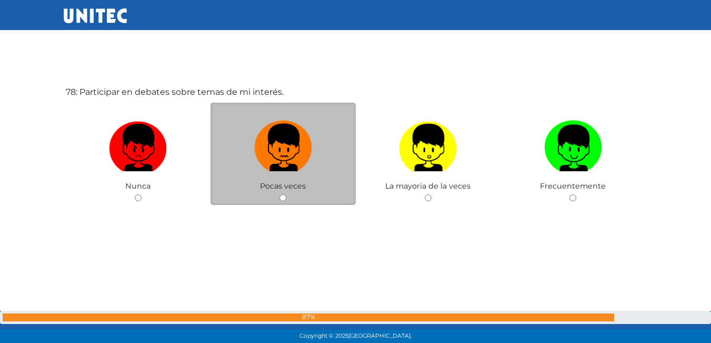
click at [283, 166] on img at bounding box center [283, 143] width 58 height 55
click at [283, 194] on input "radio" at bounding box center [282, 197] width 7 height 7
radio input "true"
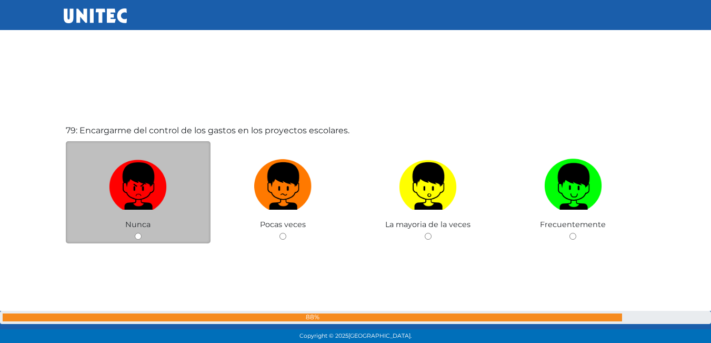
scroll to position [26744, 0]
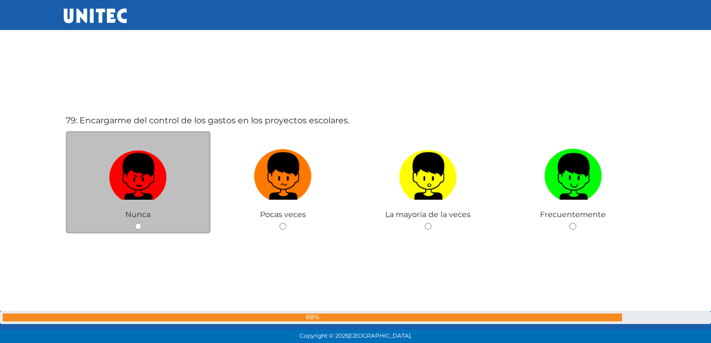
click at [139, 173] on img at bounding box center [138, 172] width 58 height 55
click at [139, 223] on input "radio" at bounding box center [138, 226] width 7 height 7
radio input "true"
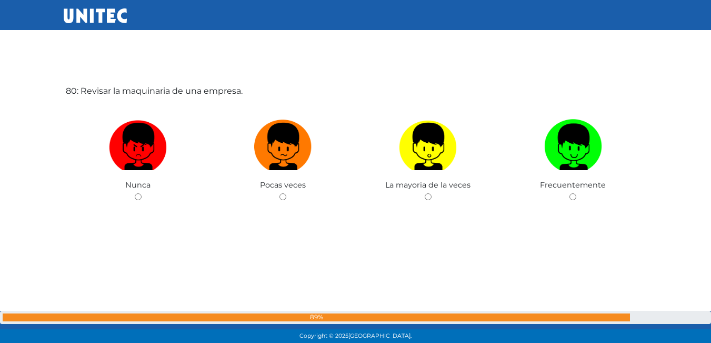
scroll to position [27150, 0]
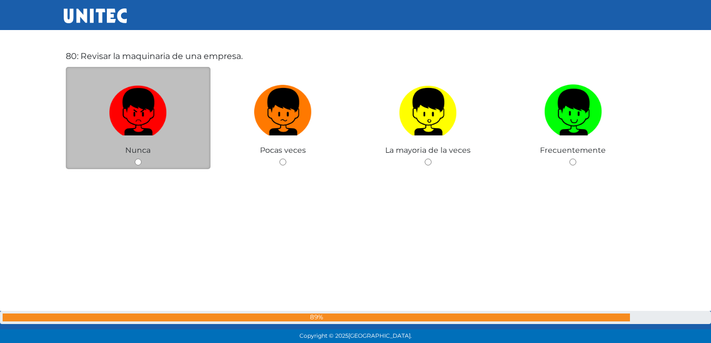
click at [138, 141] on label at bounding box center [138, 112] width 145 height 64
click at [138, 158] on input "radio" at bounding box center [138, 161] width 7 height 7
radio input "true"
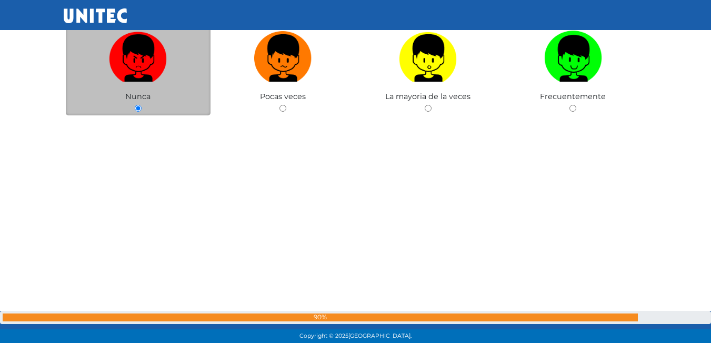
scroll to position [27206, 0]
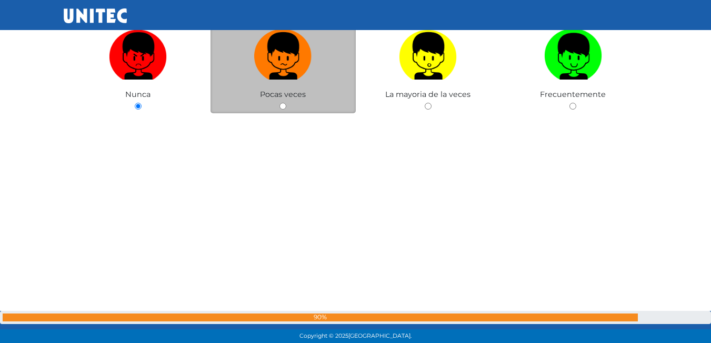
click at [304, 86] on label at bounding box center [282, 56] width 145 height 64
click at [286, 103] on input "radio" at bounding box center [282, 106] width 7 height 7
radio input "true"
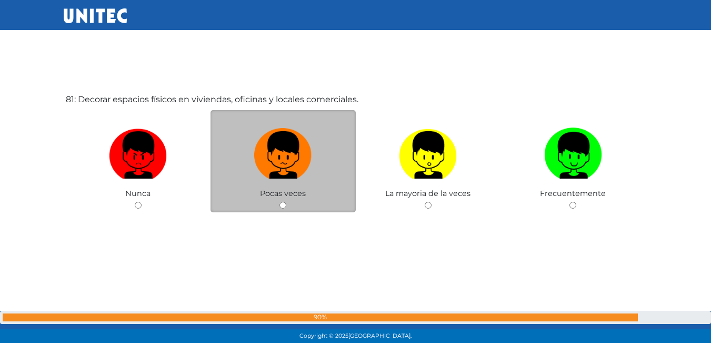
scroll to position [27457, 0]
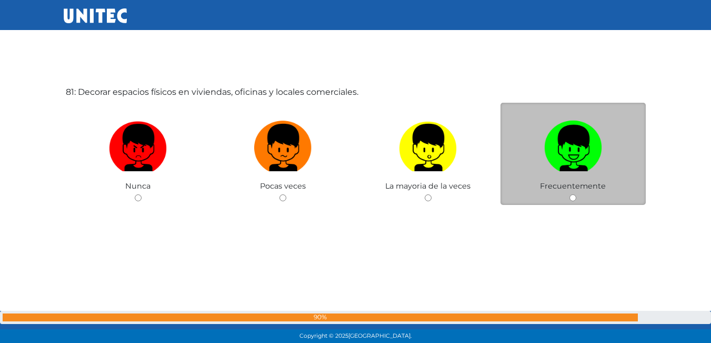
click at [564, 141] on img at bounding box center [573, 143] width 58 height 55
click at [569, 194] on input "radio" at bounding box center [572, 197] width 7 height 7
radio input "true"
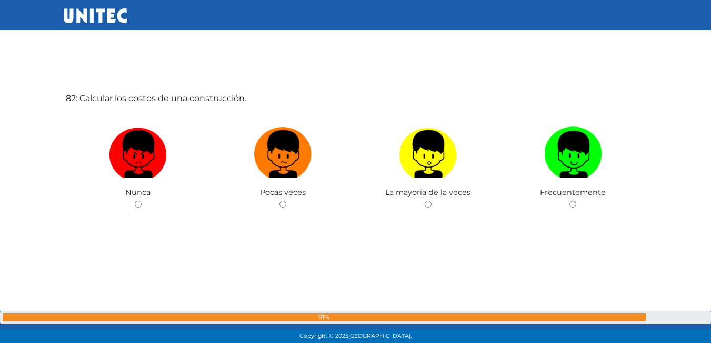
scroll to position [27800, 0]
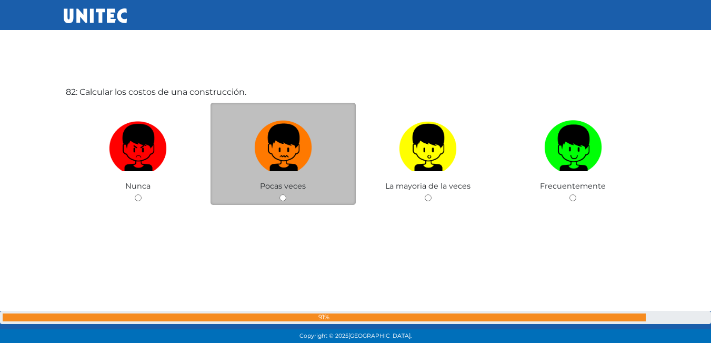
click at [273, 154] on img at bounding box center [283, 143] width 58 height 55
click at [279, 194] on input "radio" at bounding box center [282, 197] width 7 height 7
radio input "true"
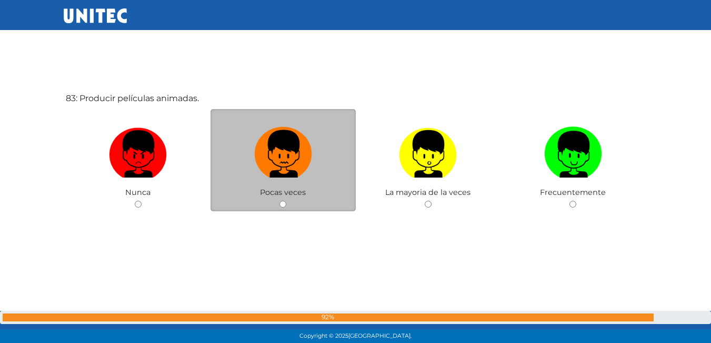
scroll to position [28142, 0]
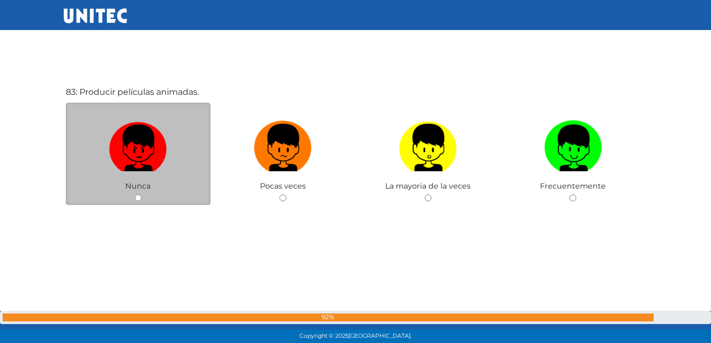
click at [152, 138] on img at bounding box center [138, 143] width 58 height 55
click at [142, 194] on input "radio" at bounding box center [138, 197] width 7 height 7
radio input "true"
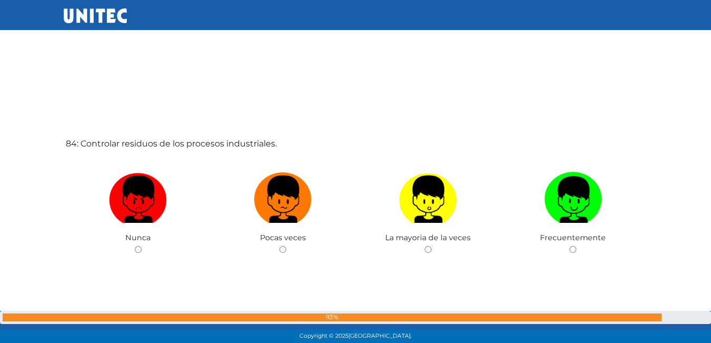
scroll to position [28458, 0]
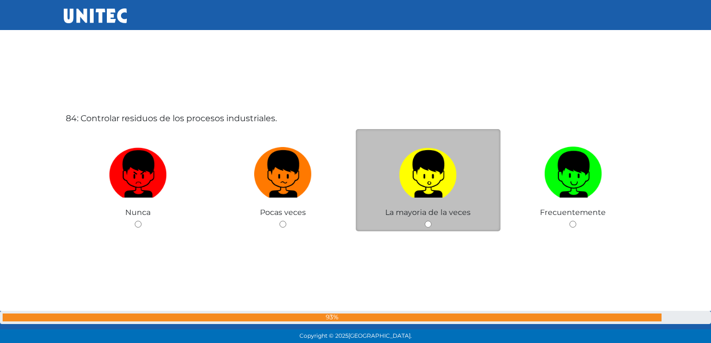
click at [377, 175] on label at bounding box center [428, 174] width 145 height 64
click at [425, 220] on input "radio" at bounding box center [428, 223] width 7 height 7
radio input "true"
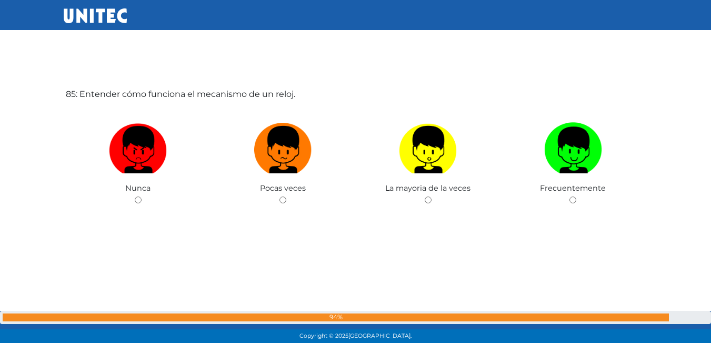
scroll to position [28827, 0]
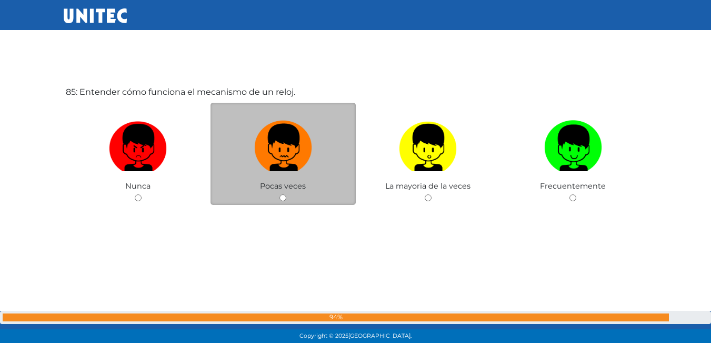
click at [269, 160] on img at bounding box center [283, 143] width 58 height 55
click at [279, 194] on input "radio" at bounding box center [282, 197] width 7 height 7
radio input "true"
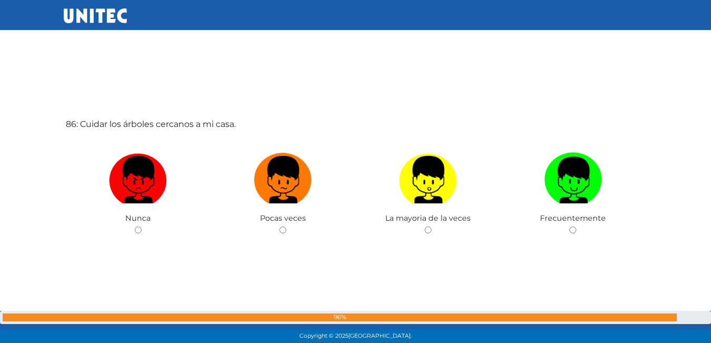
scroll to position [29145, 0]
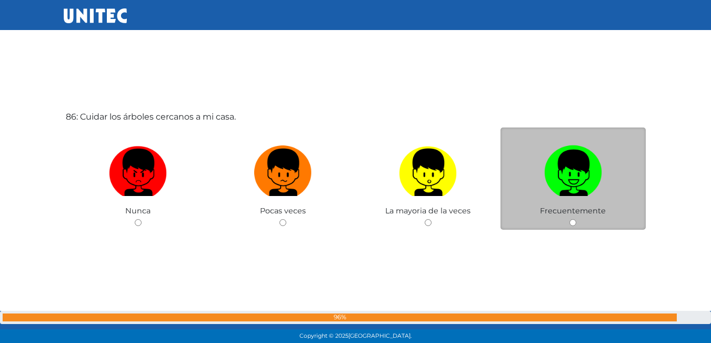
click at [569, 144] on img at bounding box center [573, 168] width 58 height 55
click at [569, 219] on input "radio" at bounding box center [572, 222] width 7 height 7
radio input "true"
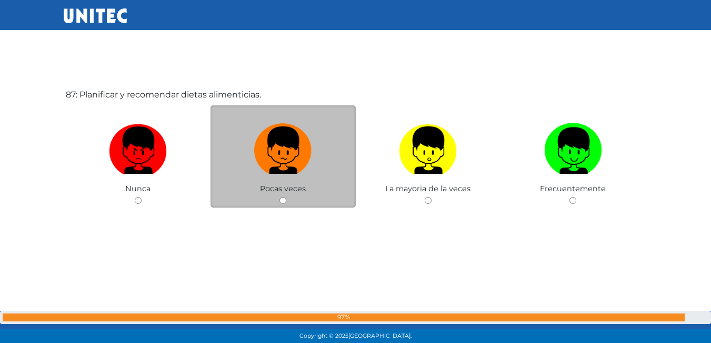
scroll to position [29512, 0]
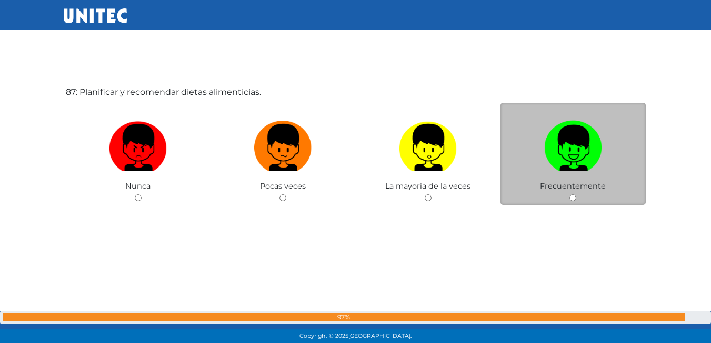
click at [558, 144] on img at bounding box center [573, 143] width 58 height 55
click at [569, 194] on input "radio" at bounding box center [572, 197] width 7 height 7
radio input "true"
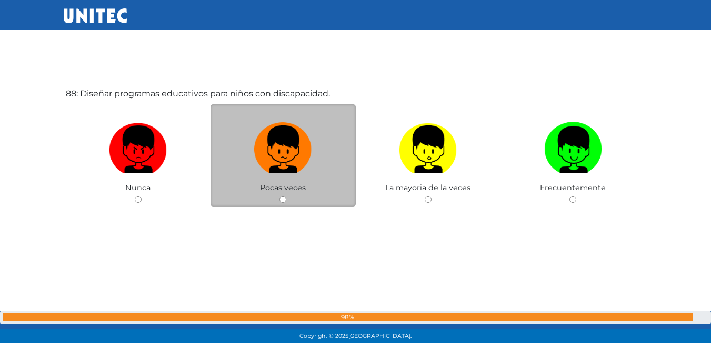
scroll to position [29855, 0]
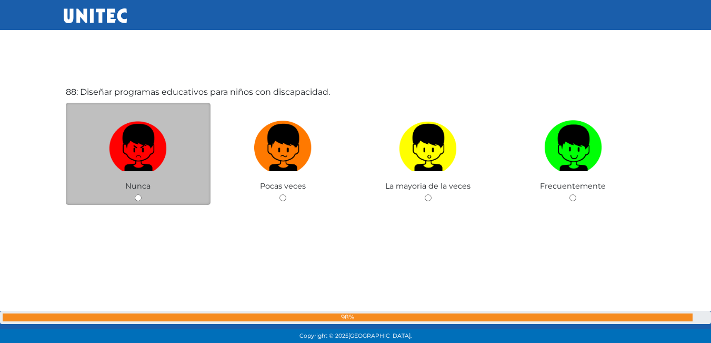
click at [177, 161] on label at bounding box center [138, 148] width 145 height 64
click at [142, 194] on input "radio" at bounding box center [138, 197] width 7 height 7
radio input "true"
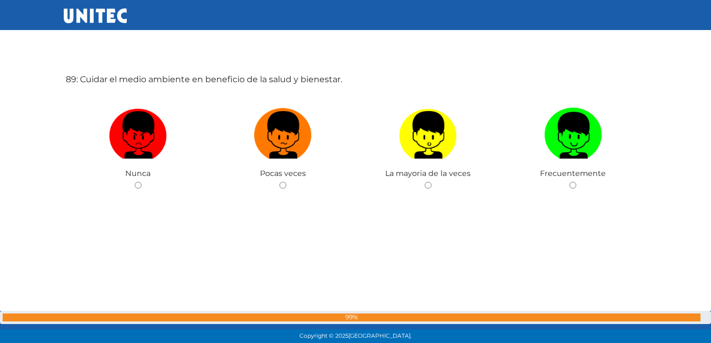
scroll to position [30211, 0]
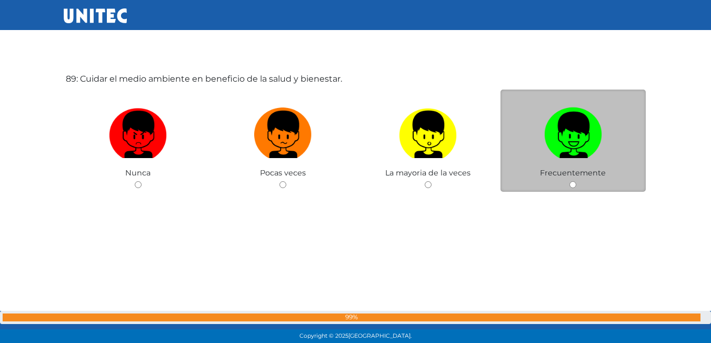
click at [544, 138] on img at bounding box center [573, 130] width 58 height 55
click at [569, 181] on input "radio" at bounding box center [572, 184] width 7 height 7
radio input "true"
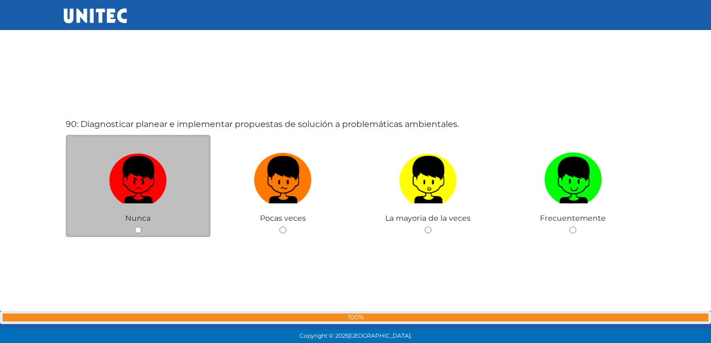
scroll to position [30540, 0]
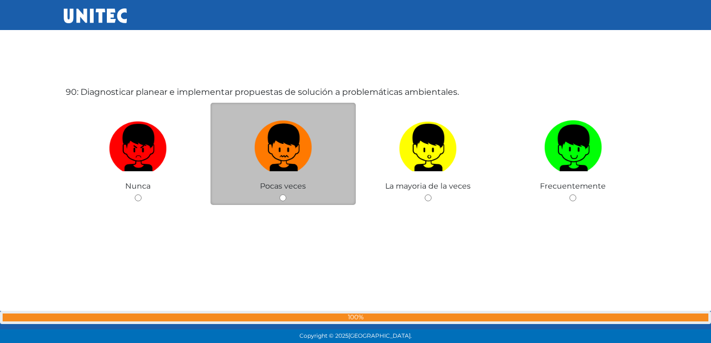
click at [288, 160] on img at bounding box center [283, 143] width 58 height 55
click at [286, 194] on input "radio" at bounding box center [282, 197] width 7 height 7
radio input "true"
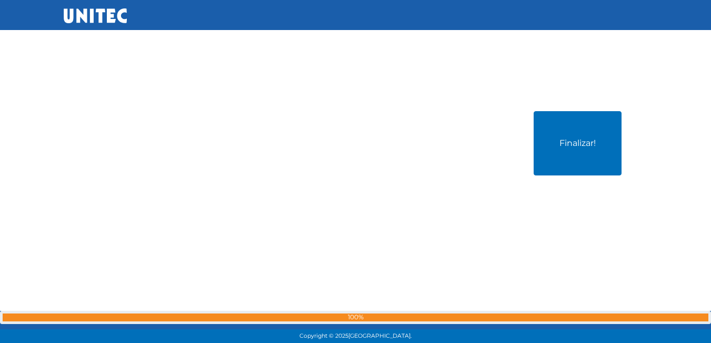
scroll to position [30883, 0]
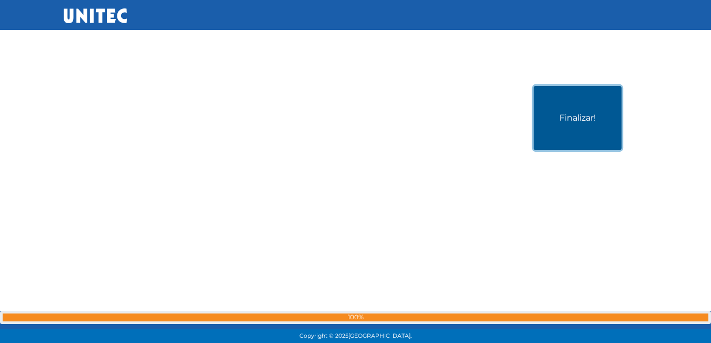
click at [549, 122] on button "Finalizar!" at bounding box center [578, 118] width 88 height 64
